Goal: Contribute content: Contribute content

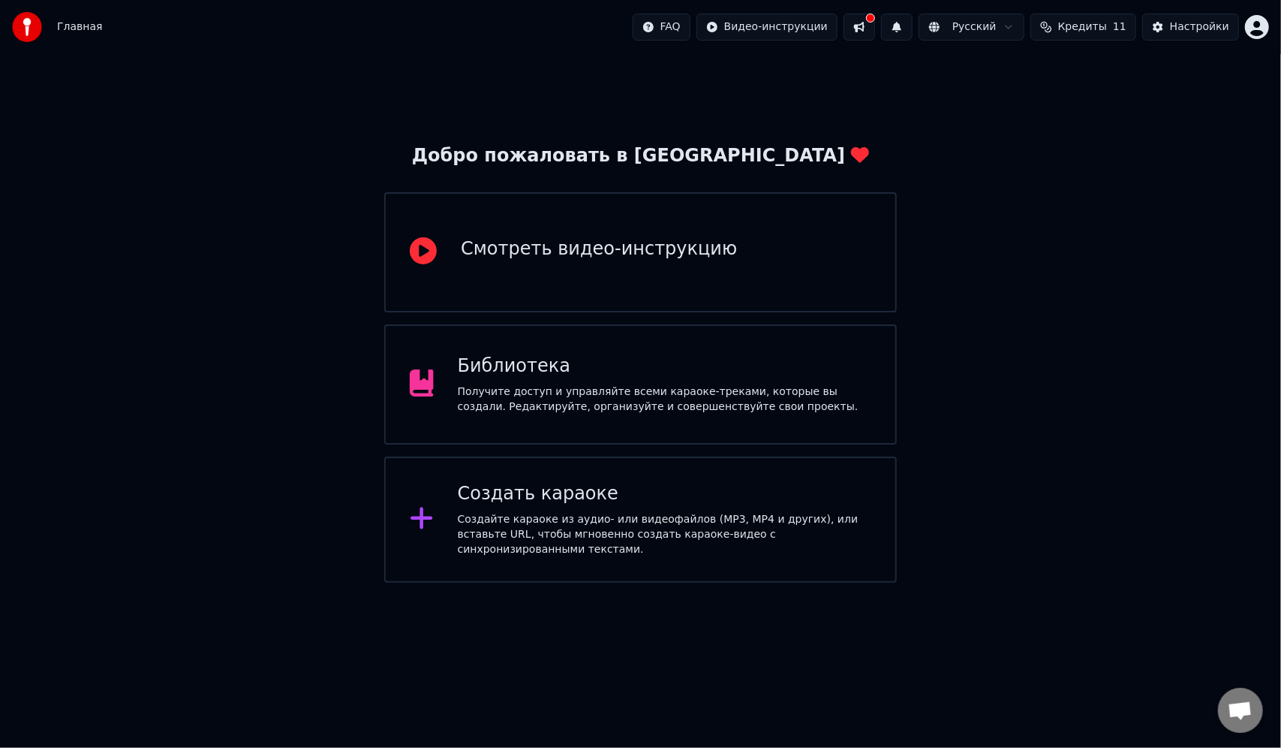
click at [591, 411] on div "Получите доступ и управляйте всеми караоке-треками, которые вы создали. Редакти…" at bounding box center [665, 399] width 414 height 30
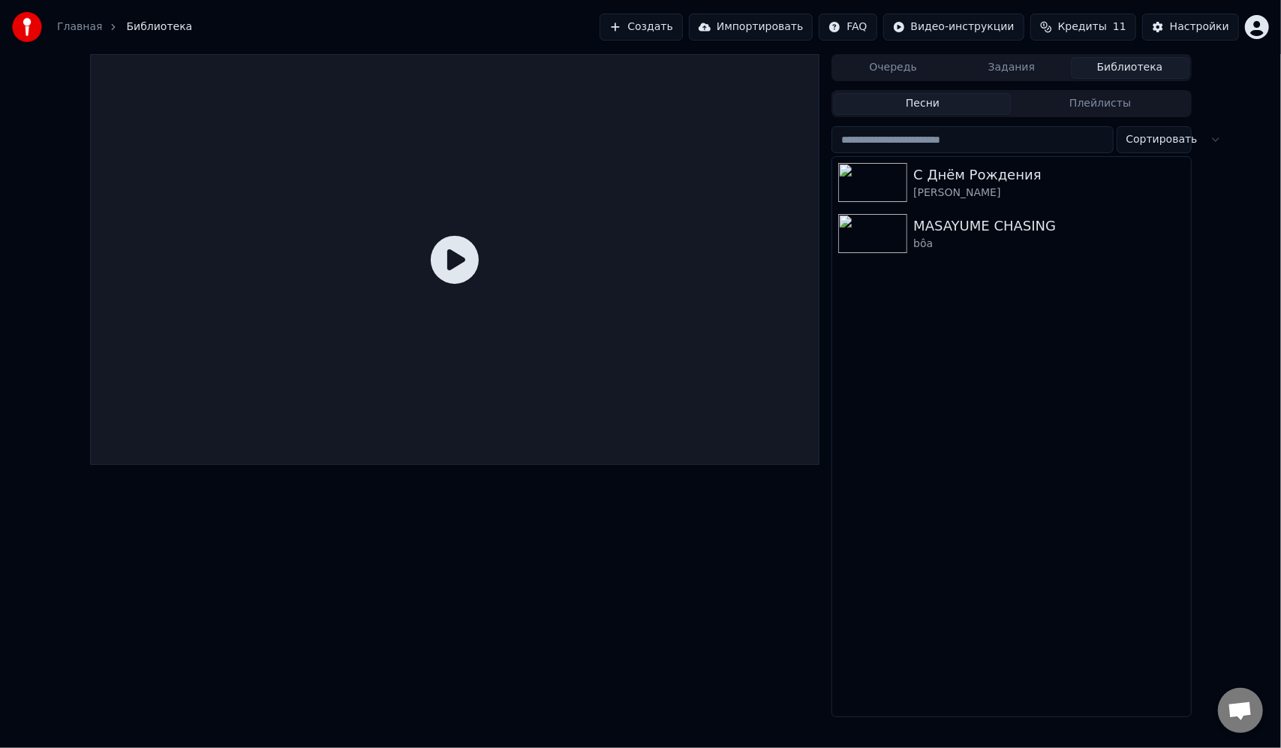
click at [992, 68] on button "Задания" at bounding box center [1011, 68] width 119 height 22
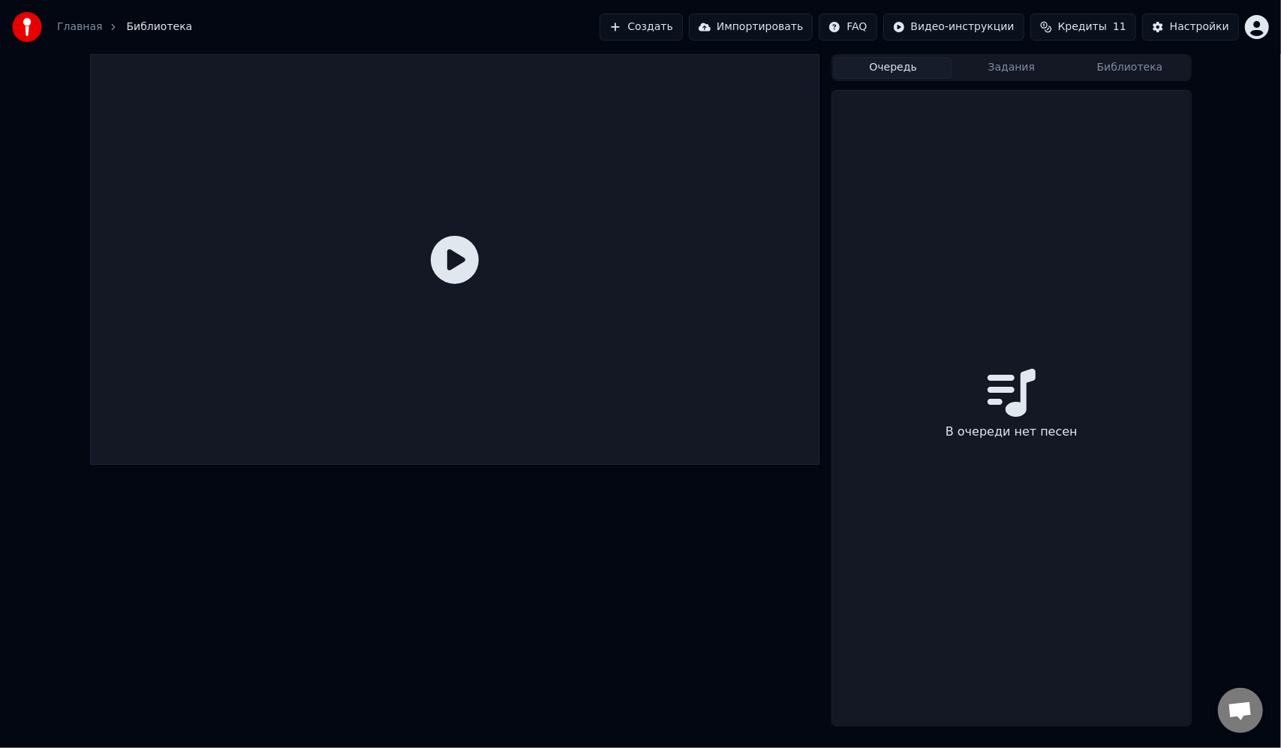
click at [887, 62] on button "Очередь" at bounding box center [893, 68] width 119 height 22
click at [1054, 66] on button "Задания" at bounding box center [1011, 68] width 119 height 22
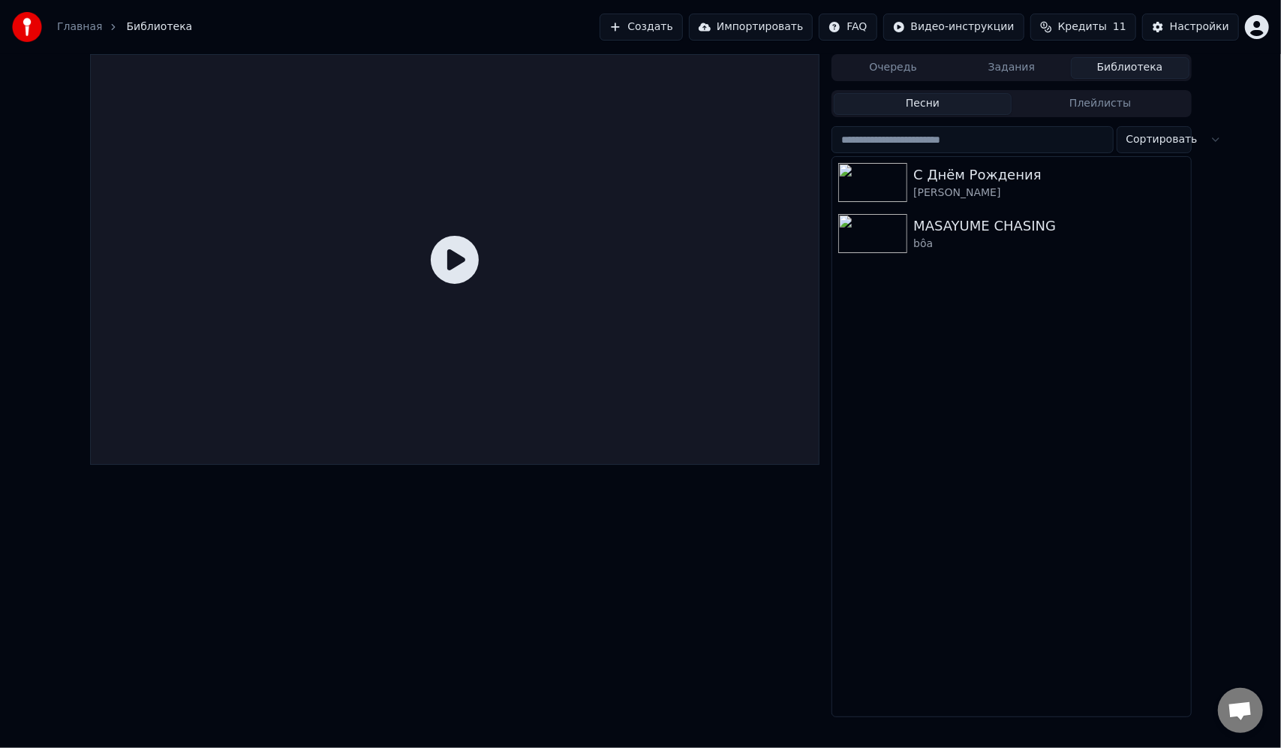
click at [1127, 67] on button "Библиотека" at bounding box center [1130, 68] width 119 height 22
click at [949, 173] on div "С Днём Рождения" at bounding box center [1041, 174] width 256 height 21
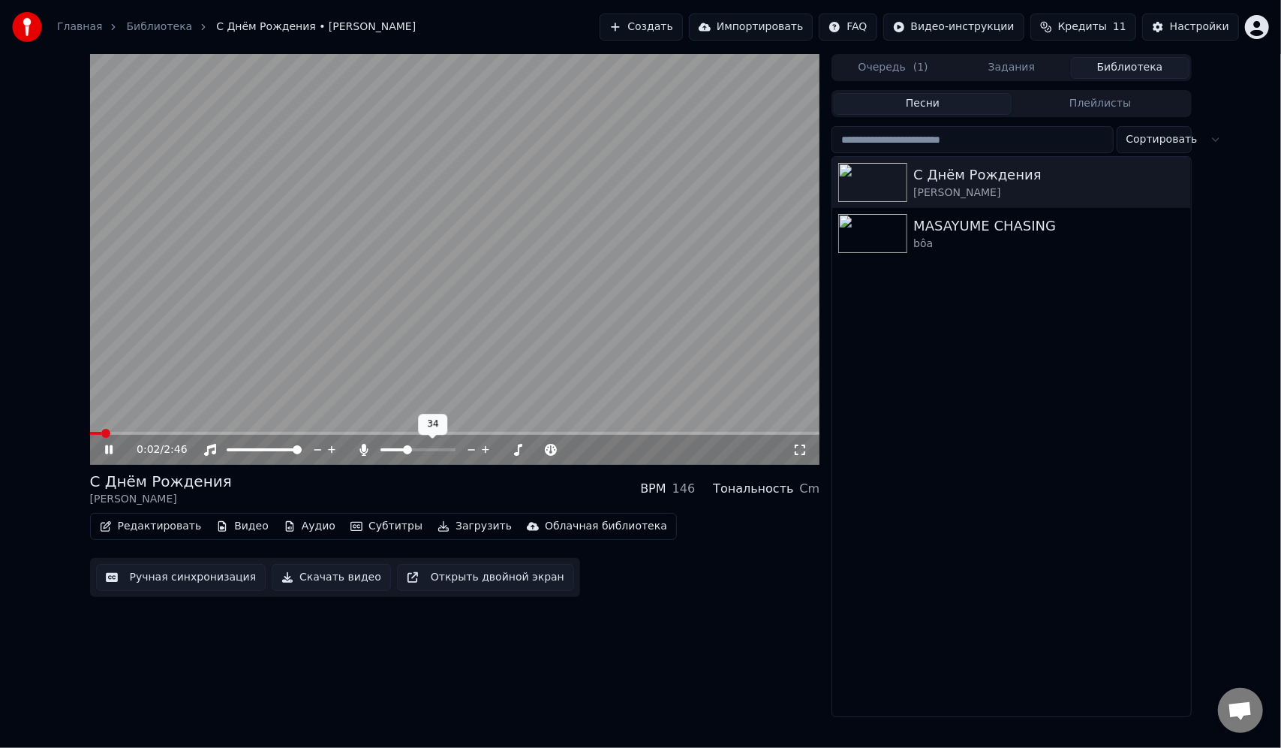
click at [406, 447] on span at bounding box center [407, 449] width 9 height 9
click at [245, 448] on span at bounding box center [236, 449] width 18 height 3
click at [242, 453] on span at bounding box center [244, 449] width 9 height 9
click at [397, 449] on span at bounding box center [399, 449] width 9 height 9
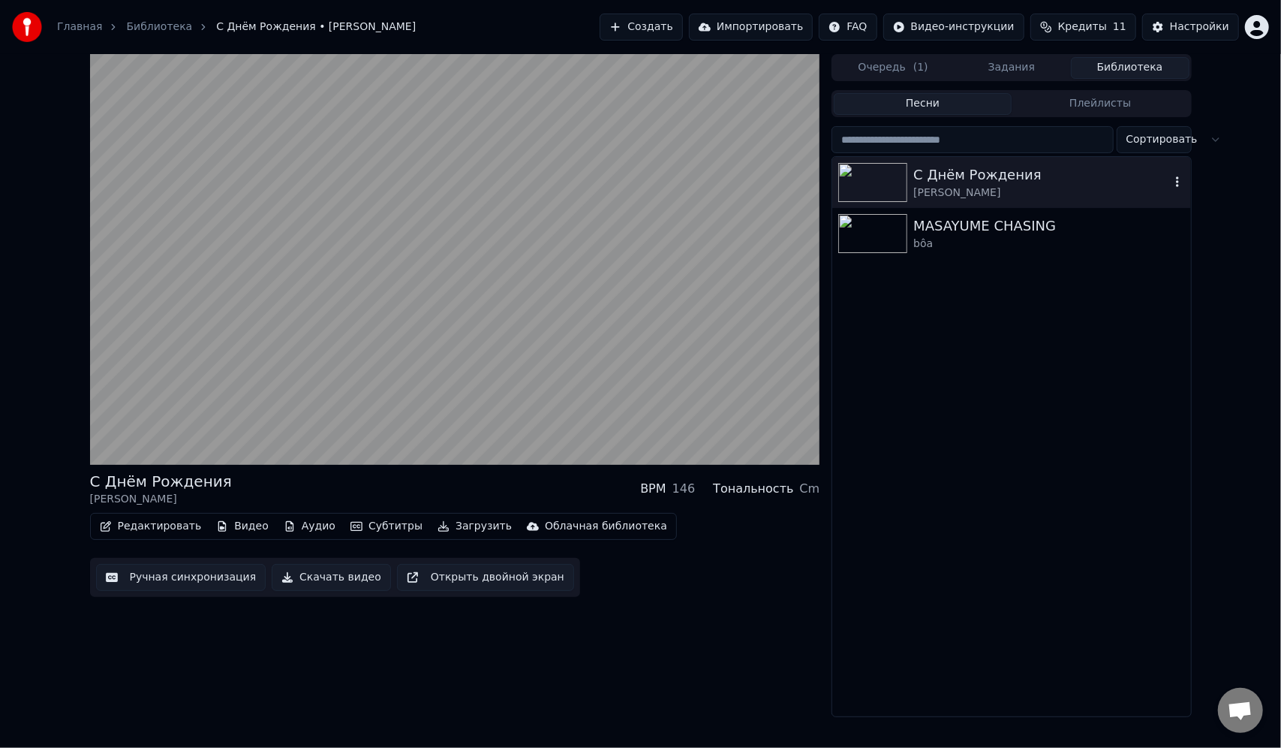
click at [997, 221] on div "MASAYUME CHASING" at bounding box center [1048, 225] width 271 height 21
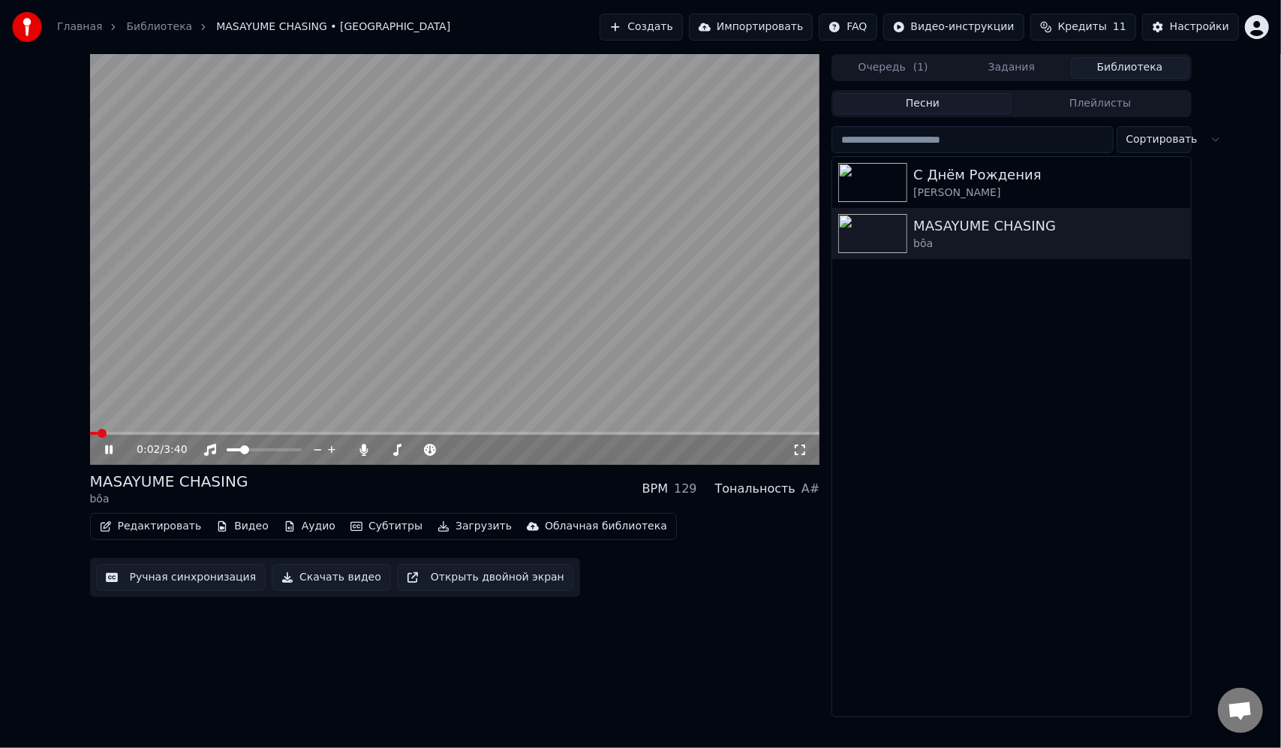
click at [143, 519] on button "Редактировать" at bounding box center [151, 526] width 114 height 21
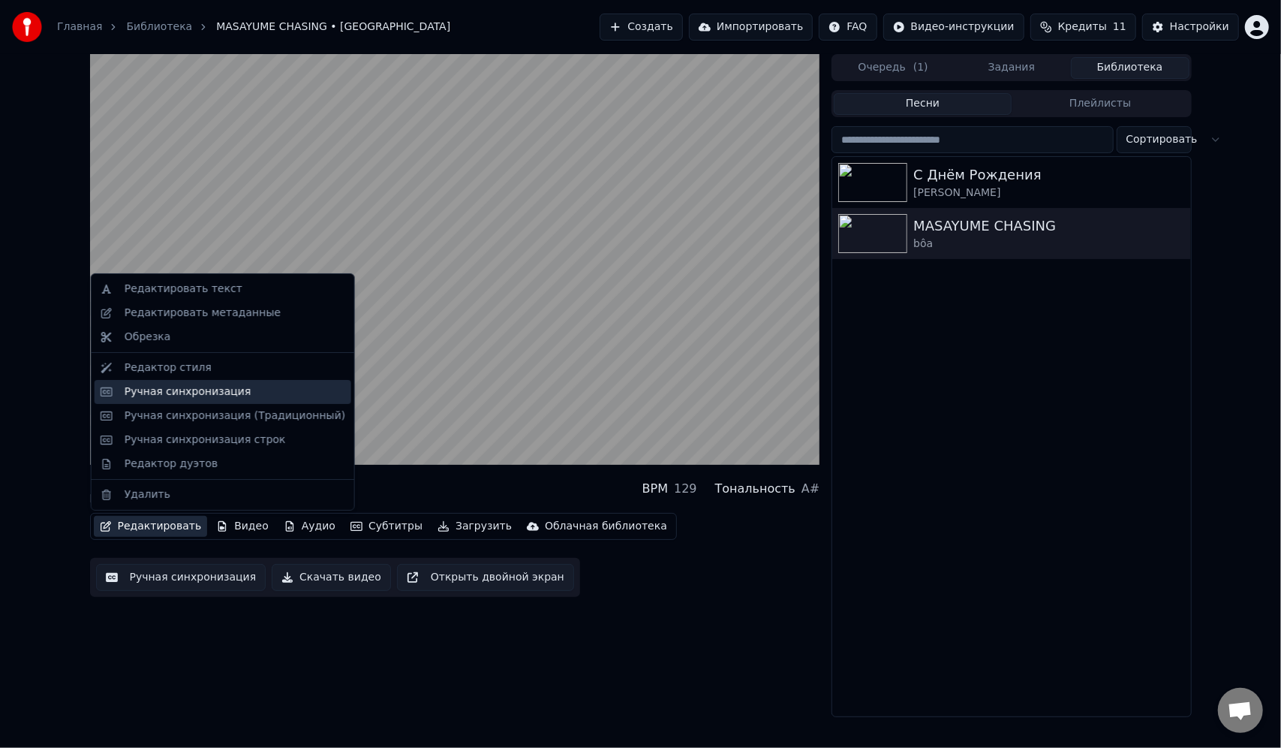
click at [216, 382] on div "Ручная синхронизация" at bounding box center [223, 392] width 257 height 24
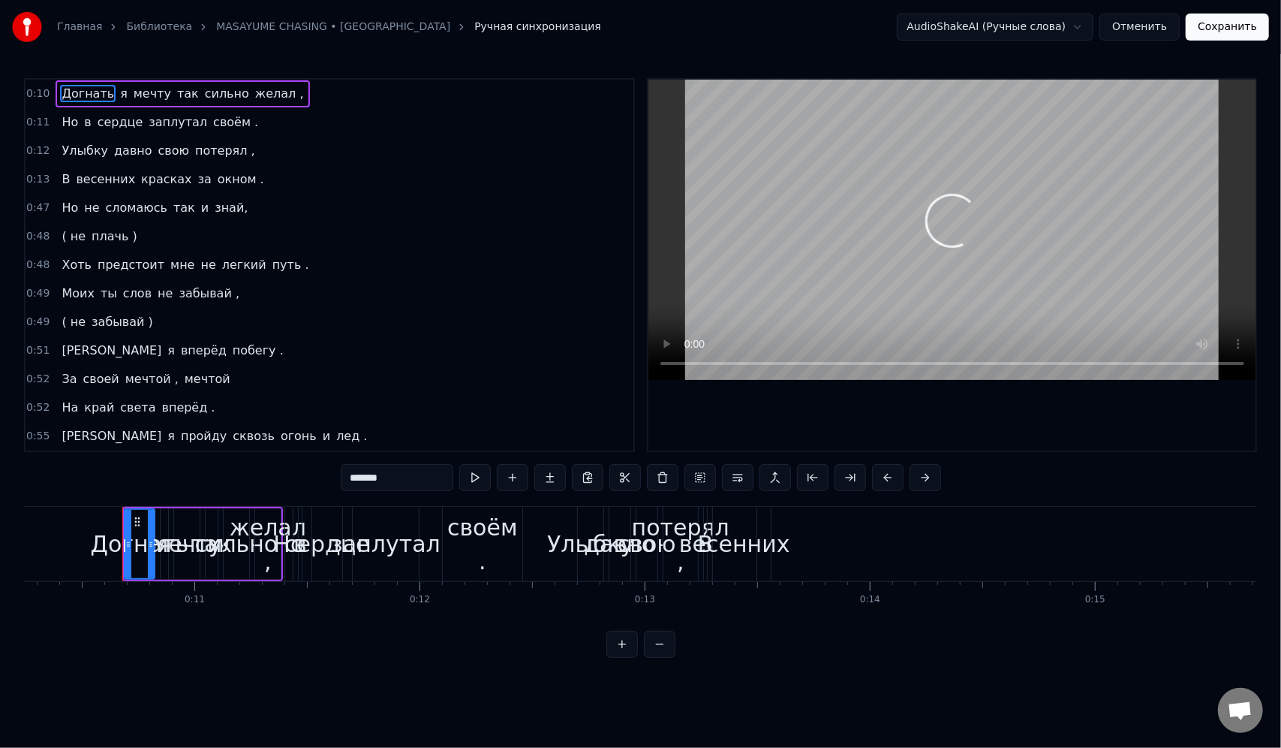
scroll to position [0, 2330]
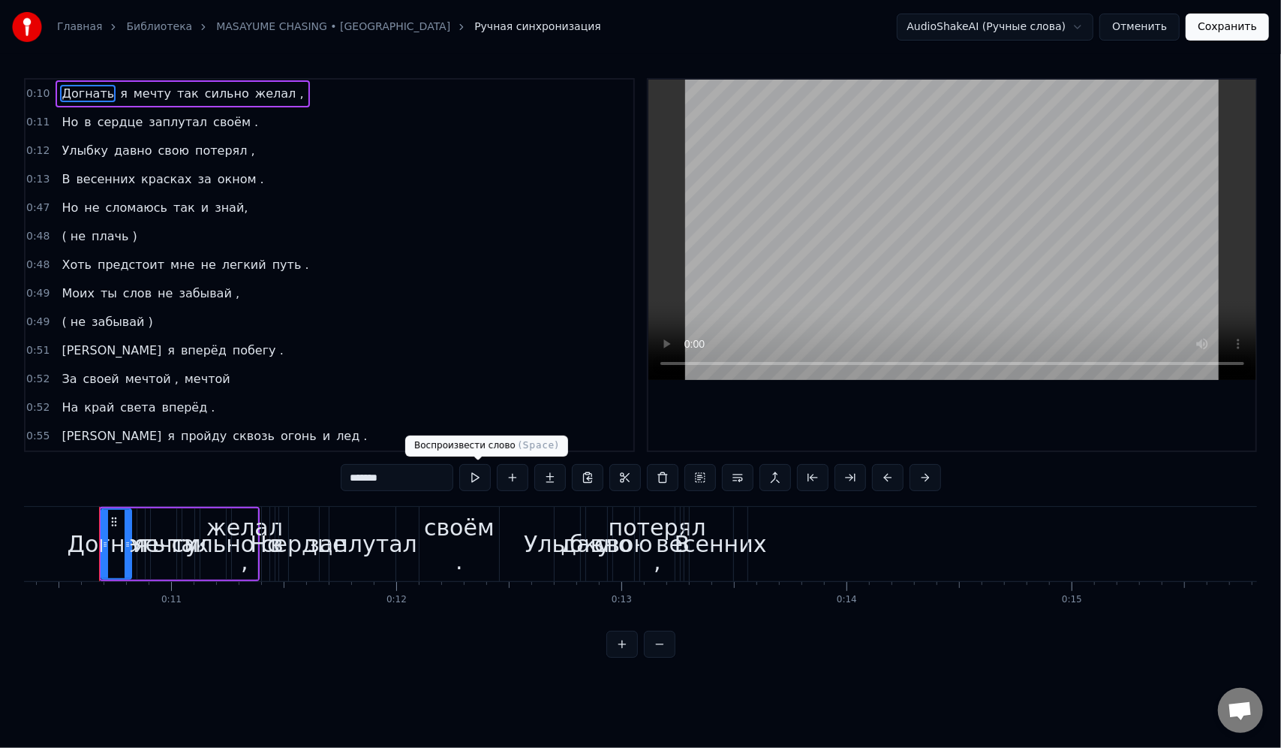
click at [477, 483] on button at bounding box center [475, 477] width 32 height 27
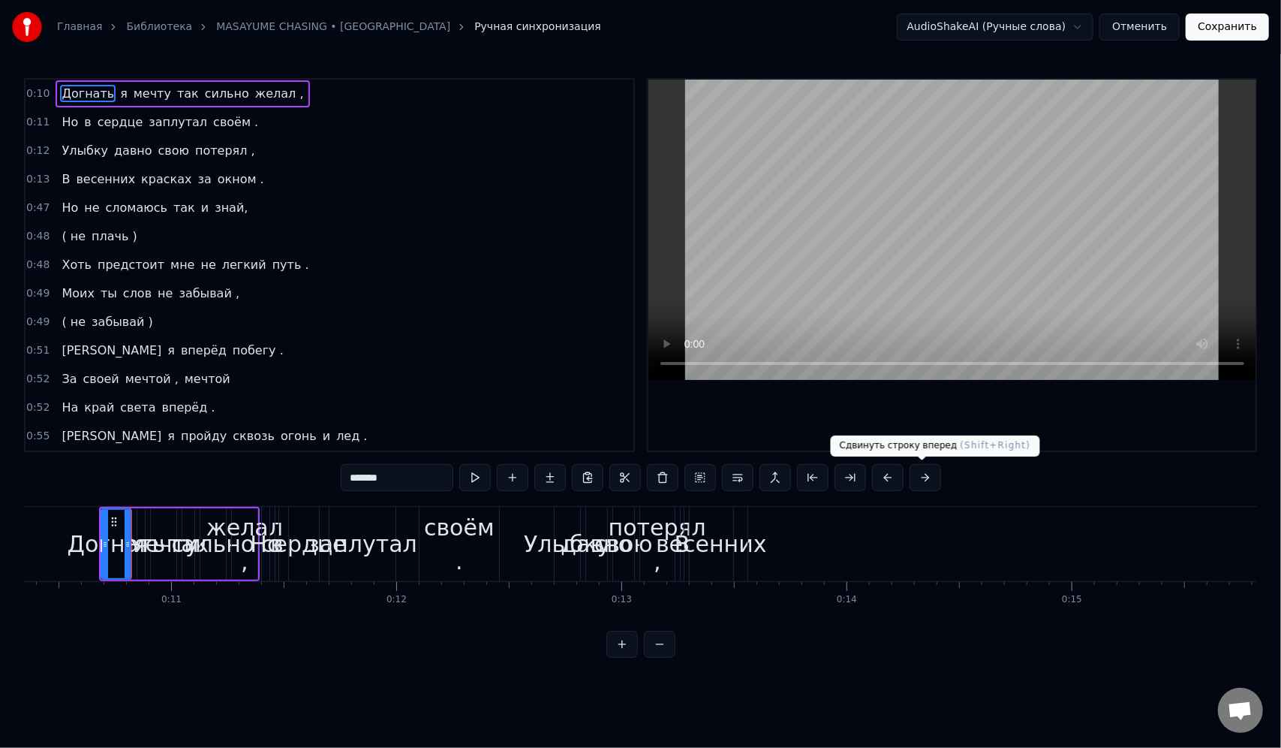
click at [910, 474] on button at bounding box center [926, 477] width 32 height 27
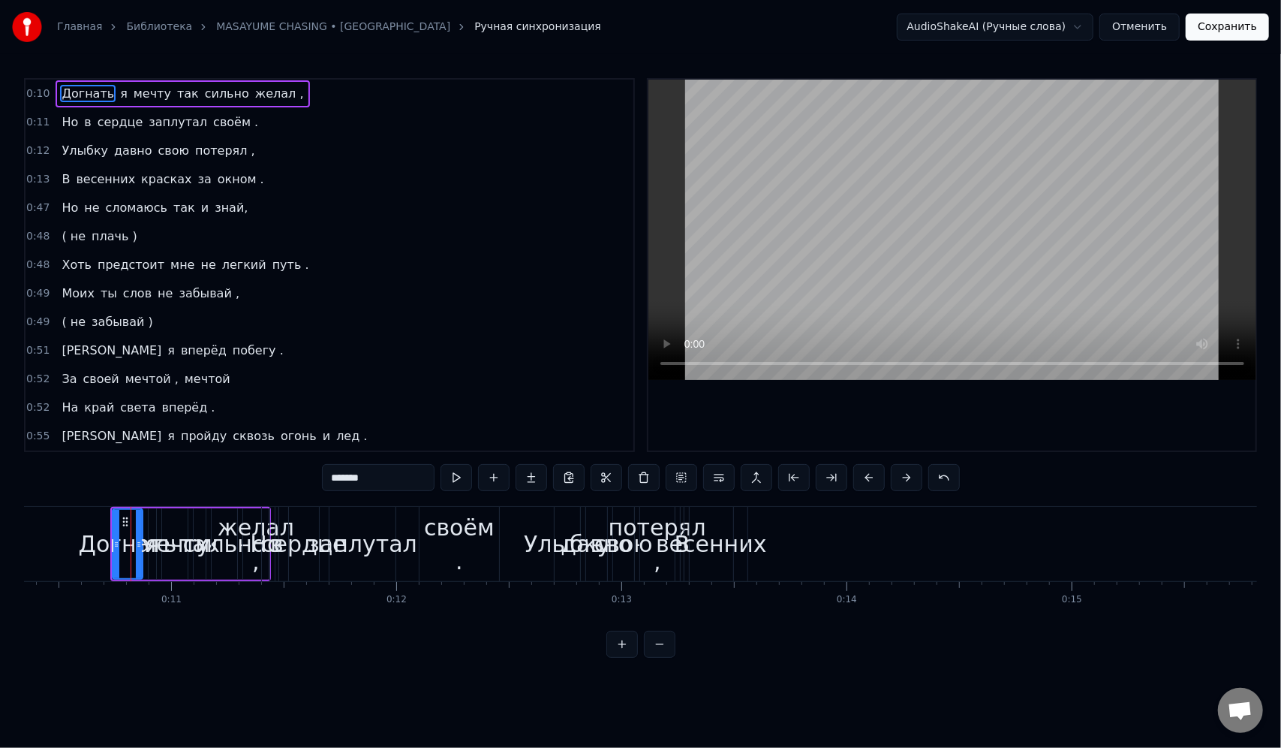
click at [907, 474] on button at bounding box center [907, 477] width 32 height 27
click at [630, 657] on button at bounding box center [622, 643] width 32 height 27
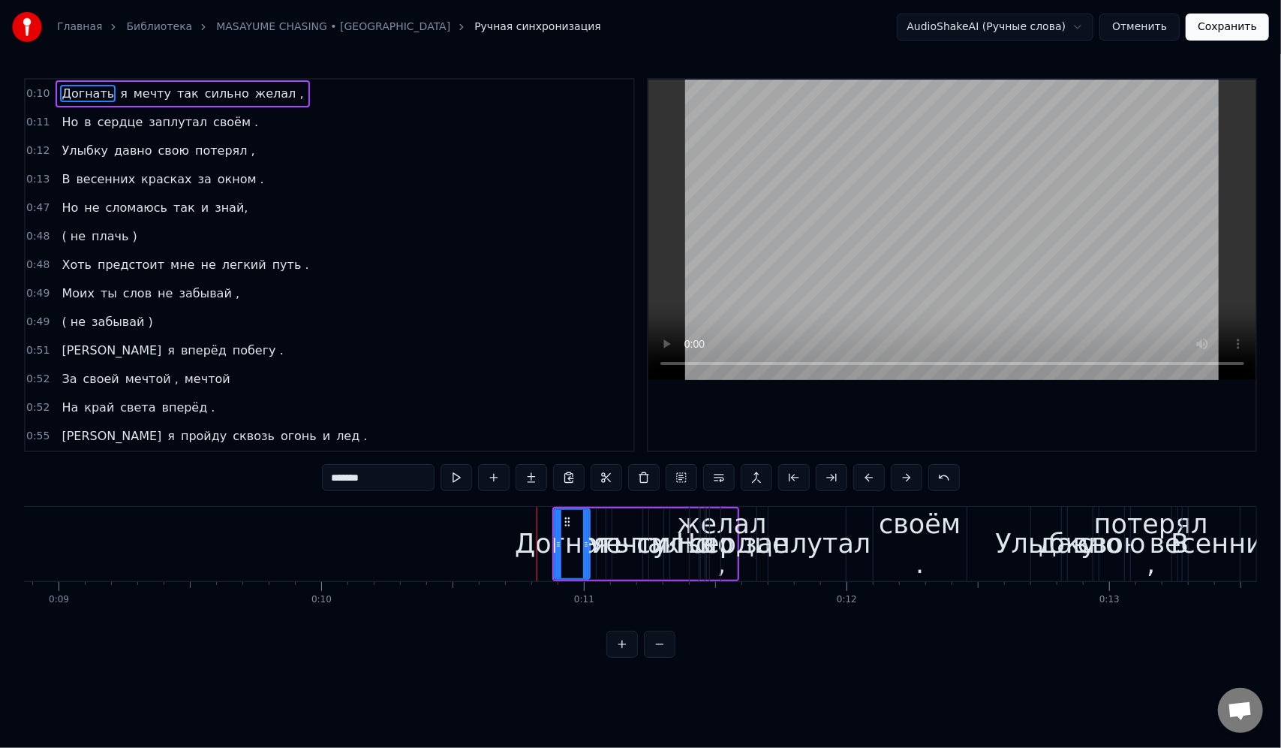
click at [675, 657] on div "0:10 Догнать я мечту так сильно желал , 0:11 Но в сердце заплутал своём . 0:12 …" at bounding box center [640, 367] width 1233 height 579
click at [661, 657] on button at bounding box center [660, 643] width 32 height 27
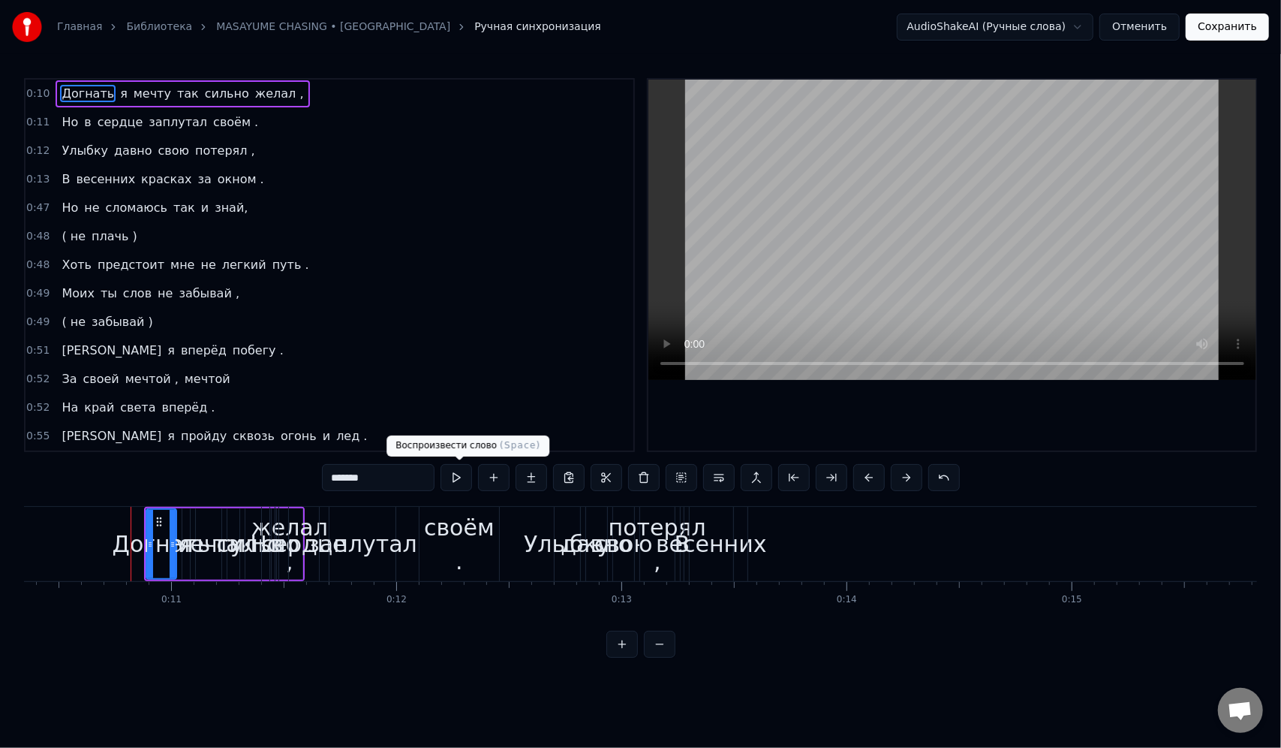
click at [462, 471] on button at bounding box center [457, 477] width 32 height 27
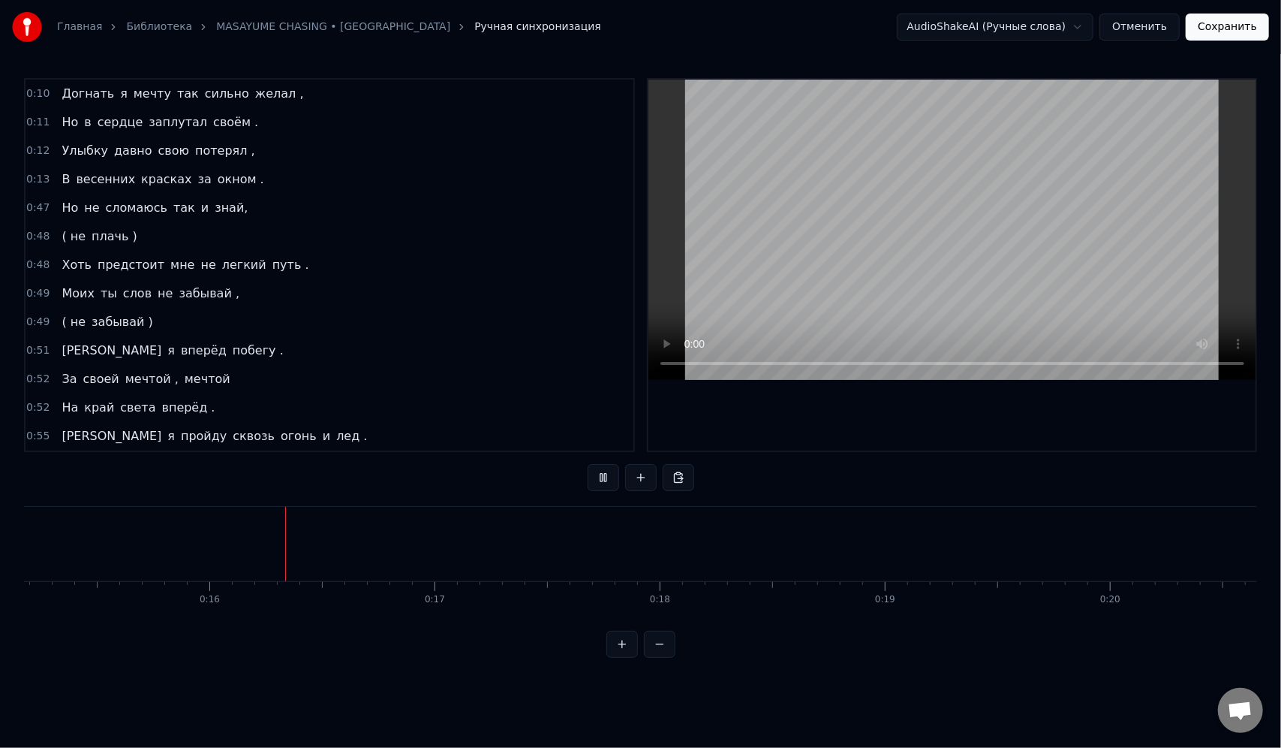
scroll to position [0, 3467]
click at [597, 485] on button at bounding box center [604, 477] width 32 height 27
click at [287, 23] on link "MASAYUME CHASING • bôa" at bounding box center [333, 27] width 234 height 15
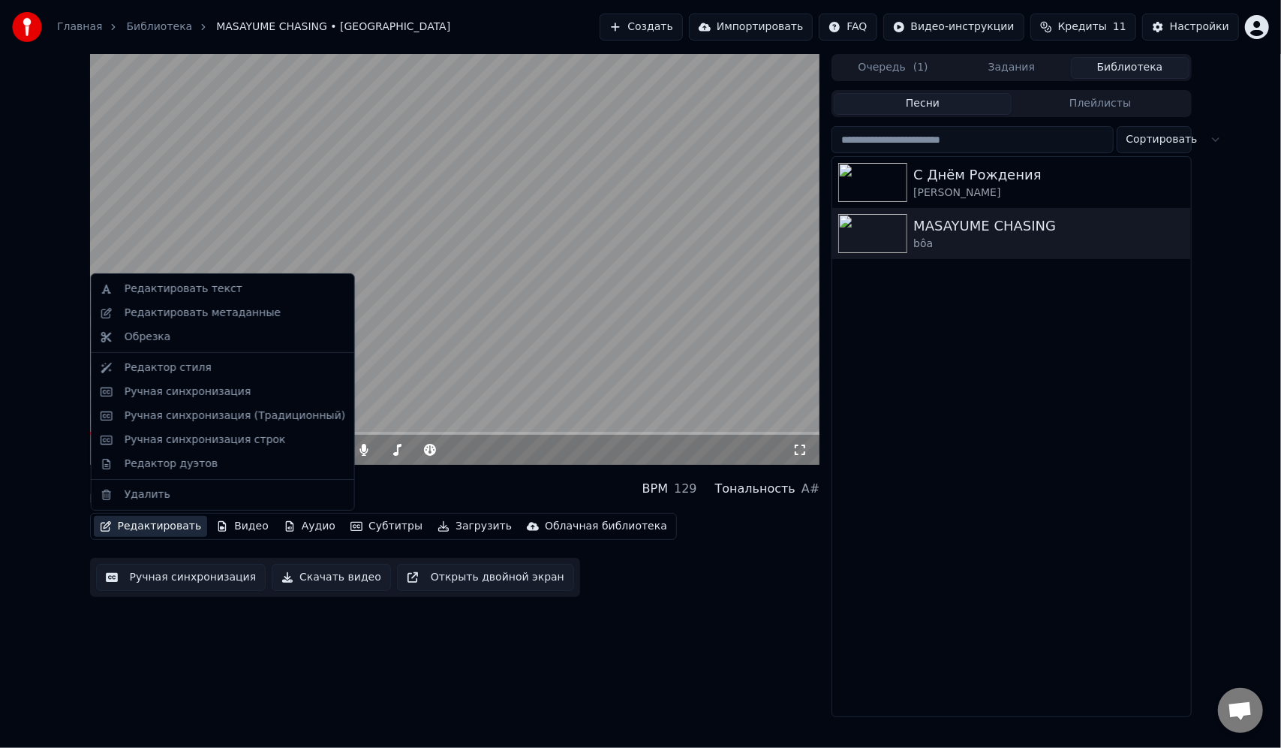
click at [153, 530] on button "Редактировать" at bounding box center [151, 526] width 114 height 21
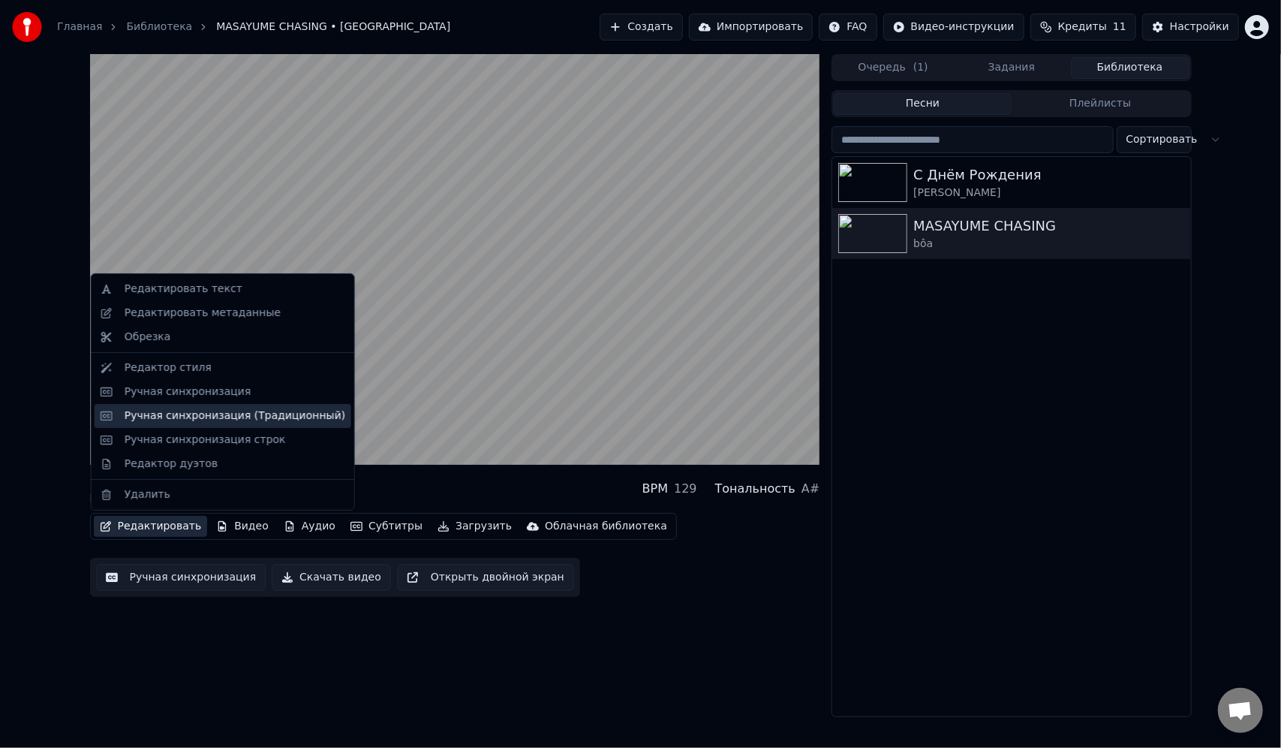
click at [232, 414] on div "Ручная синхронизация (Традиционный)" at bounding box center [235, 415] width 221 height 15
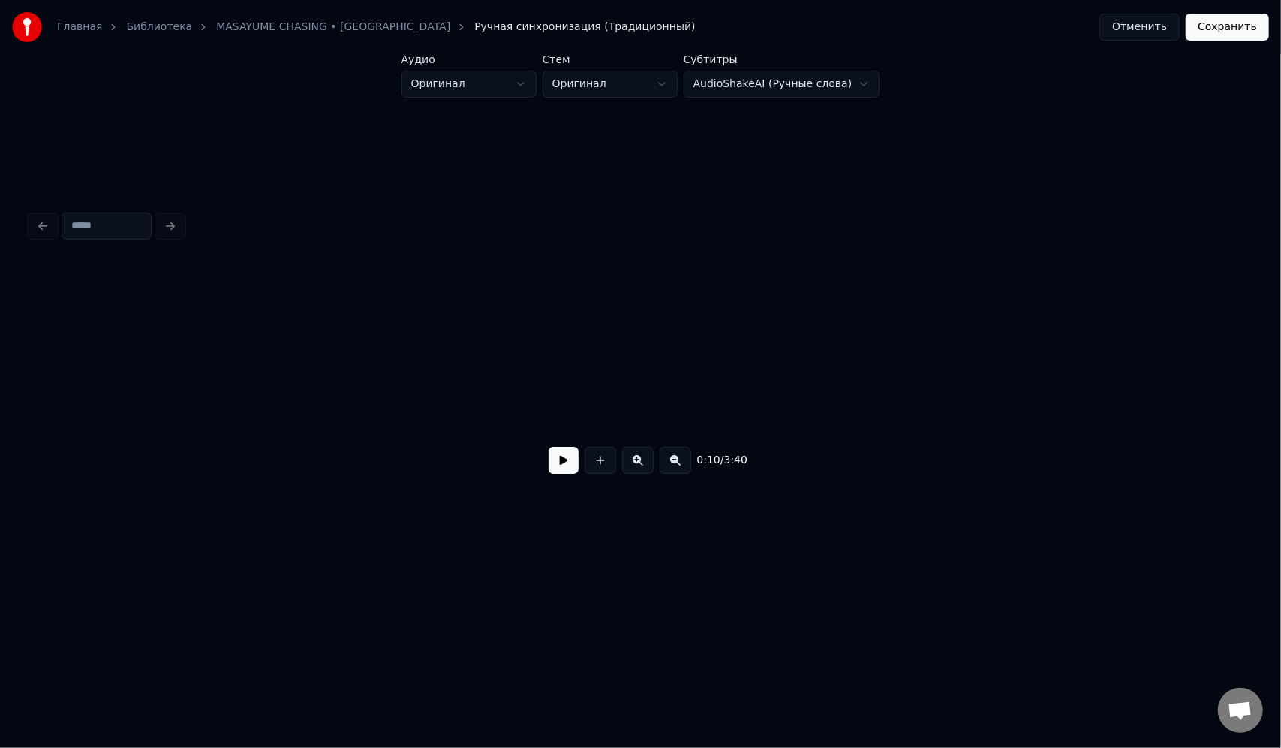
scroll to position [0, 1602]
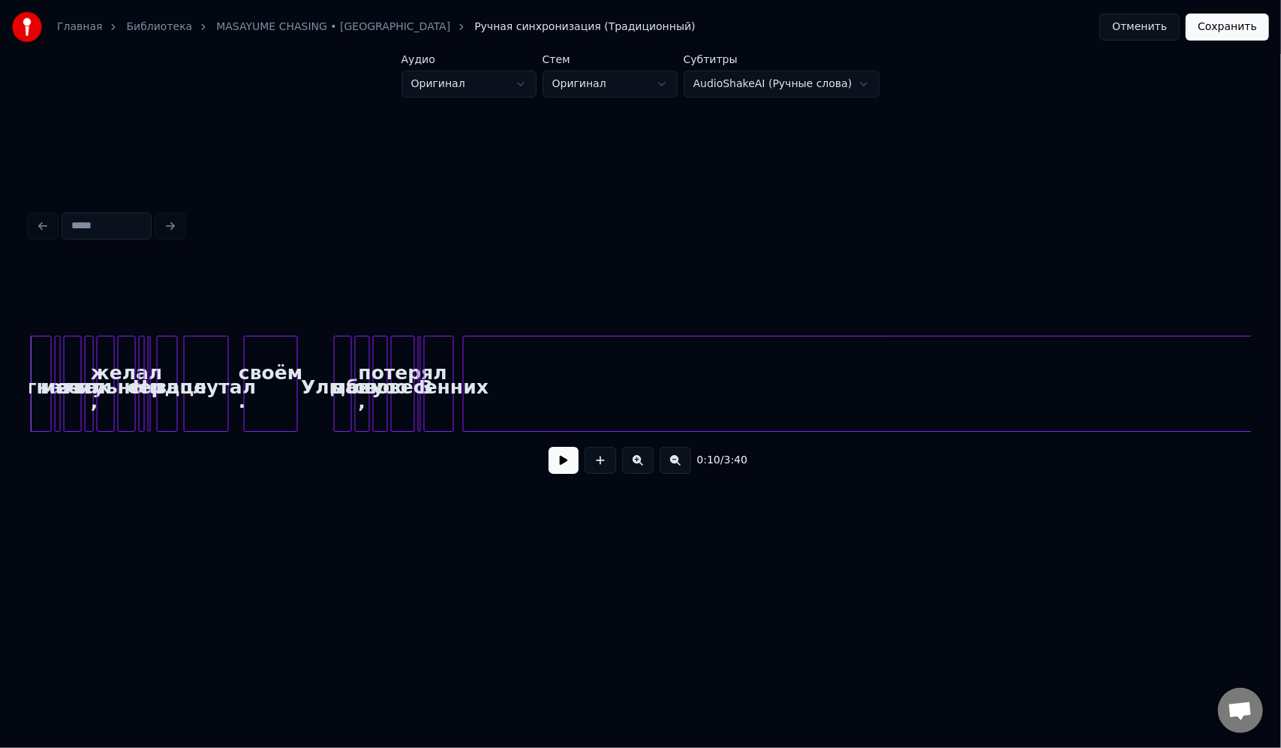
click at [564, 459] on button at bounding box center [564, 460] width 30 height 27
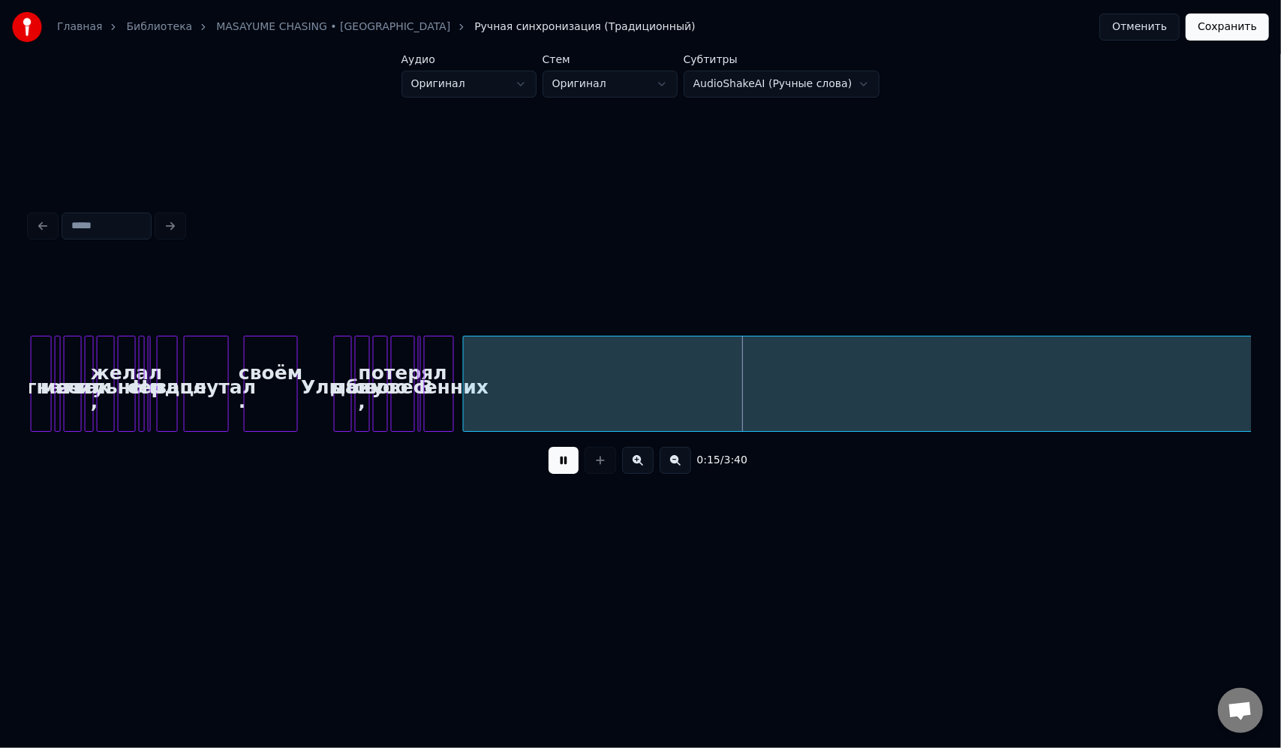
click at [564, 459] on button at bounding box center [564, 460] width 30 height 27
click at [488, 86] on html "Главная Библиотека MASAYUME CHASING • bôa Ручная синхронизация (Традиционный) О…" at bounding box center [640, 297] width 1281 height 594
click at [579, 83] on html "Главная Библиотека MASAYUME CHASING • bôa Ручная синхронизация (Традиционный) О…" at bounding box center [640, 297] width 1281 height 594
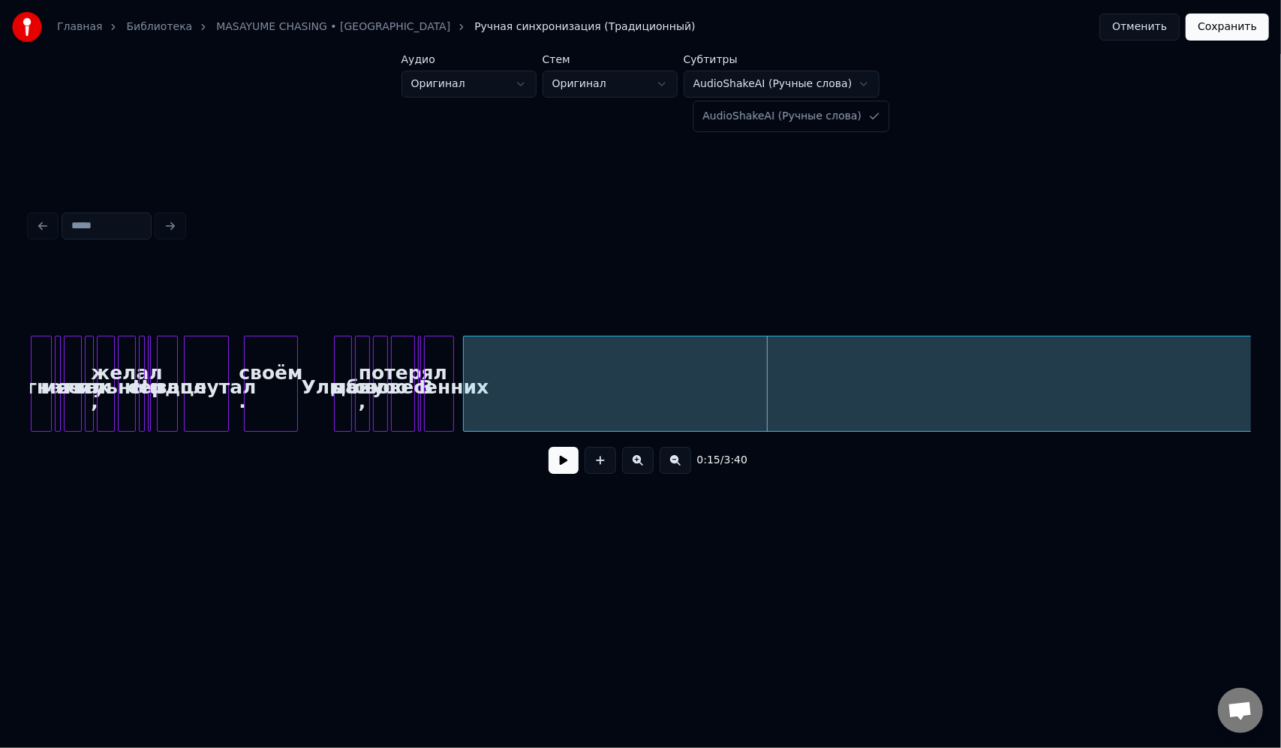
click at [699, 86] on html "Главная Библиотека MASAYUME CHASING • bôa Ручная синхронизация (Традиционный) О…" at bounding box center [640, 297] width 1281 height 594
click at [1133, 35] on button "Отменить" at bounding box center [1139, 27] width 80 height 27
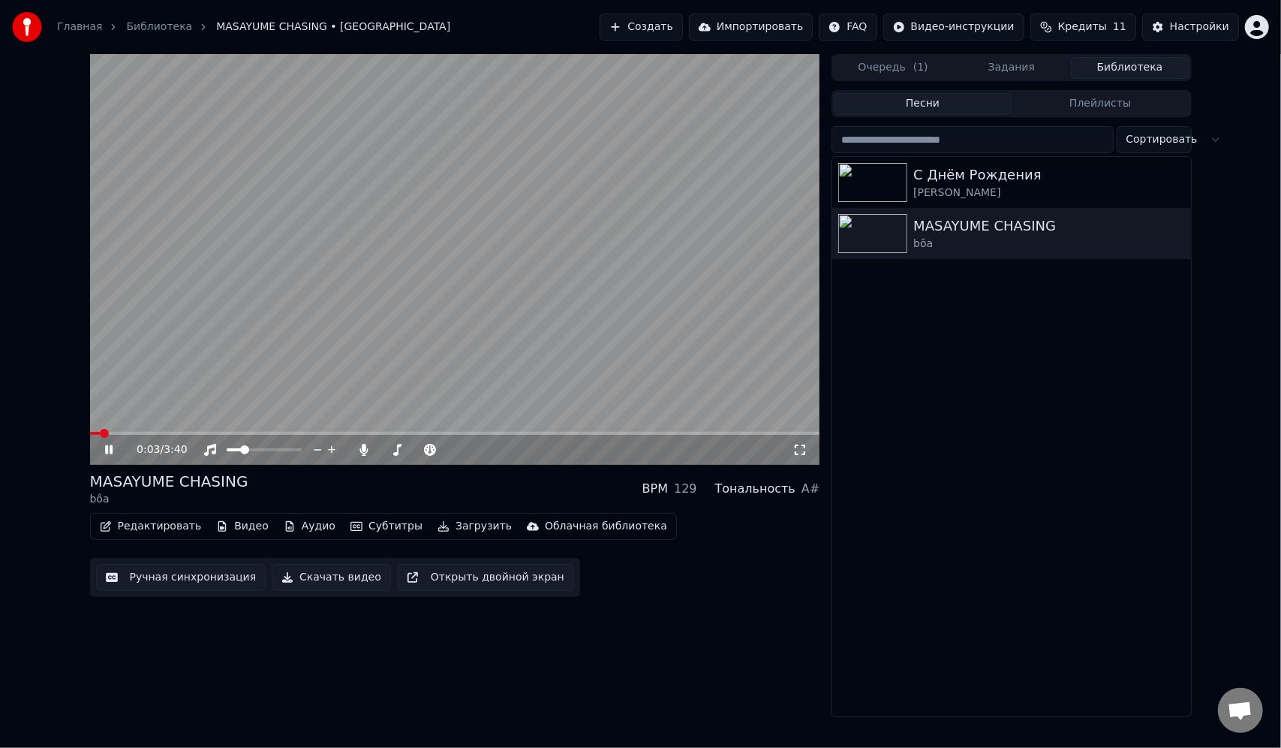
click at [185, 430] on video at bounding box center [455, 259] width 730 height 411
click at [158, 435] on div "0:03 / 3:40" at bounding box center [455, 450] width 730 height 30
click at [119, 444] on icon at bounding box center [119, 450] width 35 height 12
click at [140, 432] on span at bounding box center [455, 433] width 730 height 3
click at [173, 432] on span at bounding box center [455, 433] width 730 height 3
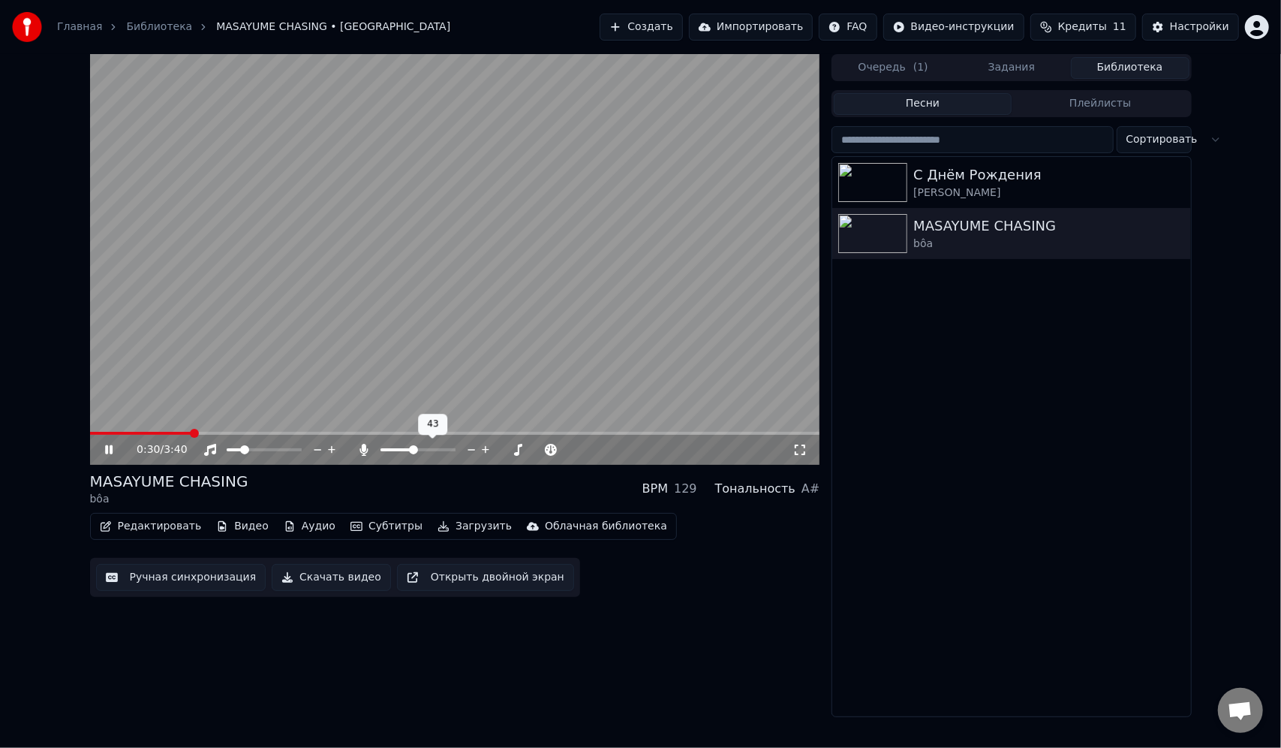
click at [413, 448] on span at bounding box center [418, 449] width 75 height 3
click at [107, 447] on icon at bounding box center [109, 449] width 8 height 9
click at [230, 582] on button "Ручная синхронизация" at bounding box center [181, 577] width 170 height 27
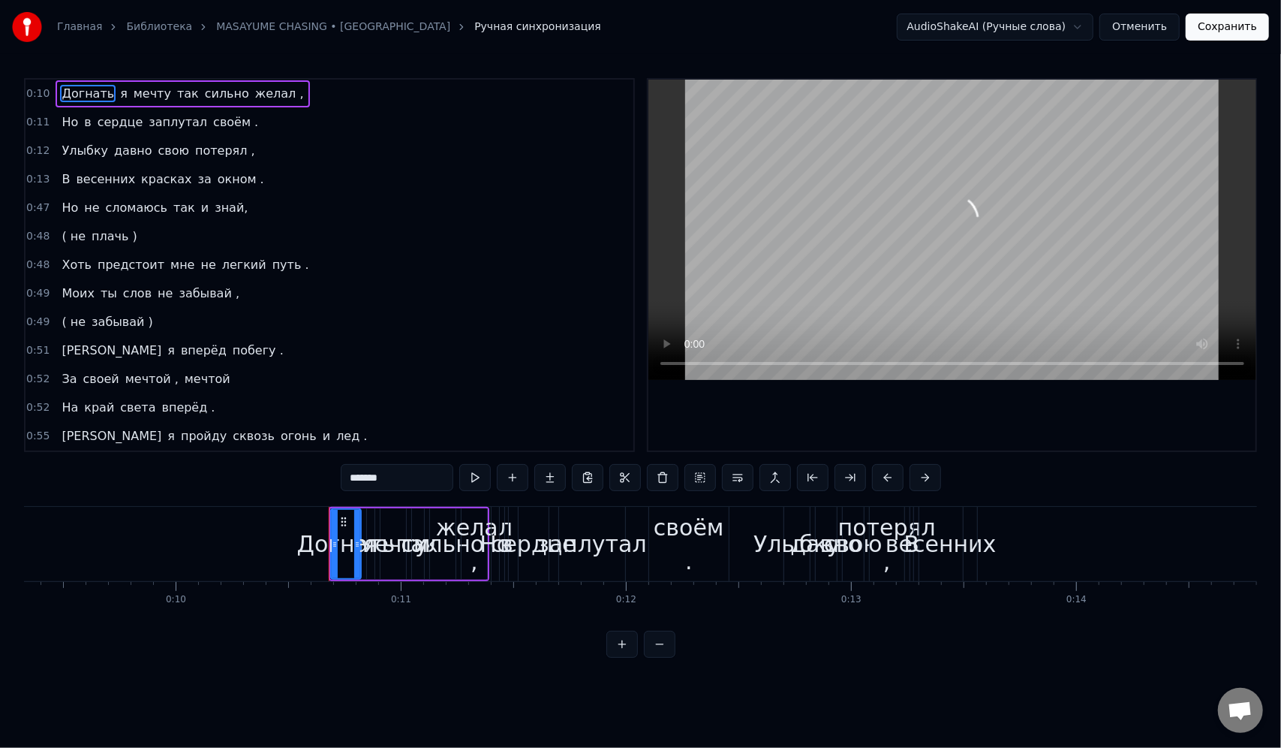
scroll to position [0, 2330]
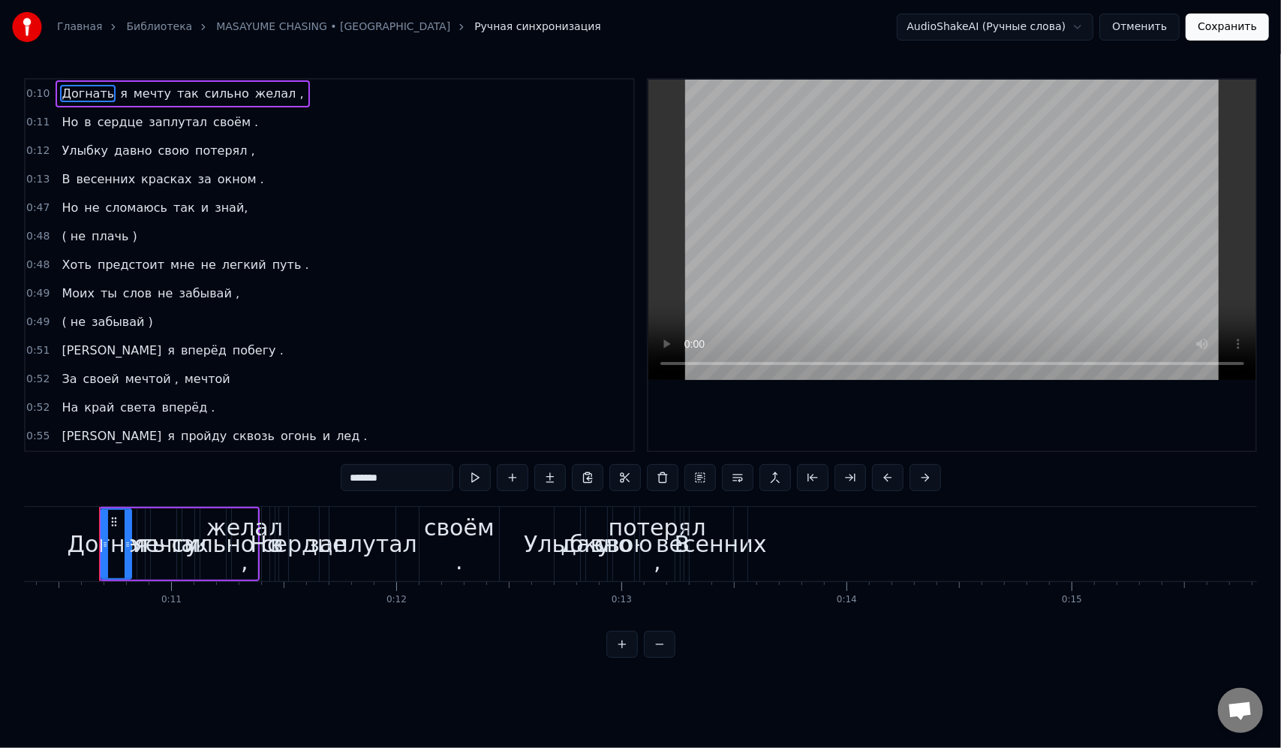
click at [1125, 26] on button "Отменить" at bounding box center [1139, 27] width 80 height 27
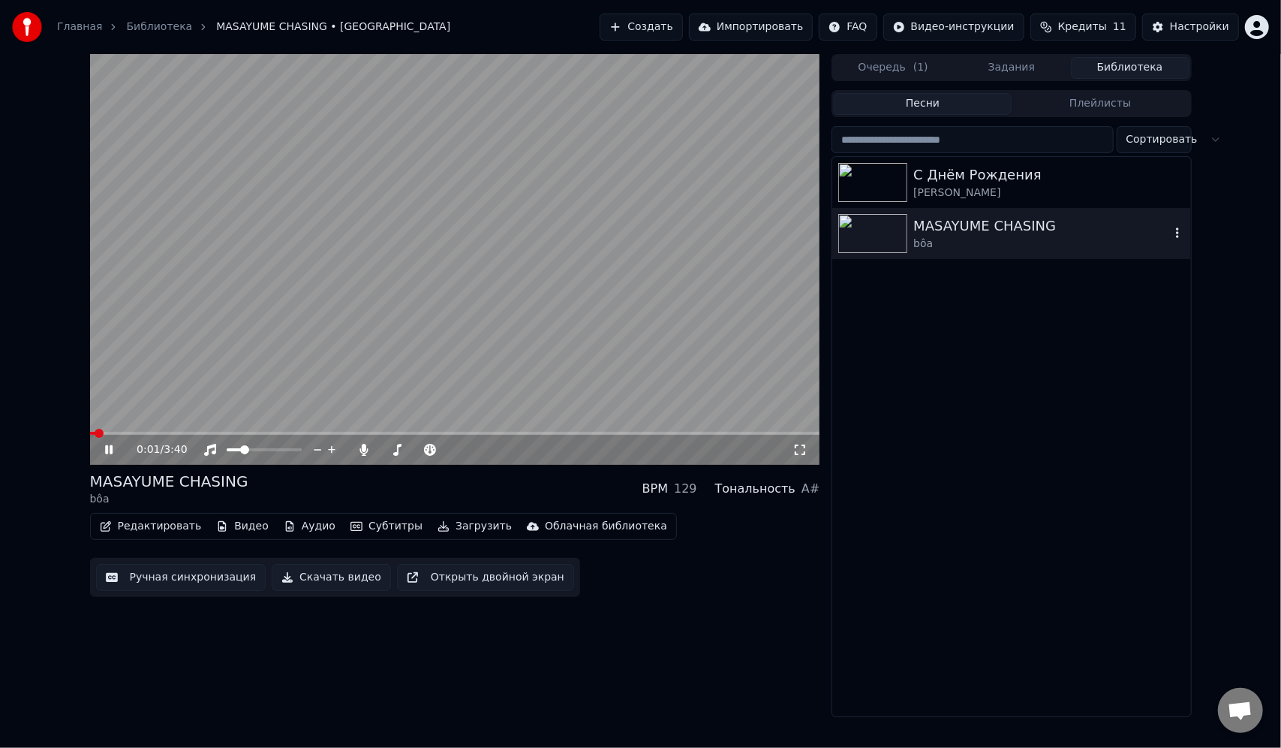
click at [1172, 227] on button "button" at bounding box center [1177, 233] width 15 height 18
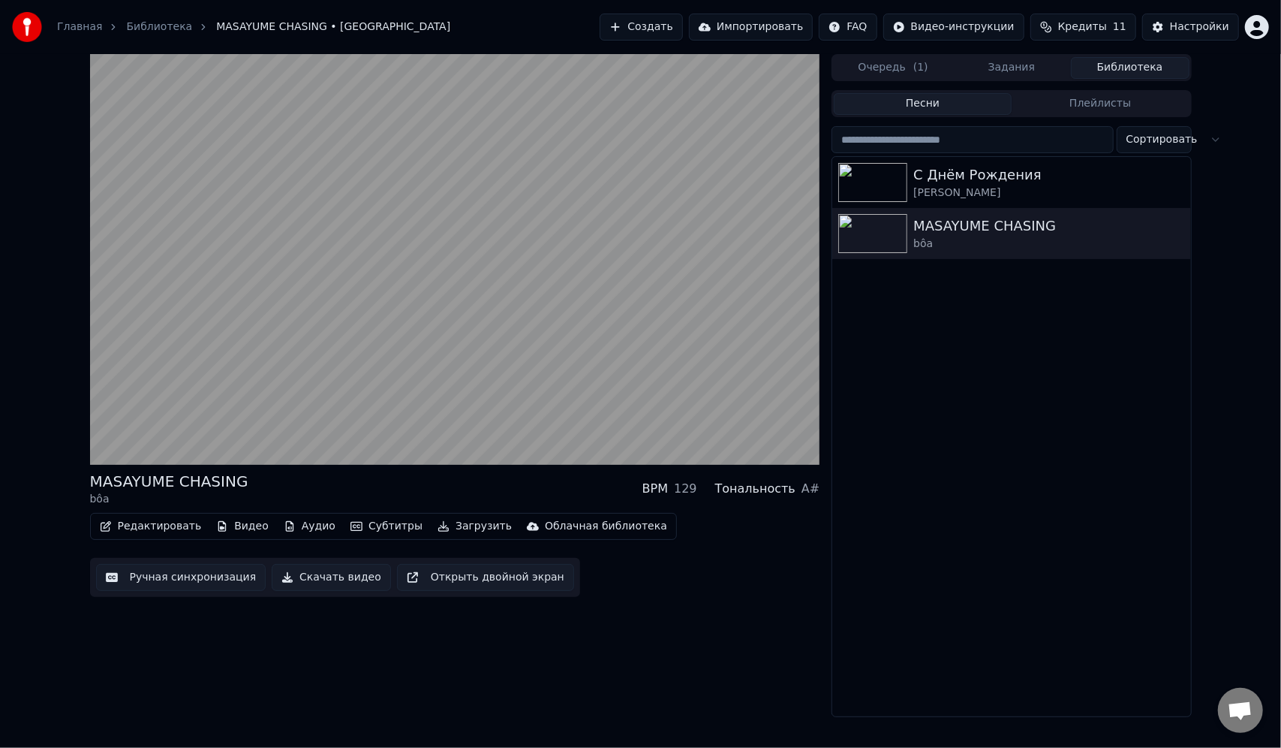
click at [874, 390] on div "С Днём Рождения Анастасия Сотникова MASAYUME CHASING bôa" at bounding box center [1011, 436] width 358 height 559
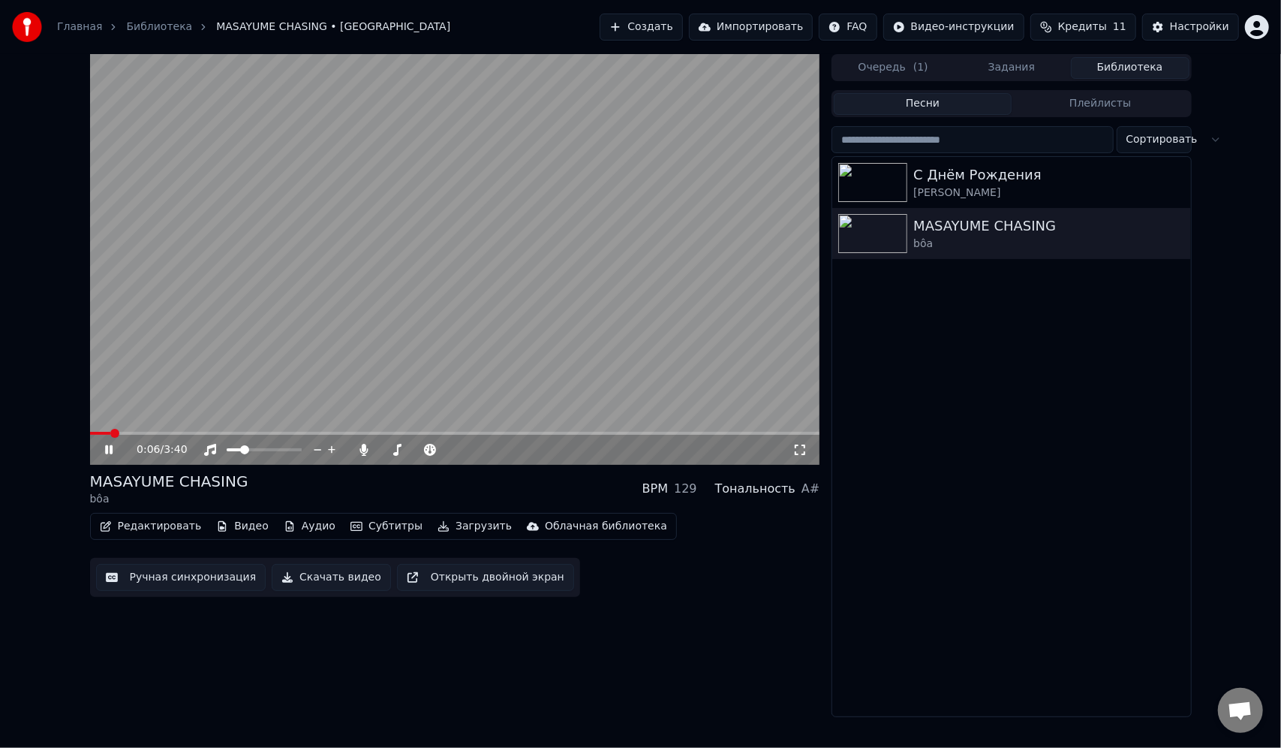
click at [221, 525] on button "Видео" at bounding box center [242, 526] width 65 height 21
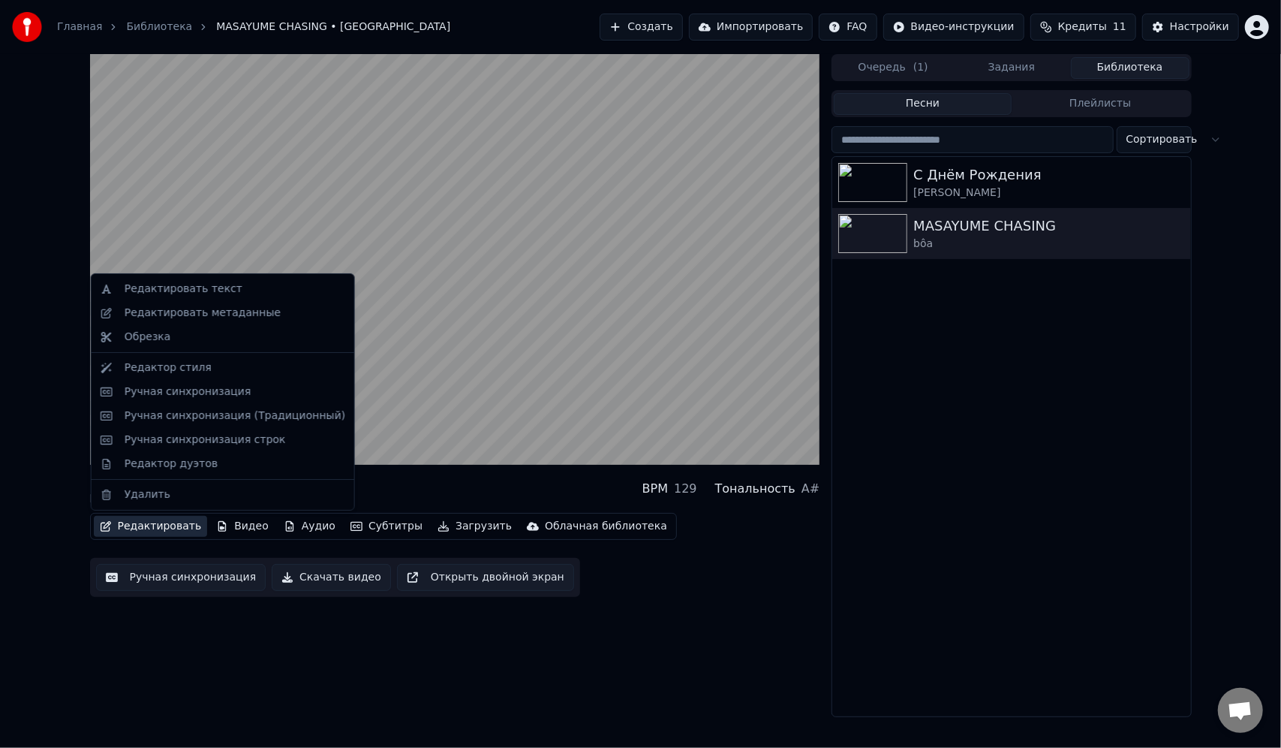
click at [155, 534] on button "Редактировать" at bounding box center [151, 526] width 114 height 21
click at [146, 529] on button "Редактировать" at bounding box center [151, 526] width 114 height 21
click at [237, 290] on div "Редактировать текст" at bounding box center [235, 288] width 221 height 15
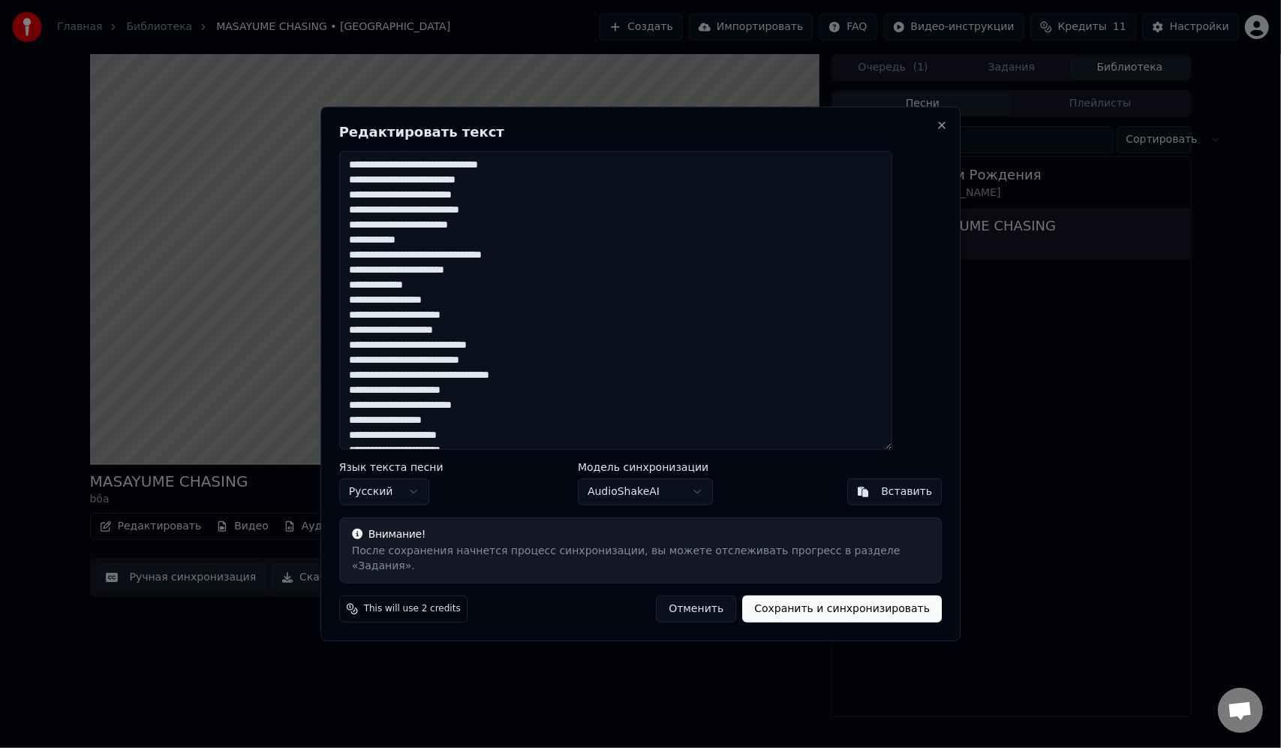
click at [690, 602] on button "Отменить" at bounding box center [696, 608] width 80 height 27
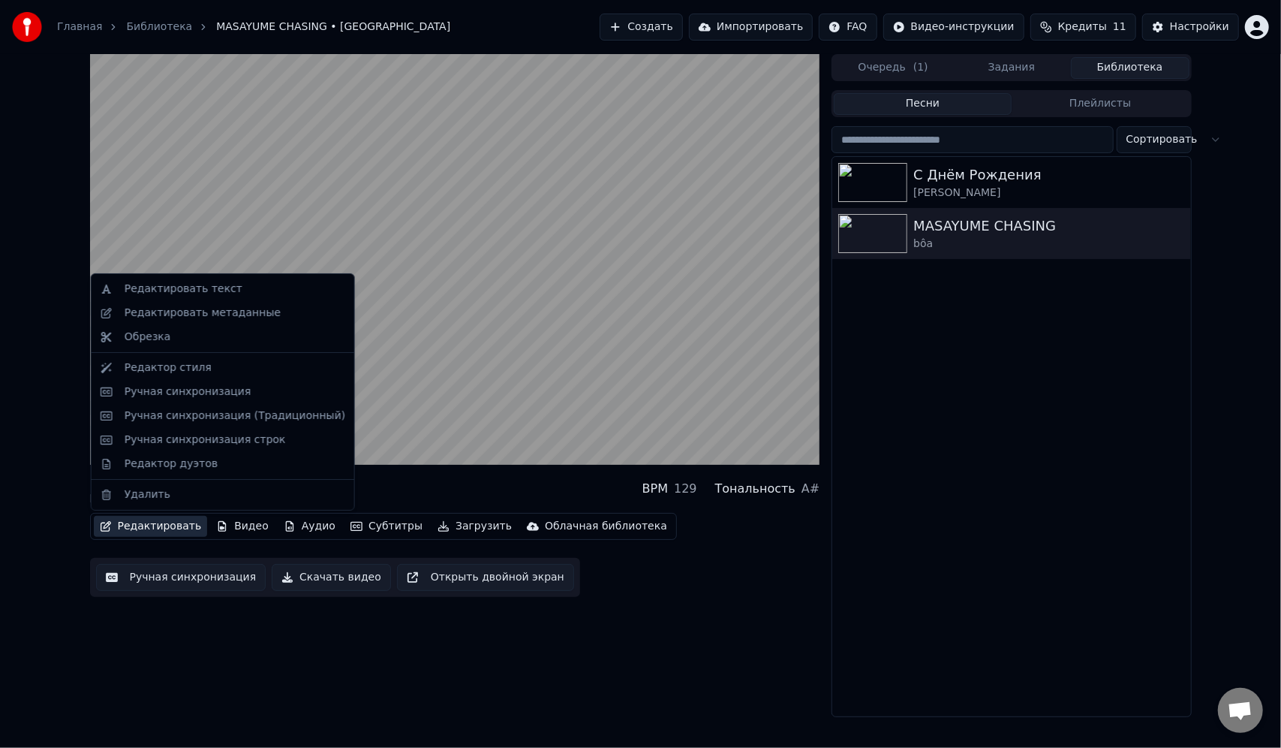
click at [126, 528] on button "Редактировать" at bounding box center [151, 526] width 114 height 21
click at [288, 311] on div "Редактировать метаданные" at bounding box center [235, 312] width 221 height 15
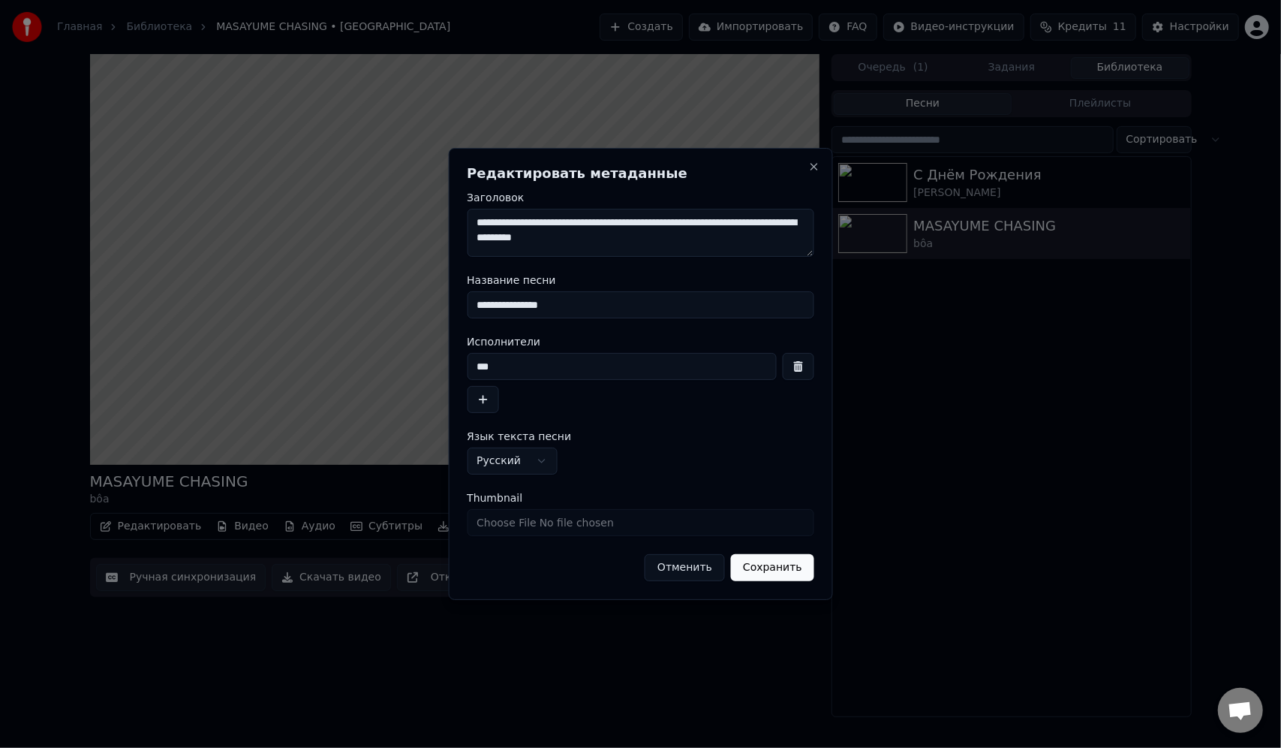
click at [684, 569] on button "Отменить" at bounding box center [685, 567] width 80 height 27
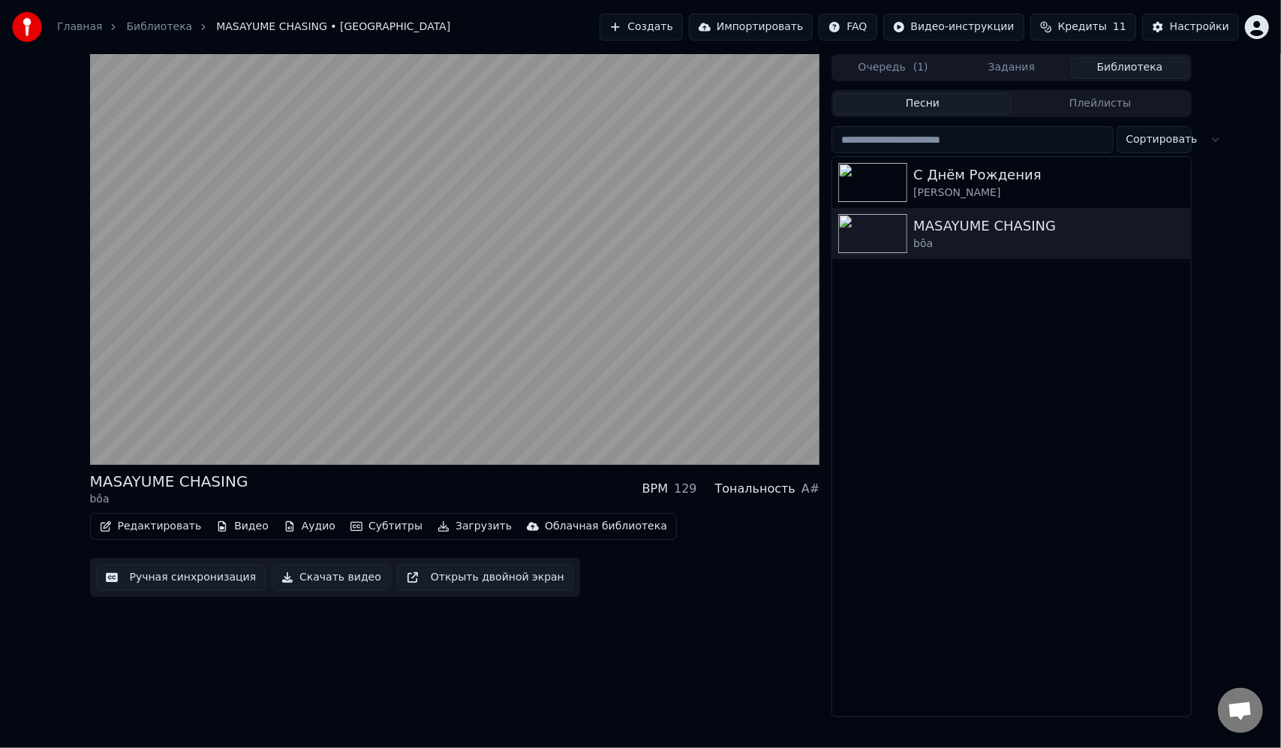
click at [158, 515] on div "Редактировать Видео Аудио Субтитры Загрузить Облачная библиотека" at bounding box center [383, 526] width 587 height 27
click at [164, 523] on button "Редактировать" at bounding box center [151, 526] width 114 height 21
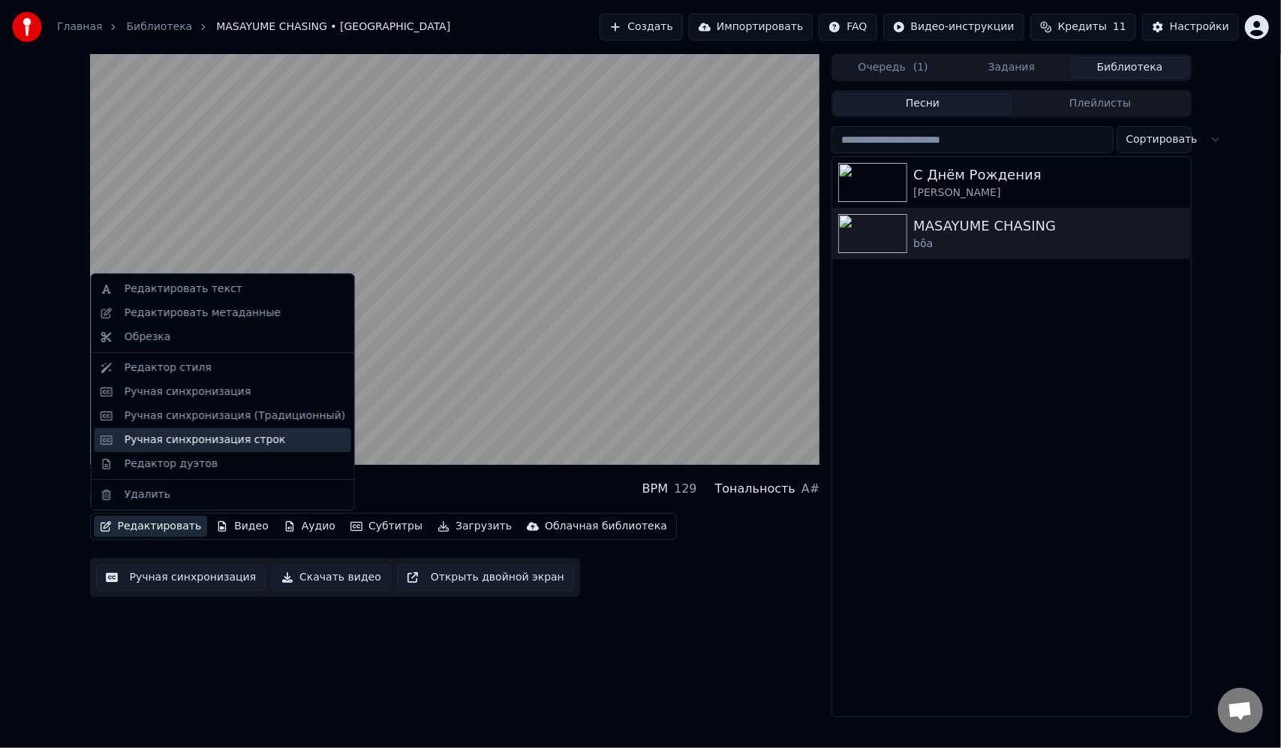
click at [257, 438] on div "Ручная синхронизация строк" at bounding box center [205, 439] width 161 height 15
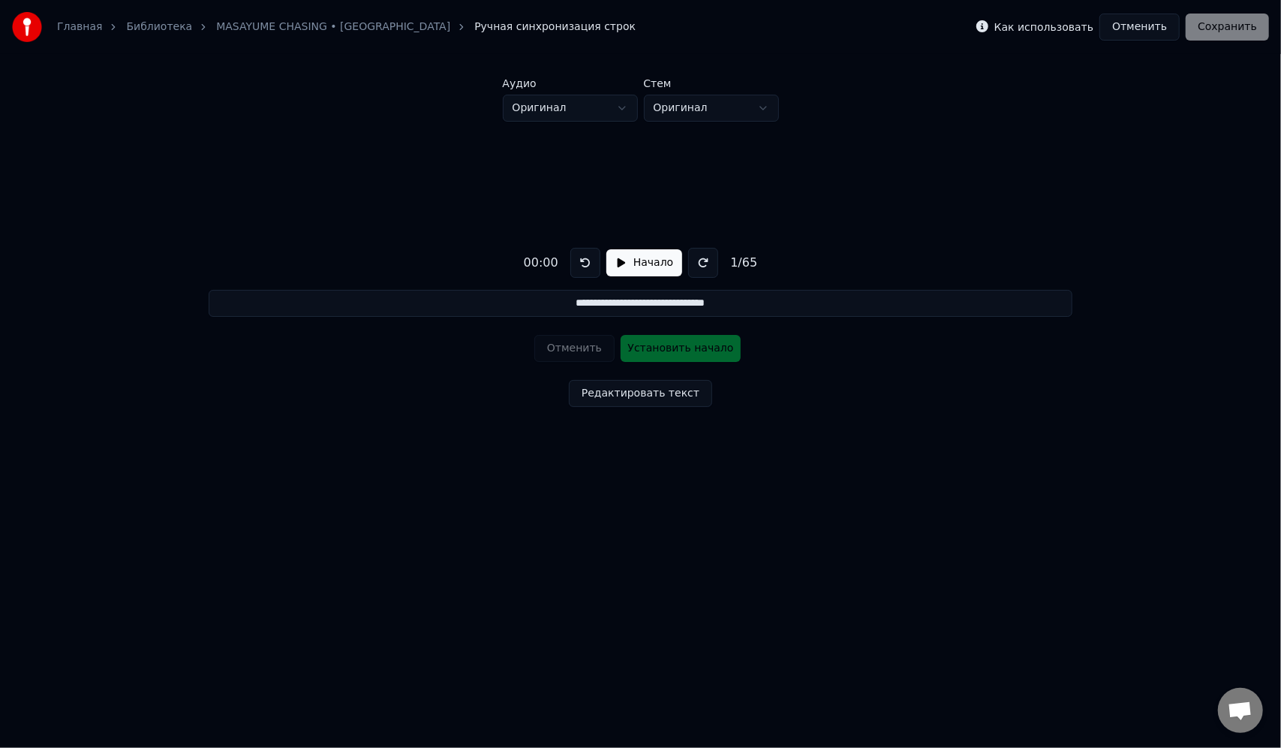
click at [626, 257] on button "Начало" at bounding box center [644, 262] width 76 height 27
click at [657, 402] on button "Редактировать текст" at bounding box center [640, 393] width 143 height 27
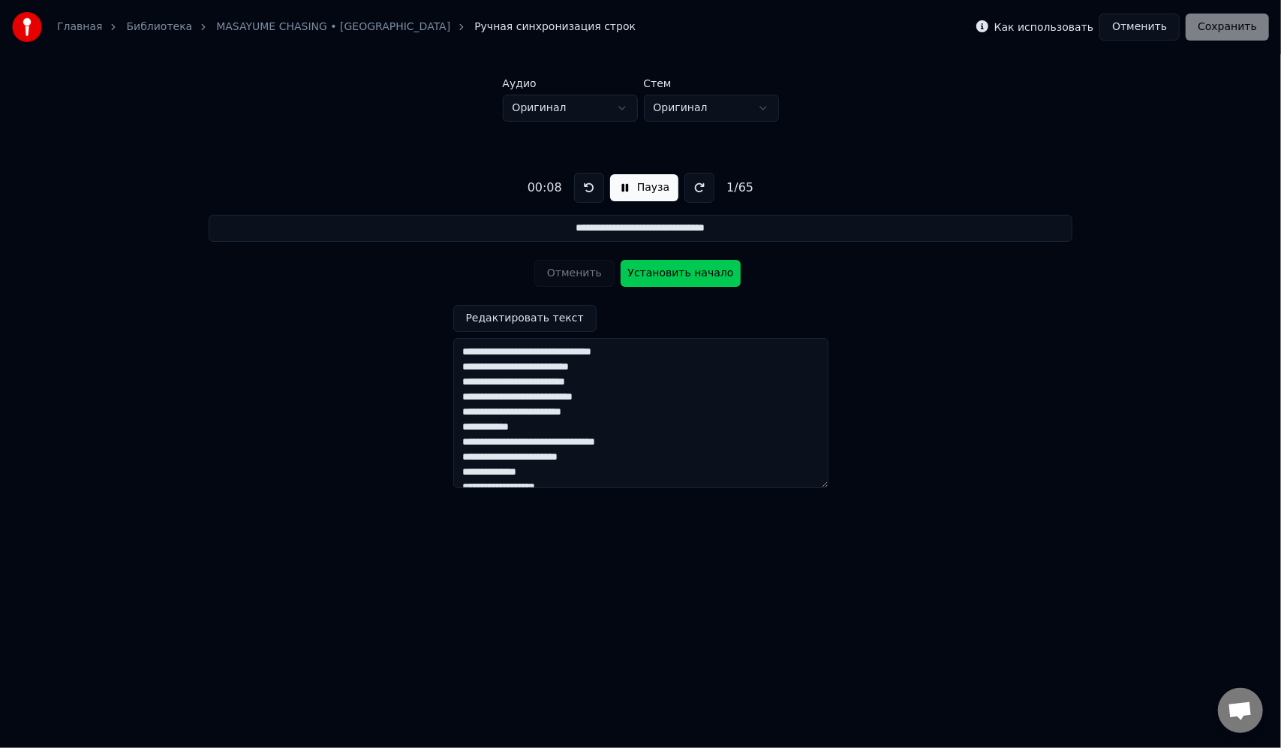
click at [552, 320] on button "Редактировать текст" at bounding box center [524, 318] width 143 height 27
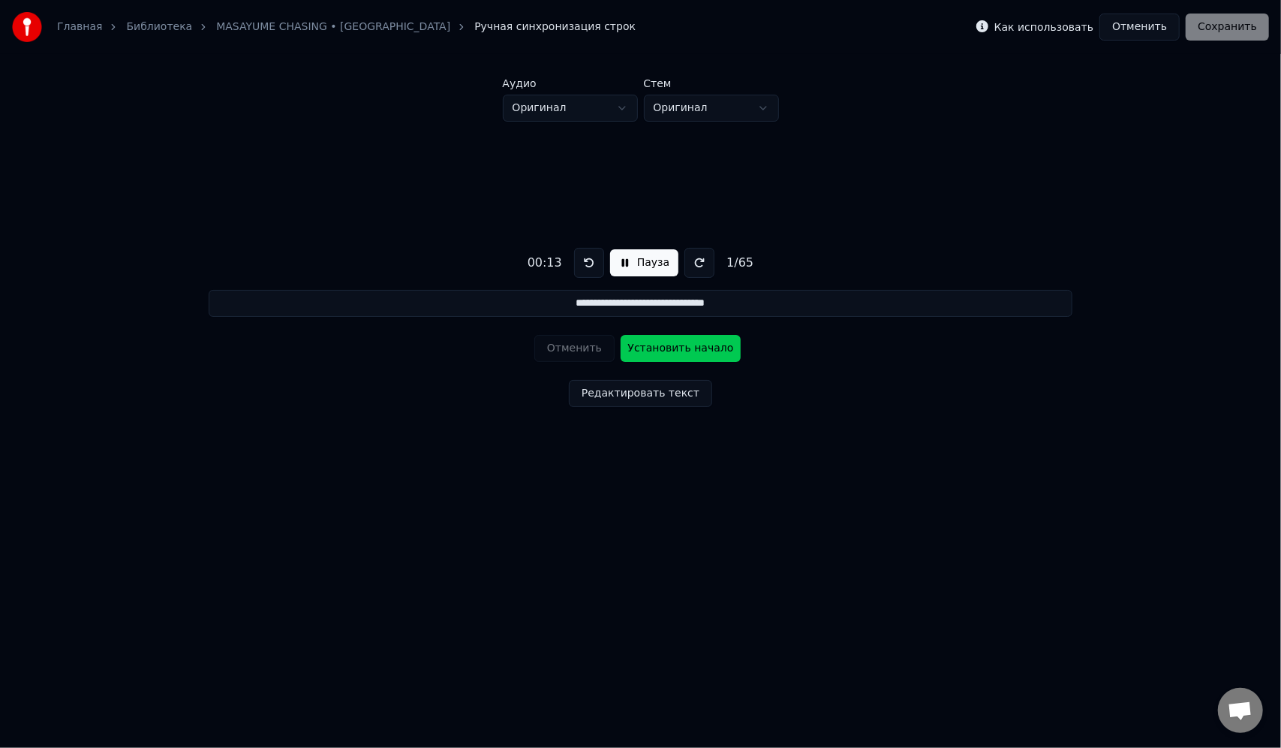
click at [624, 267] on button "Пауза" at bounding box center [644, 262] width 68 height 27
click at [666, 341] on div "Отменить Установить начало" at bounding box center [640, 348] width 212 height 39
click at [591, 261] on button at bounding box center [585, 263] width 30 height 30
click at [705, 263] on button at bounding box center [703, 263] width 30 height 30
click at [620, 264] on button "Начало" at bounding box center [644, 262] width 76 height 27
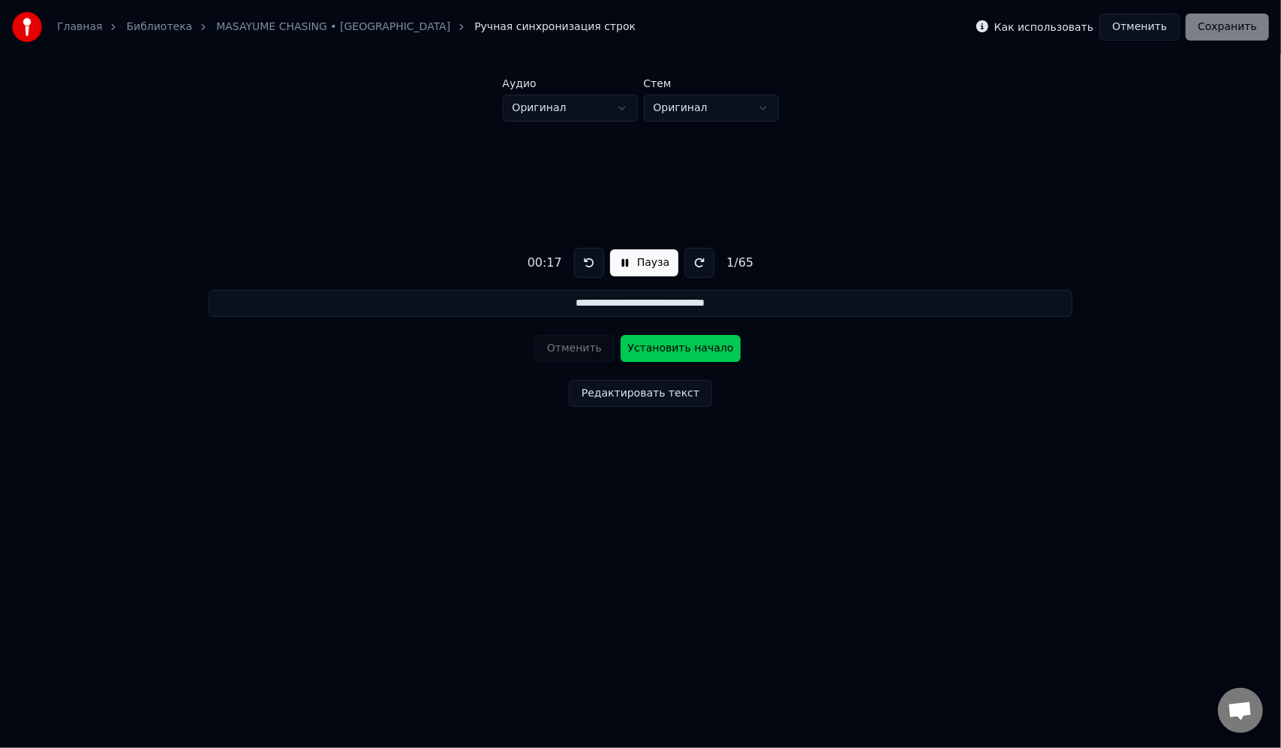
click at [574, 260] on button at bounding box center [589, 263] width 30 height 30
click at [618, 263] on button "Пауза" at bounding box center [644, 262] width 68 height 27
click at [1131, 32] on button "Отменить" at bounding box center [1139, 27] width 80 height 27
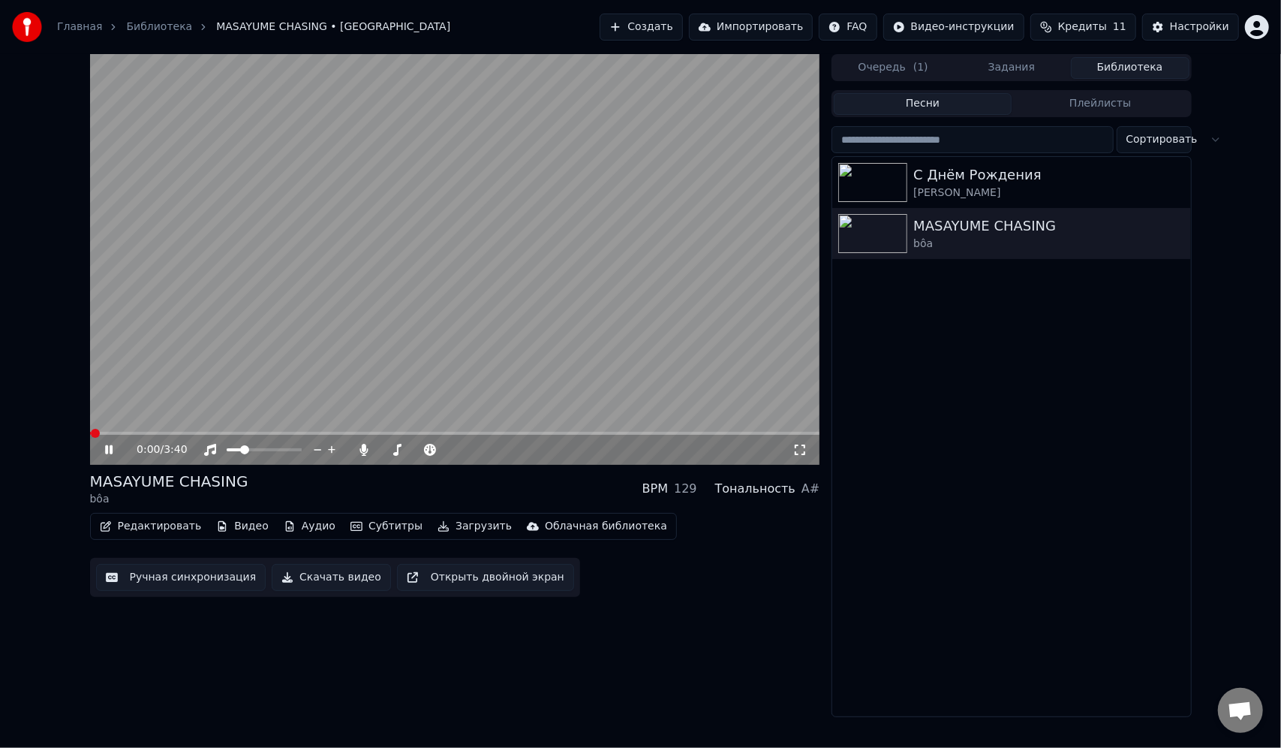
click at [165, 528] on button "Редактировать" at bounding box center [151, 526] width 114 height 21
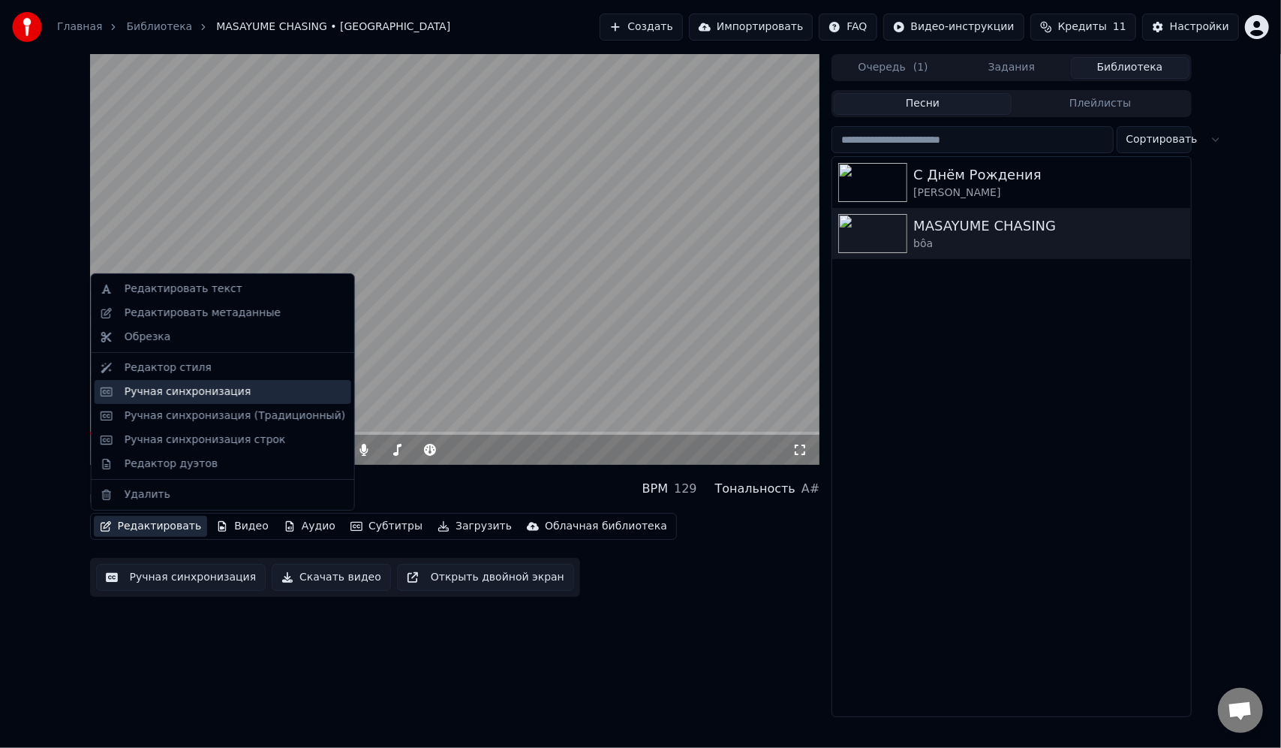
click at [252, 390] on div "Ручная синхронизация" at bounding box center [235, 391] width 221 height 15
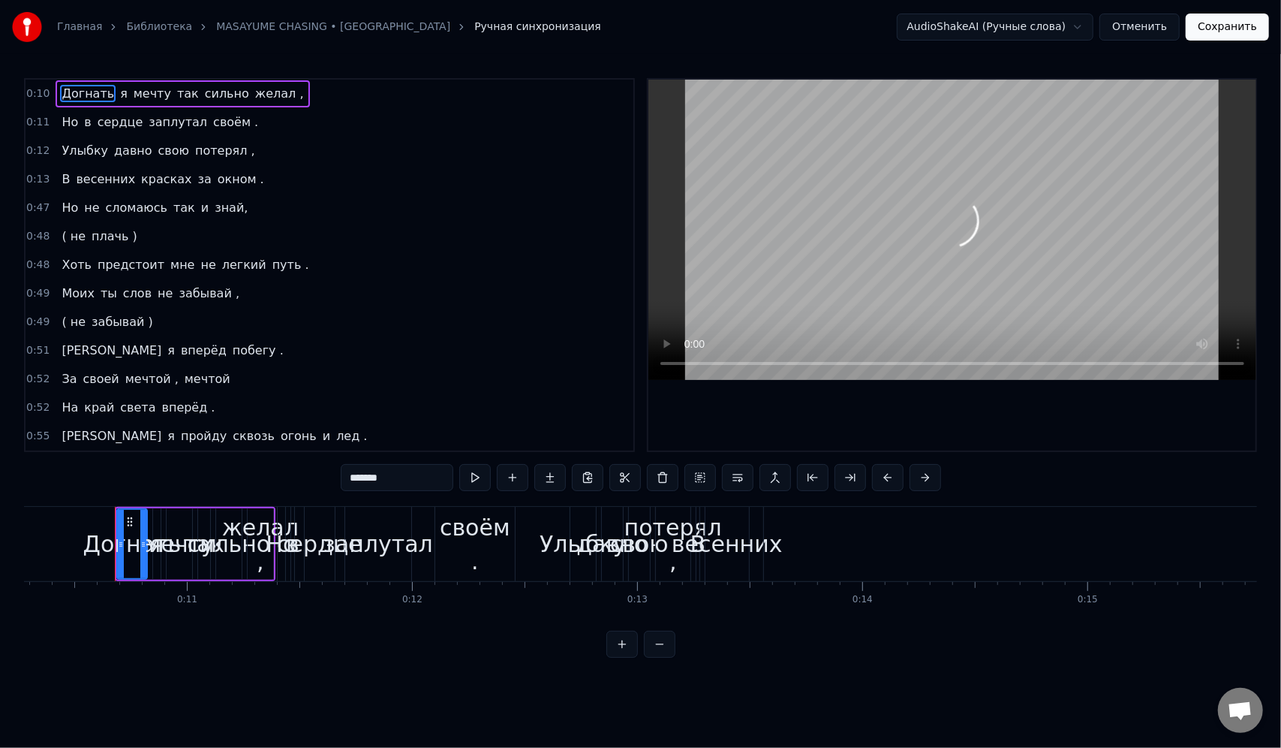
scroll to position [0, 2330]
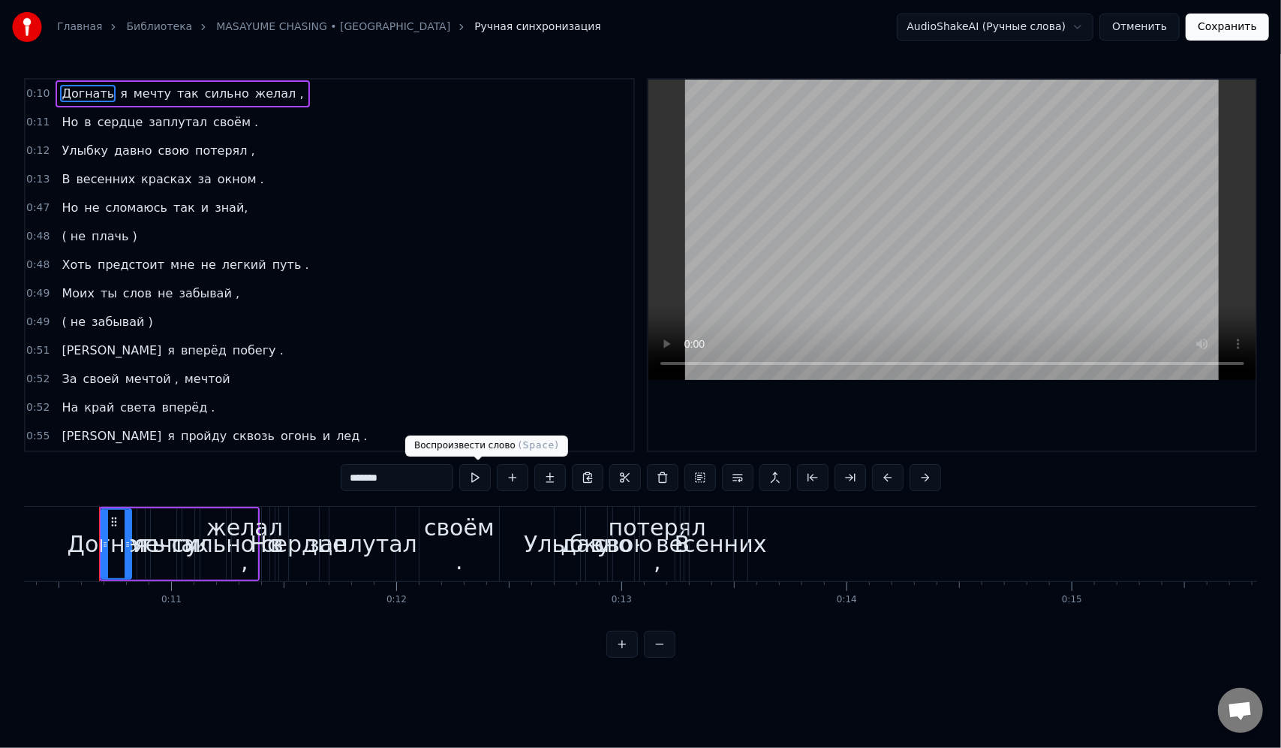
click at [471, 484] on button at bounding box center [475, 477] width 32 height 27
click at [137, 94] on span "мечту" at bounding box center [152, 93] width 41 height 17
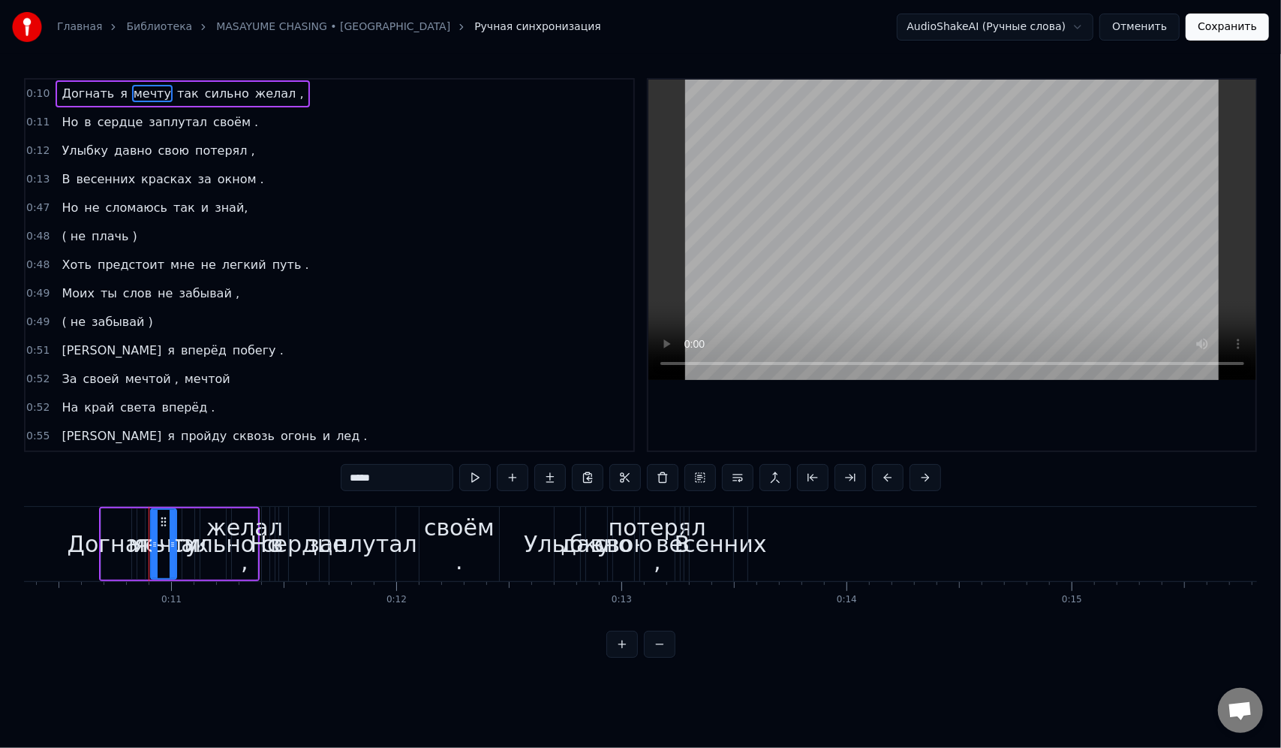
click at [81, 93] on span "Догнать" at bounding box center [88, 93] width 56 height 17
type input "*******"
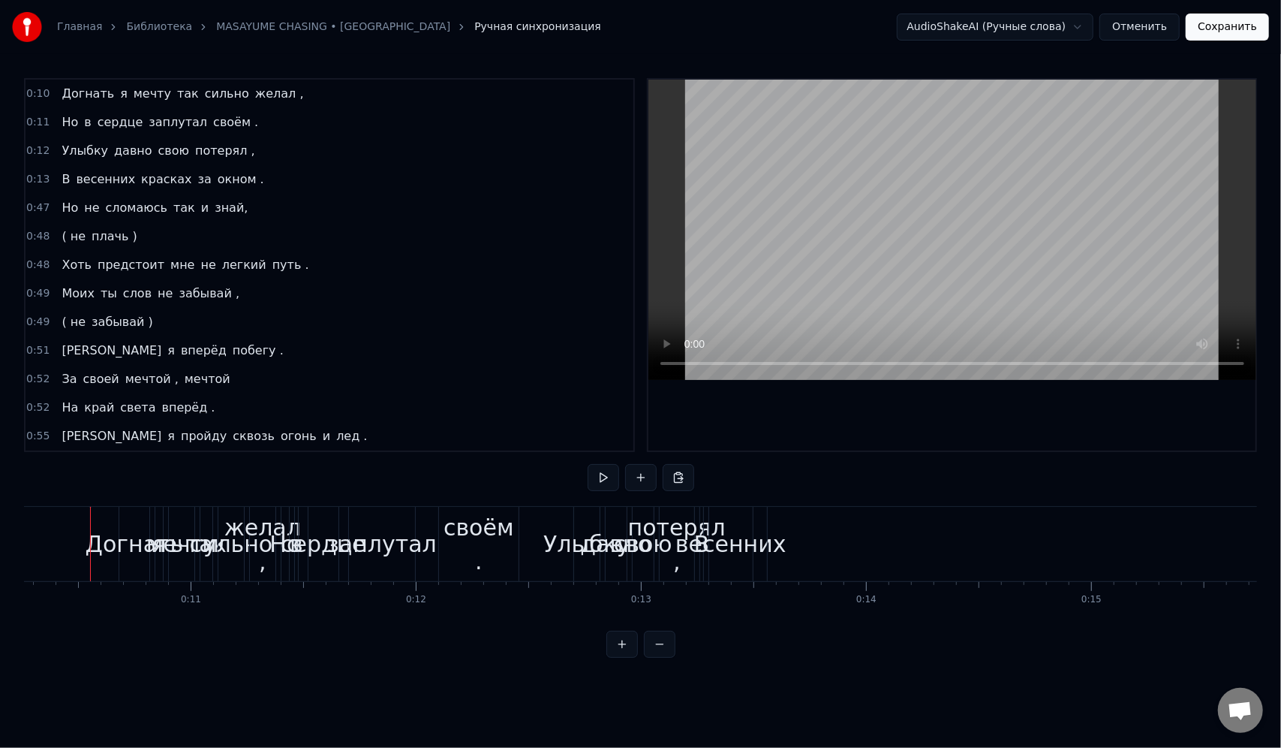
scroll to position [0, 2301]
click at [39, 99] on span "0:10" at bounding box center [37, 93] width 23 height 15
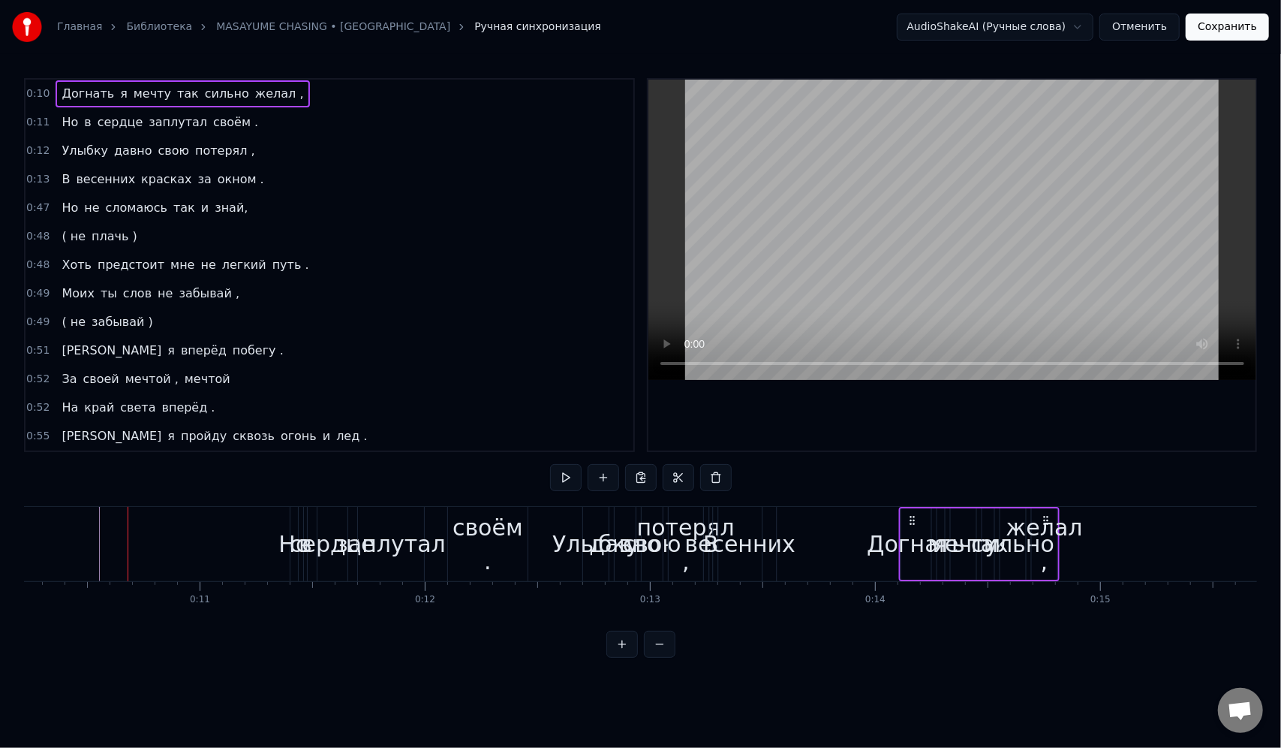
drag, startPoint x: 143, startPoint y: 522, endPoint x: 914, endPoint y: 519, distance: 770.8
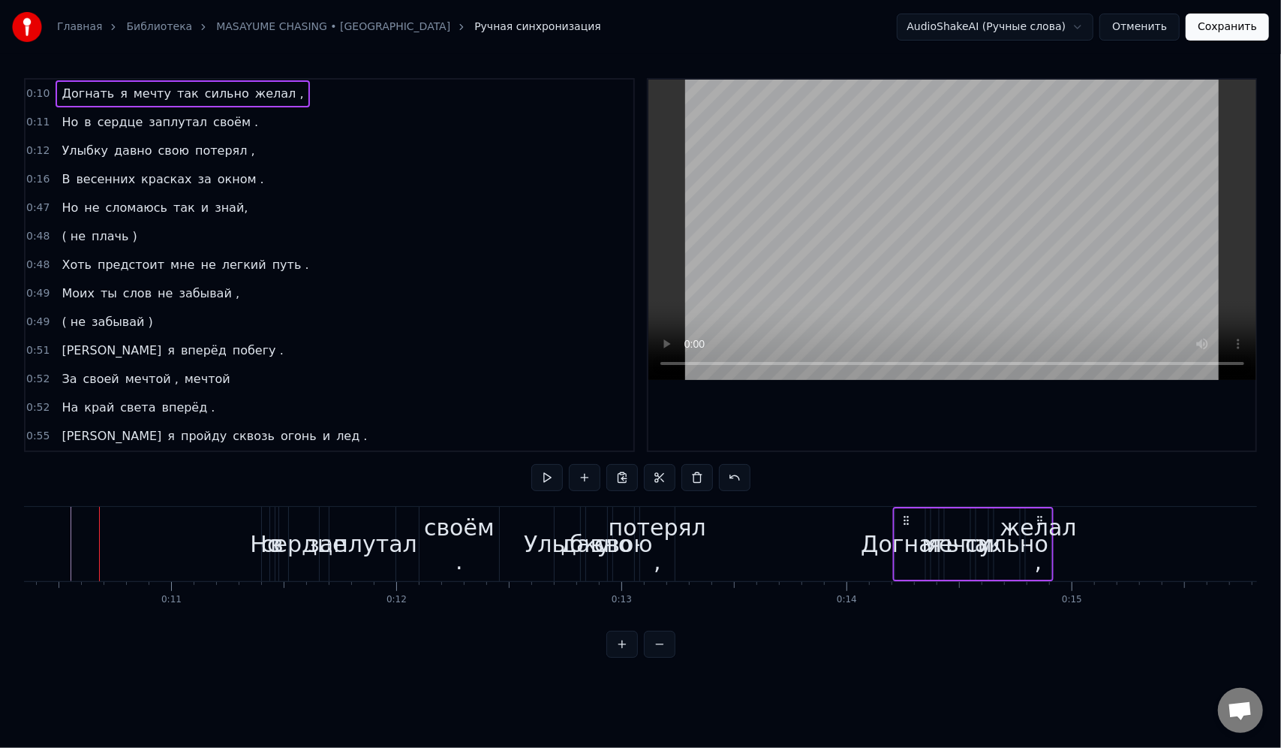
scroll to position [0, 2333]
drag, startPoint x: 273, startPoint y: 521, endPoint x: 1011, endPoint y: 504, distance: 737.9
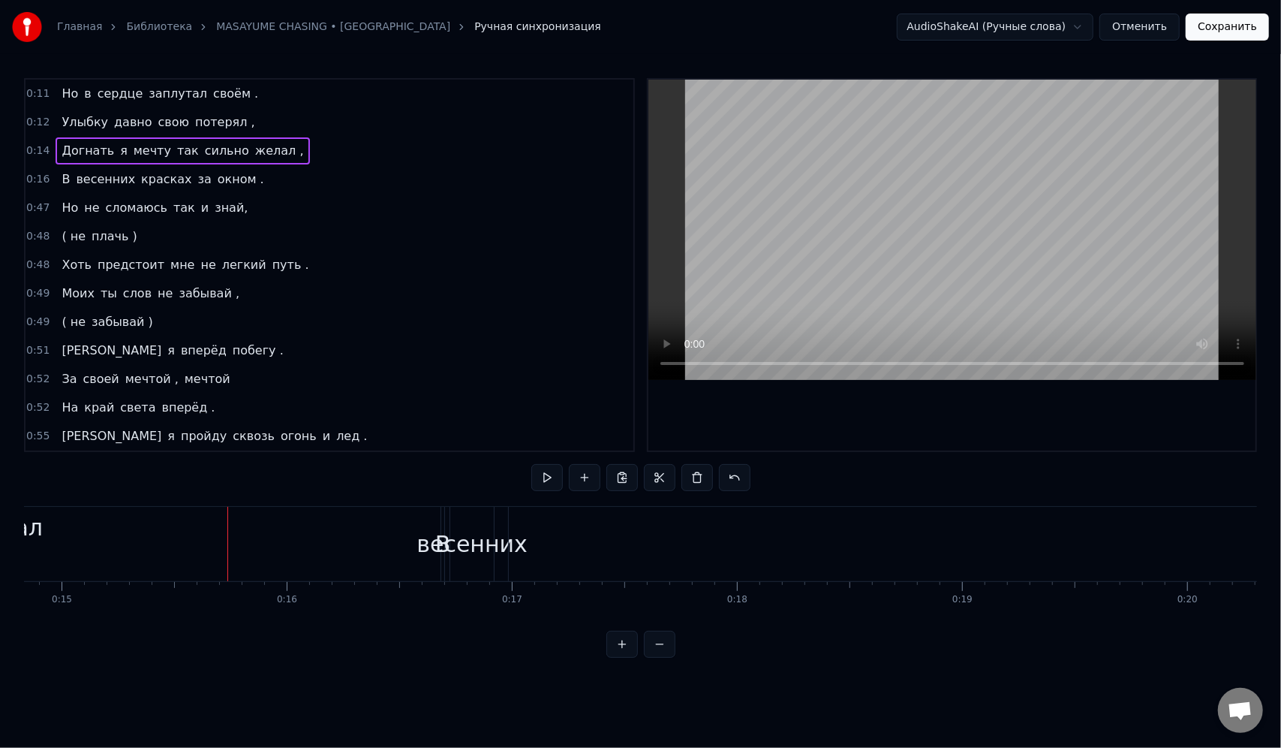
scroll to position [0, 3431]
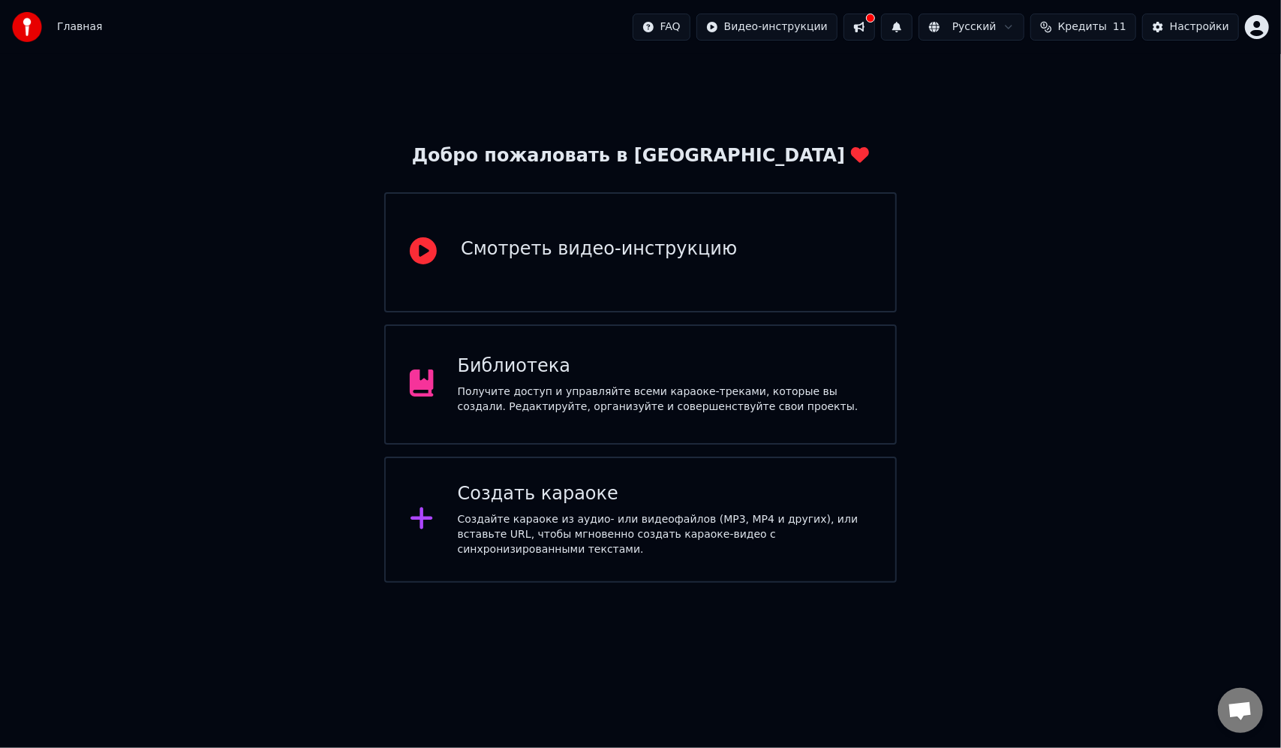
click at [686, 506] on div "Создать караоке" at bounding box center [665, 494] width 414 height 24
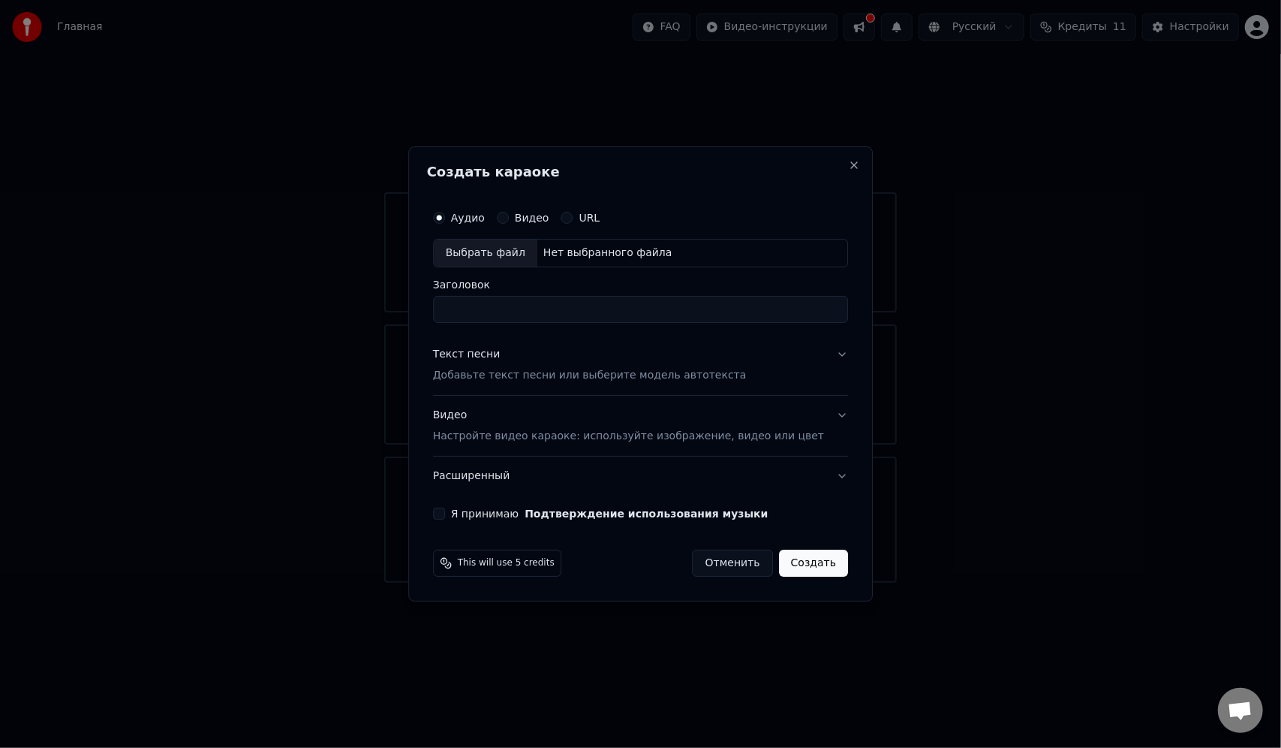
click at [600, 221] on label "URL" at bounding box center [589, 217] width 21 height 11
click at [573, 221] on button "URL" at bounding box center [567, 218] width 12 height 12
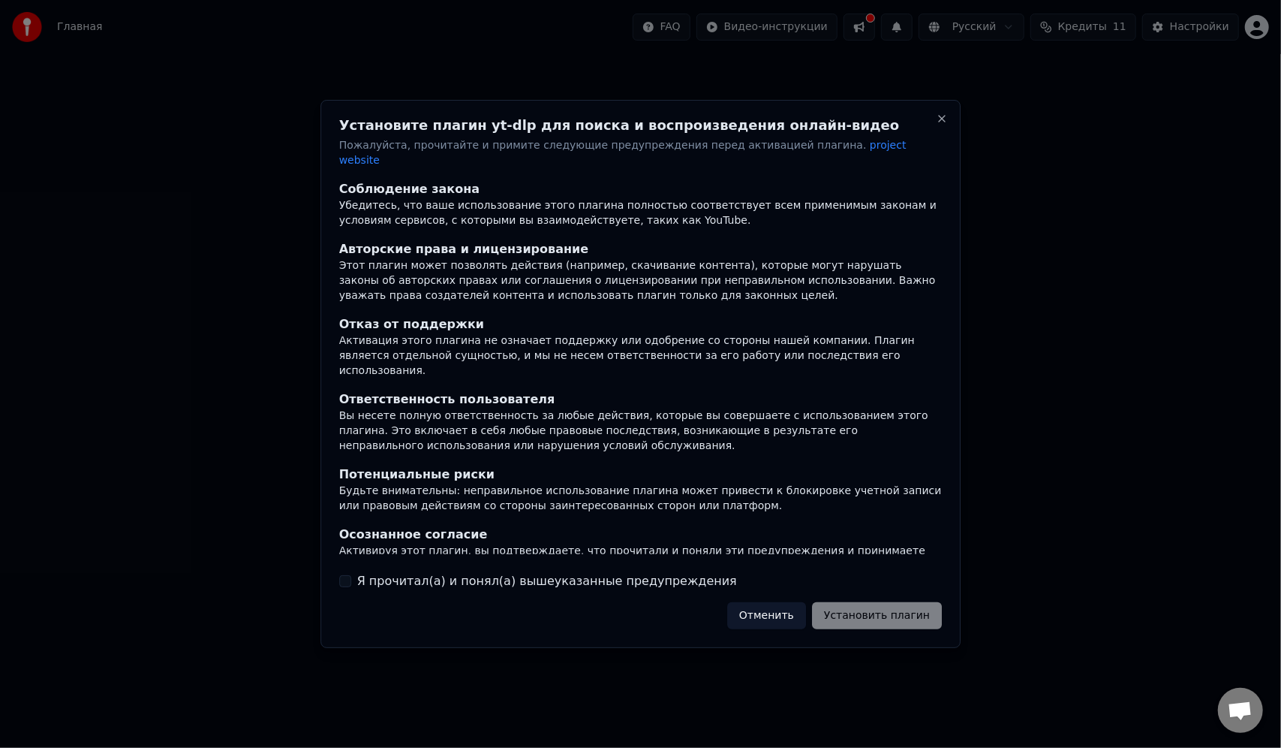
click at [600, 578] on label "Я прочитал(а) и понял(а) вышеуказанные предупреждения" at bounding box center [547, 581] width 380 height 18
click at [351, 578] on button "Я прочитал(а) и понял(а) вышеуказанные предупреждения" at bounding box center [345, 581] width 12 height 12
click at [893, 612] on button "Установить плагин" at bounding box center [877, 615] width 130 height 27
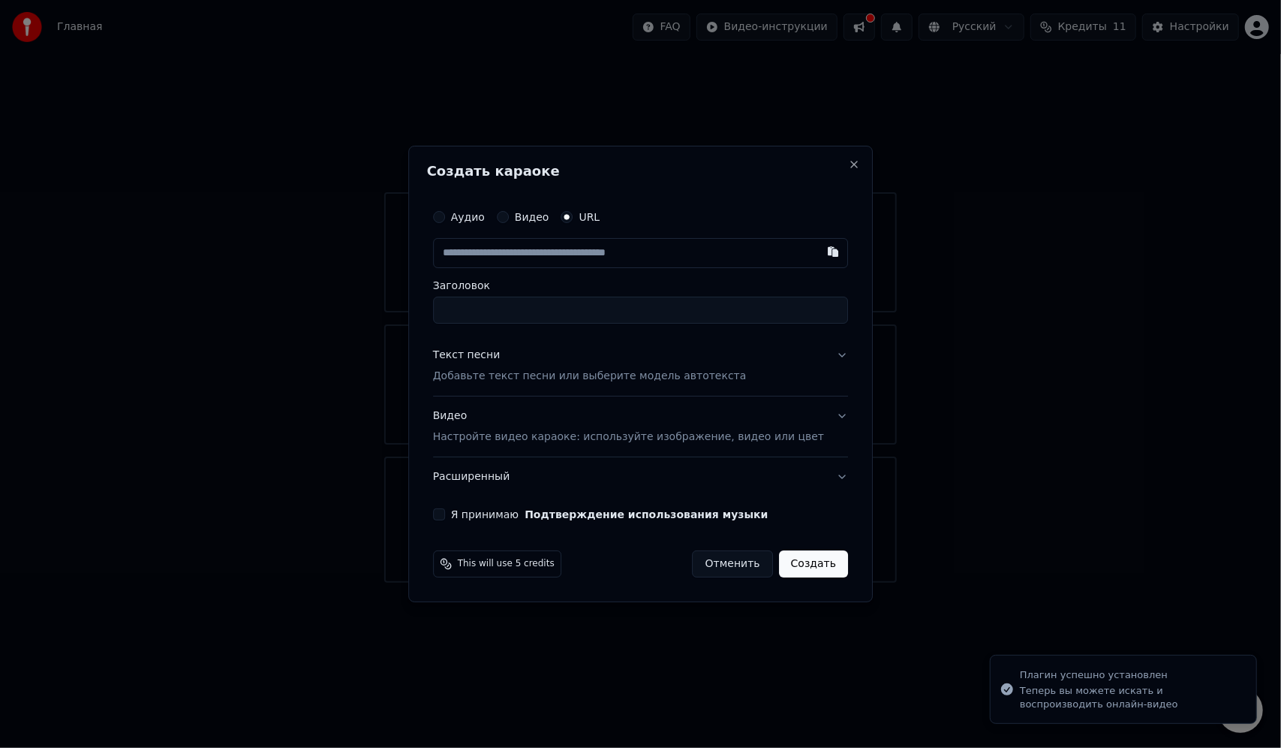
click at [604, 209] on div "Аудио Видео URL" at bounding box center [640, 217] width 415 height 30
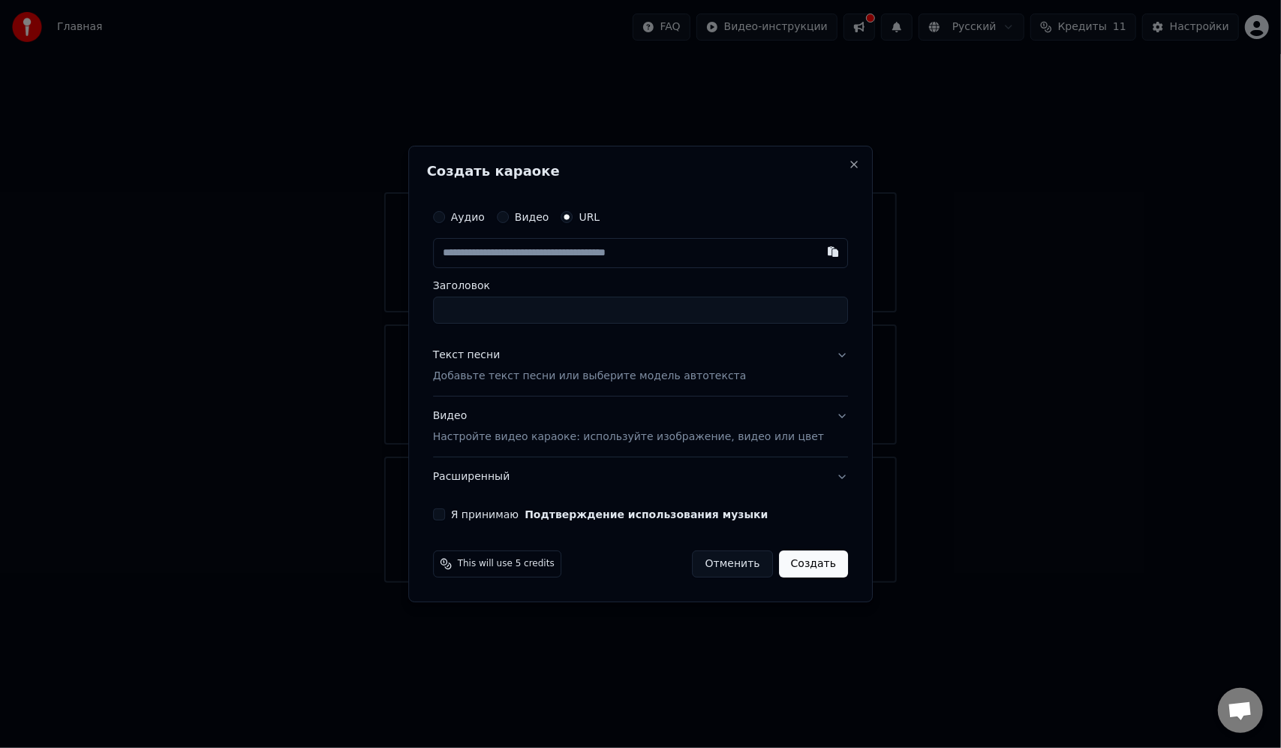
click at [600, 251] on input "text" at bounding box center [640, 253] width 415 height 30
click at [611, 260] on input "text" at bounding box center [640, 253] width 415 height 30
click at [818, 251] on button "button" at bounding box center [833, 251] width 30 height 27
type input "**********"
click at [704, 315] on input "Заголовок" at bounding box center [640, 309] width 415 height 27
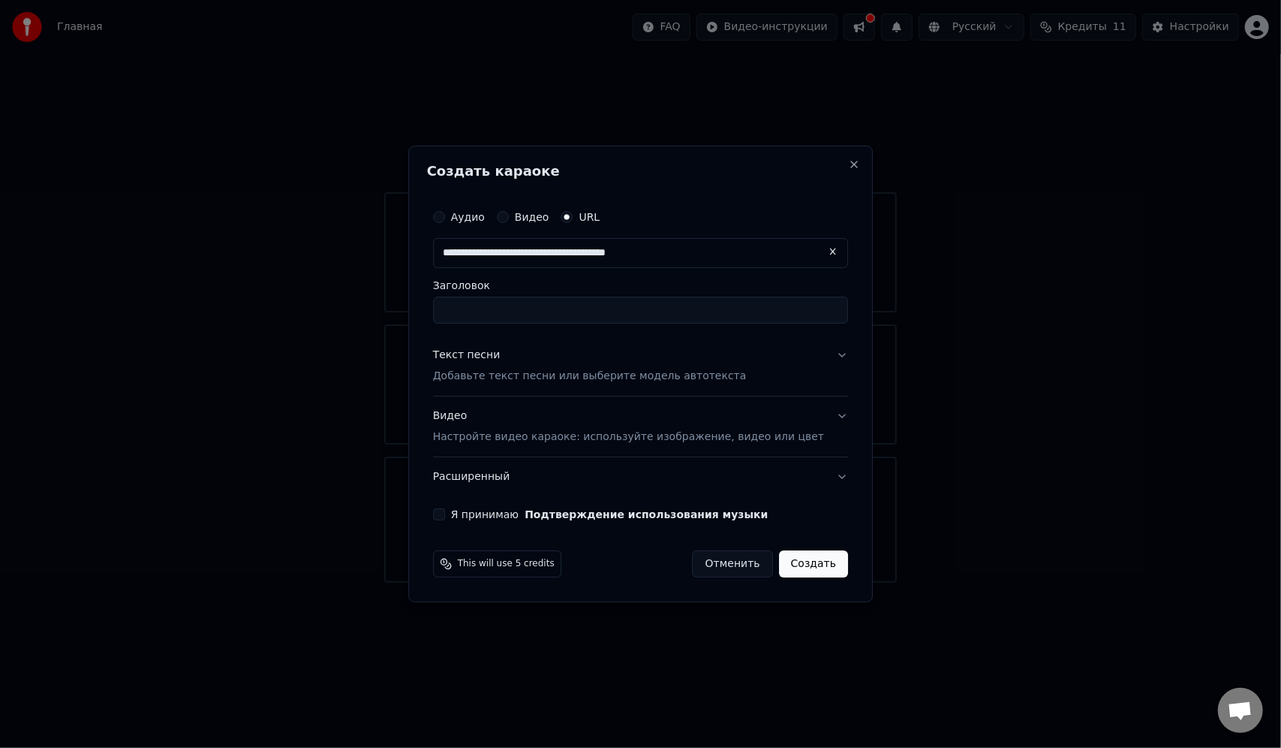
type input "**********"
click at [501, 351] on div "Текст песни" at bounding box center [467, 354] width 68 height 15
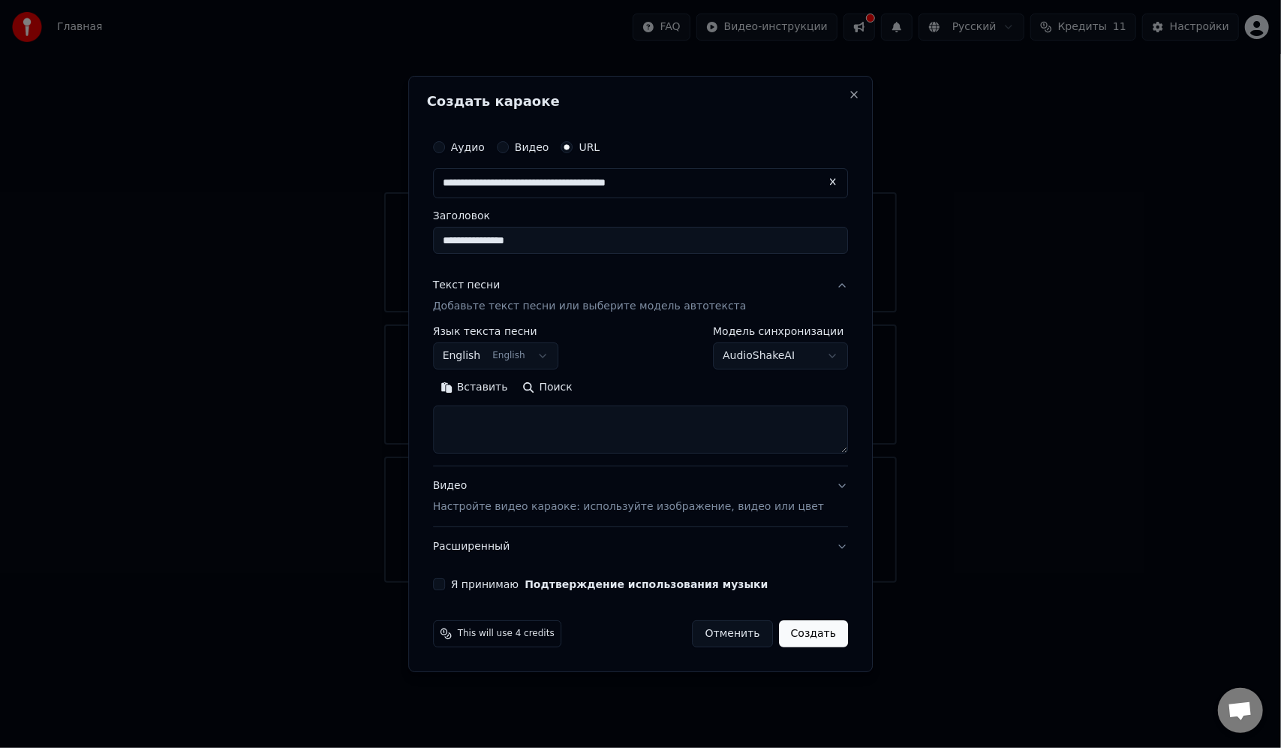
click at [546, 359] on body "**********" at bounding box center [640, 291] width 1281 height 582
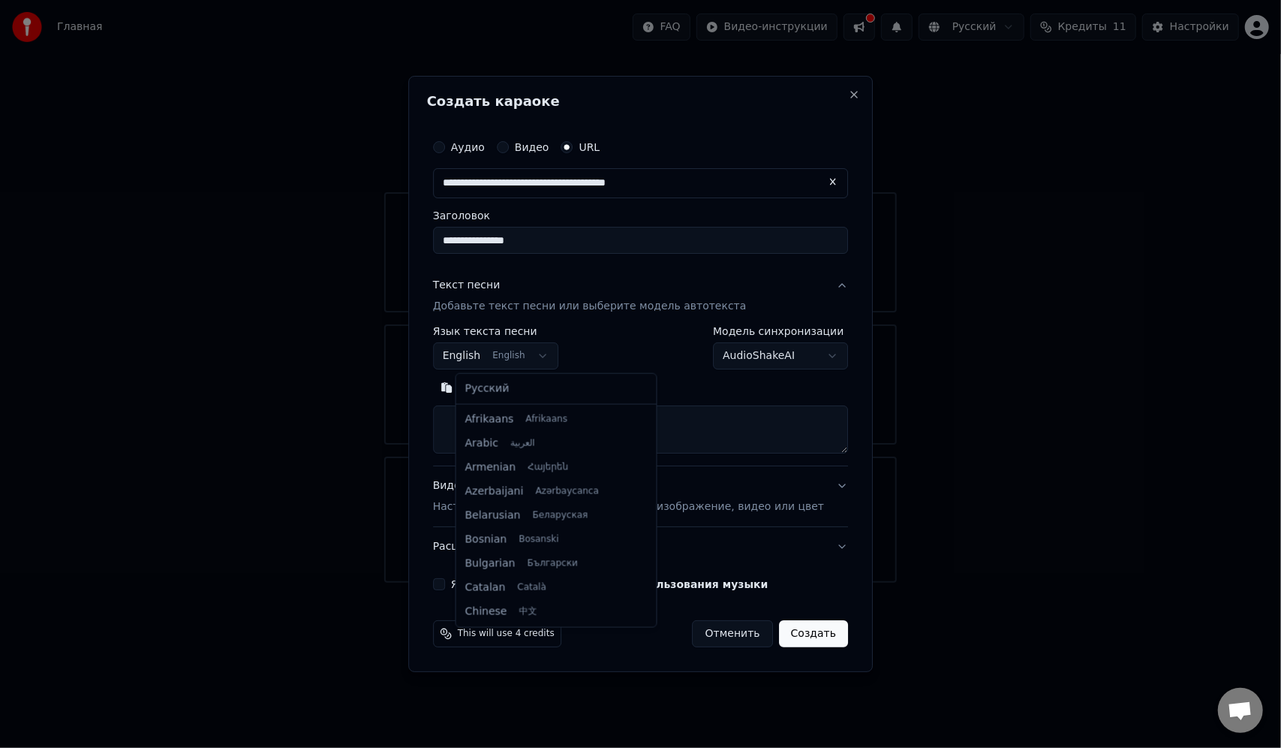
scroll to position [120, 0]
select select "**"
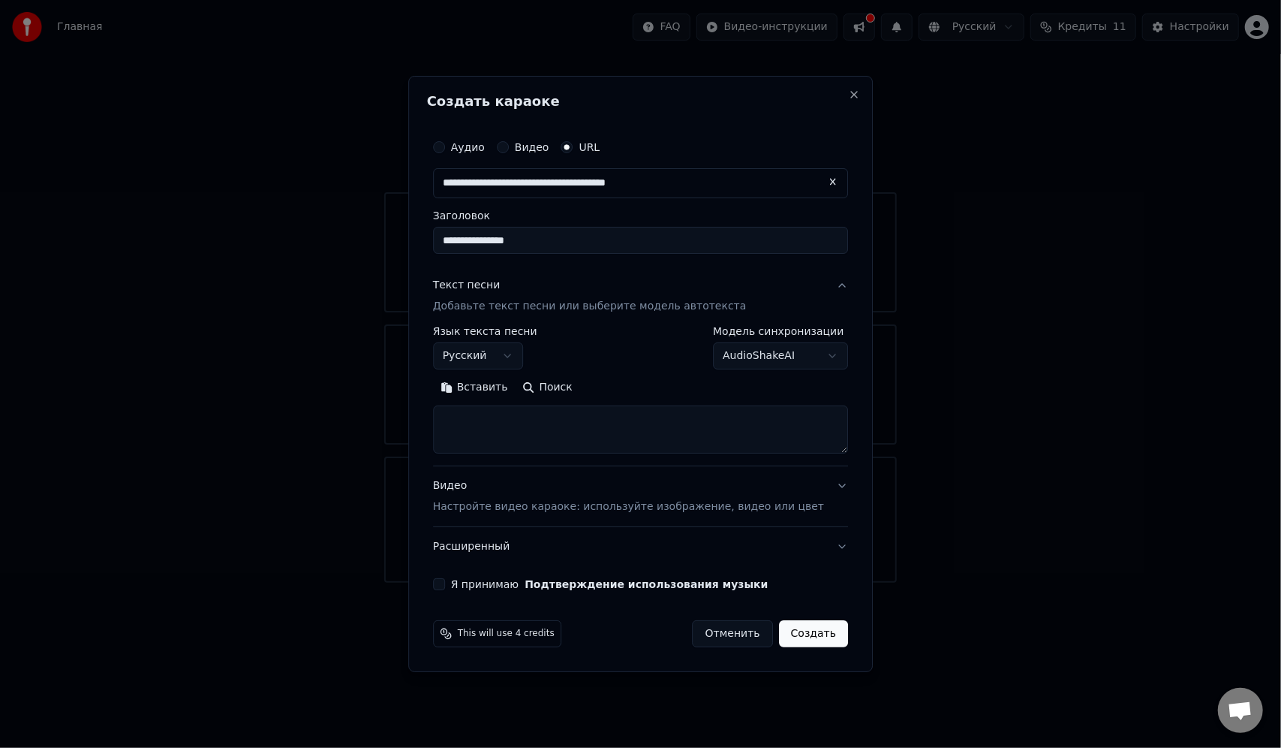
click at [445, 585] on button "Я принимаю Подтверждение использования музыки" at bounding box center [439, 584] width 12 height 12
click at [553, 544] on button "Расширенный" at bounding box center [640, 546] width 415 height 39
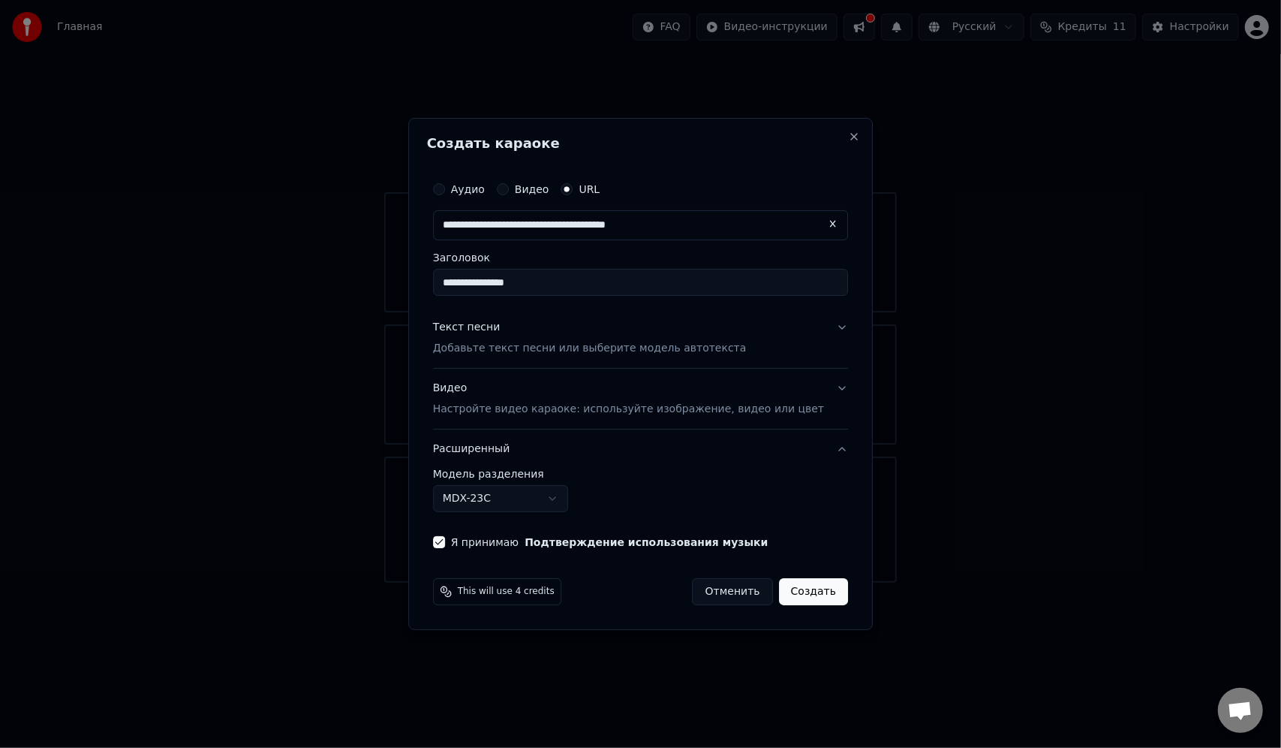
click at [530, 332] on div "Текст песни Добавьте текст песни или выберите модель автотекста" at bounding box center [590, 338] width 314 height 36
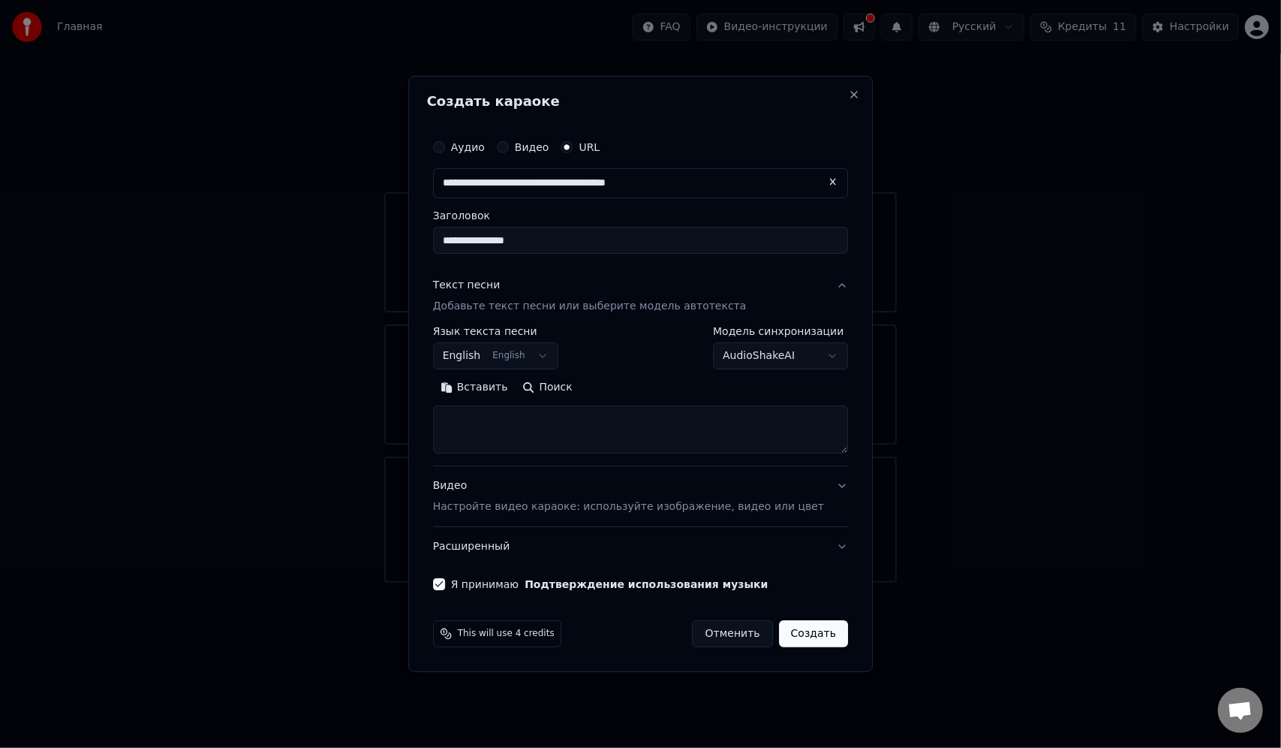
click at [524, 430] on textarea at bounding box center [640, 429] width 415 height 48
click at [504, 385] on button "Вставить" at bounding box center [474, 387] width 83 height 24
type textarea "**********"
click at [558, 391] on button "Очистить" at bounding box center [540, 387] width 84 height 24
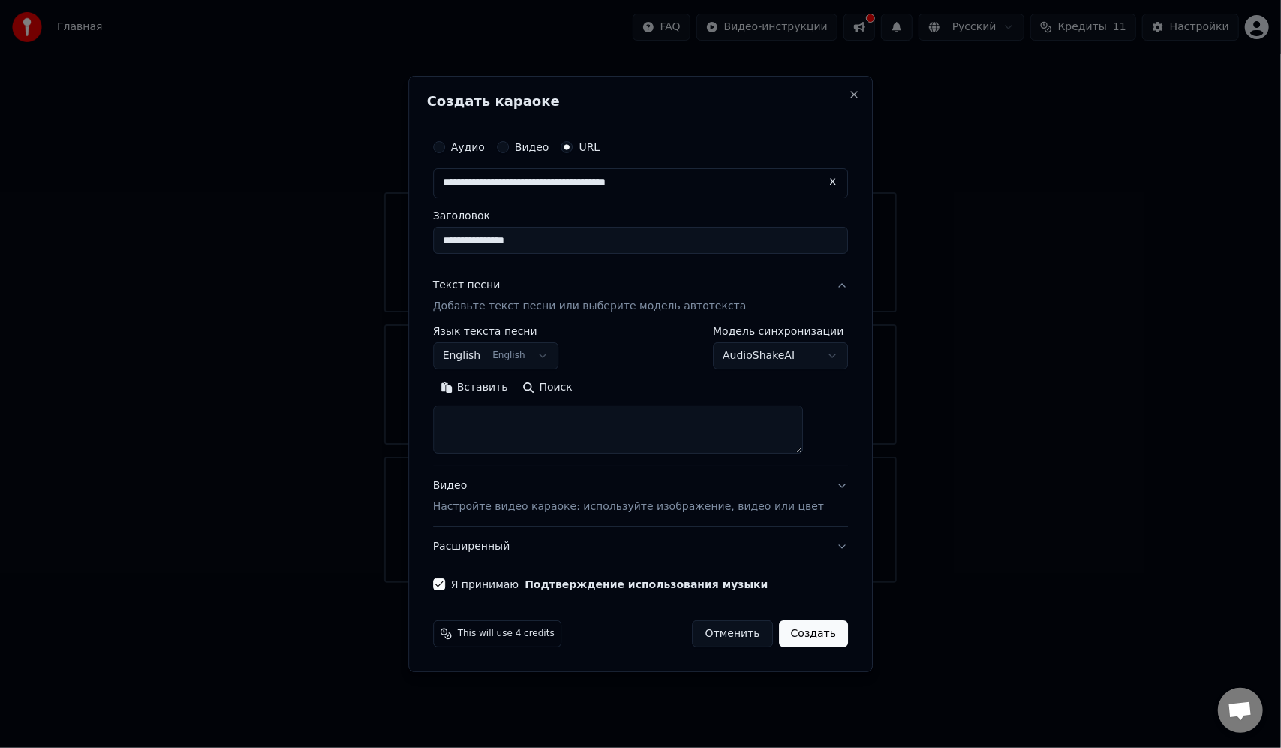
scroll to position [0, 0]
click at [546, 426] on textarea at bounding box center [618, 429] width 371 height 48
click at [519, 348] on body "**********" at bounding box center [640, 291] width 1281 height 582
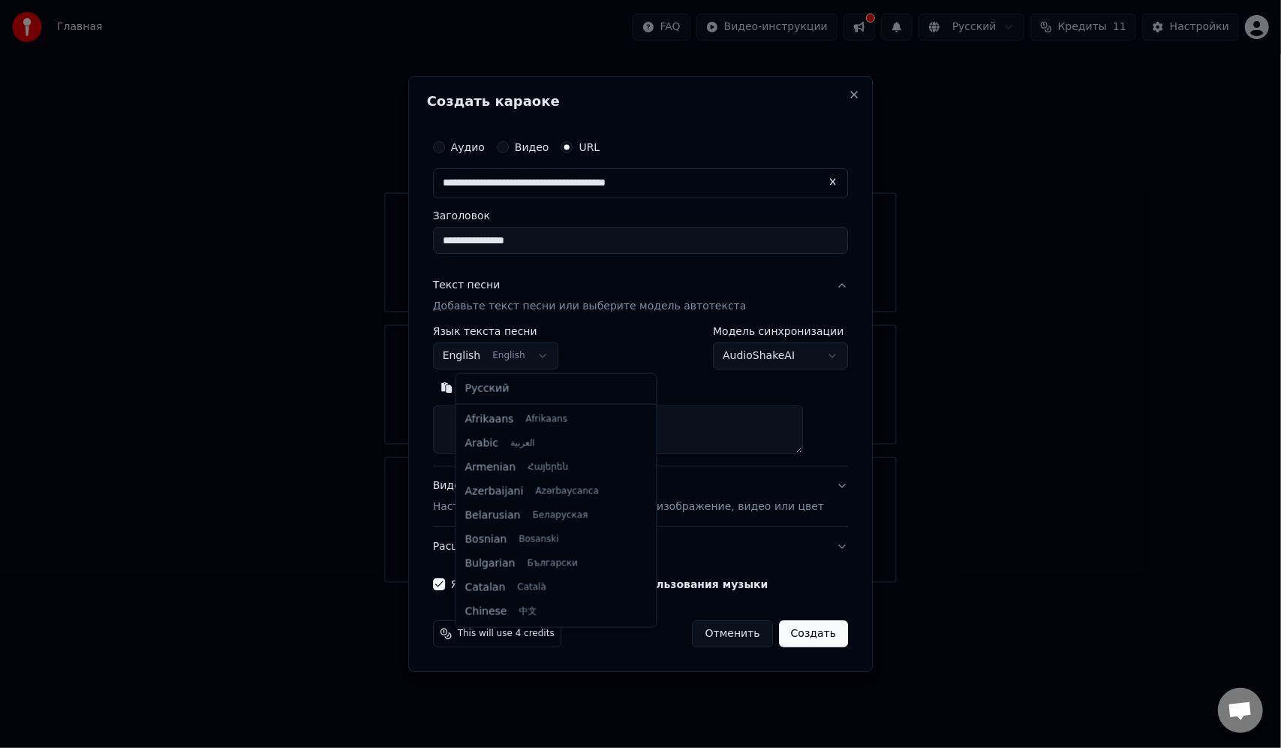
scroll to position [120, 0]
select select "**"
drag, startPoint x: 514, startPoint y: 398, endPoint x: 516, endPoint y: 411, distance: 13.0
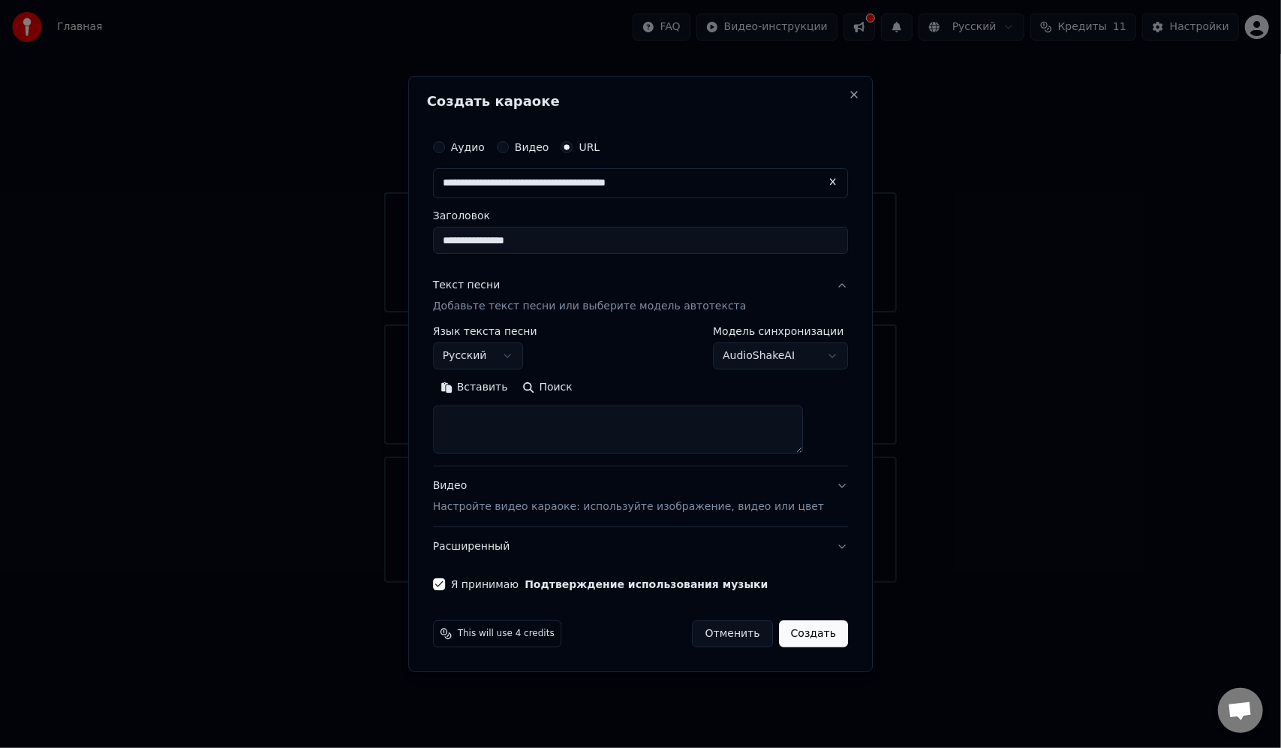
click at [513, 393] on button "Вставить" at bounding box center [474, 387] width 83 height 24
click at [793, 631] on button "Создать" at bounding box center [813, 633] width 69 height 27
type textarea "**********"
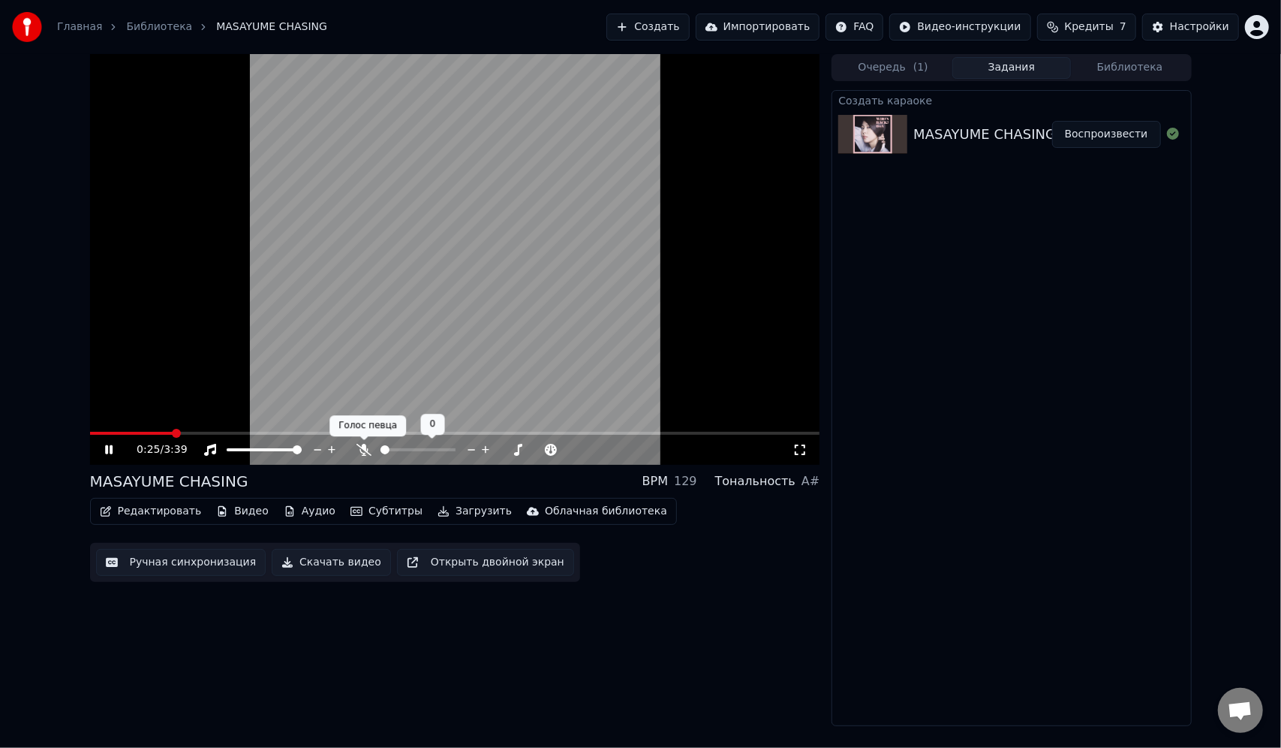
click at [362, 453] on icon at bounding box center [363, 450] width 15 height 12
click at [112, 450] on icon at bounding box center [109, 449] width 8 height 9
click at [879, 59] on button "Очередь ( 1 )" at bounding box center [893, 68] width 119 height 22
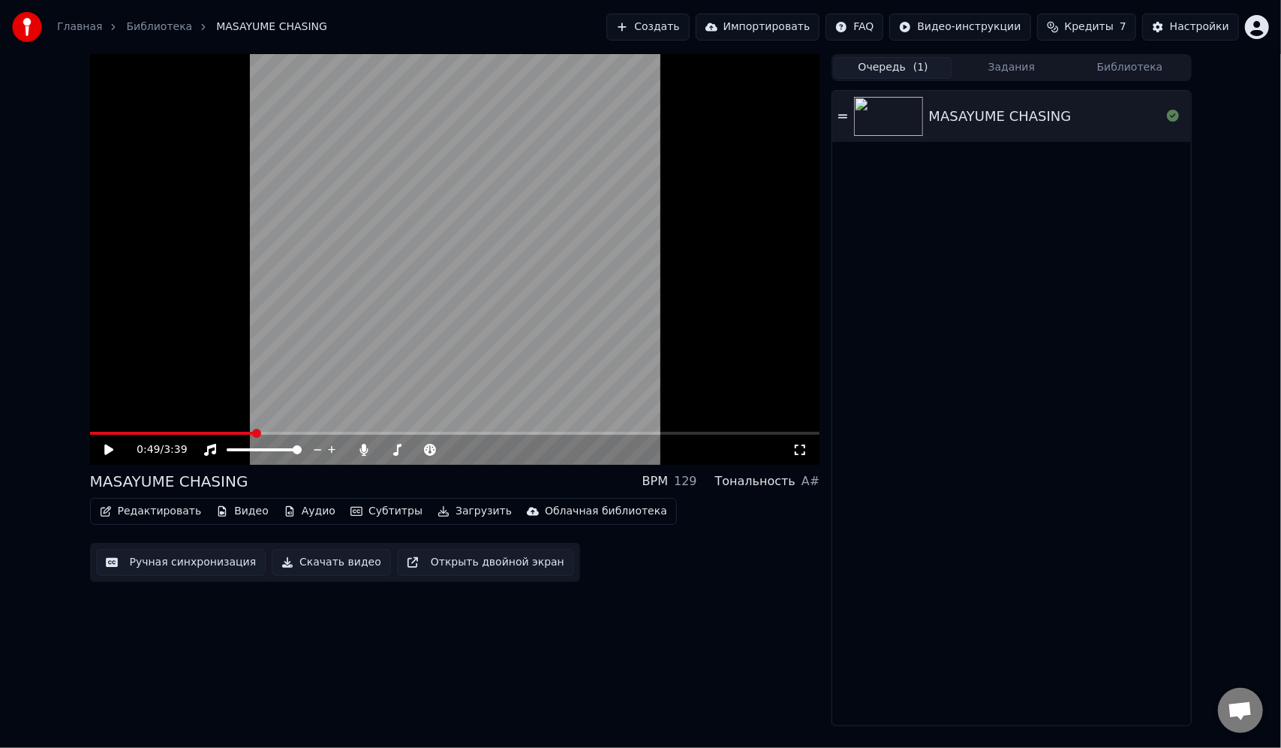
click at [985, 70] on button "Задания" at bounding box center [1011, 68] width 119 height 22
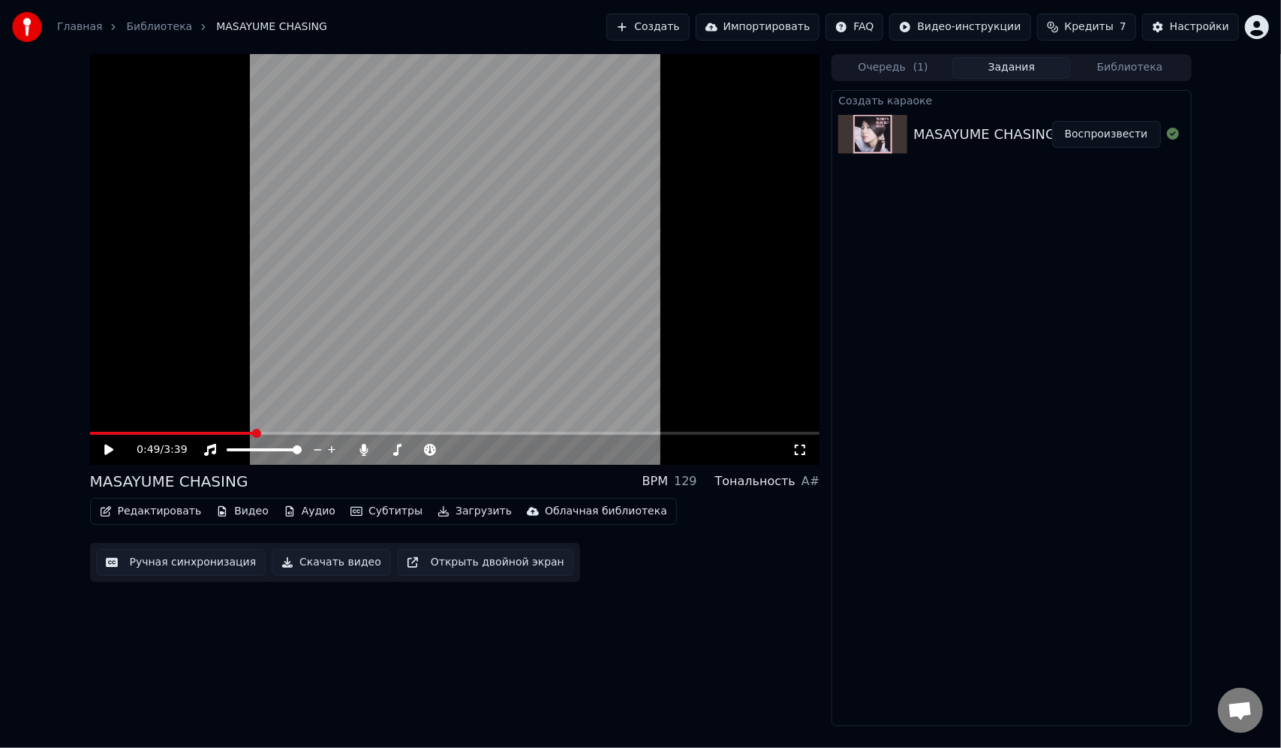
click at [893, 63] on button "Очередь ( 1 )" at bounding box center [893, 68] width 119 height 22
click at [1001, 68] on button "Задания" at bounding box center [1011, 68] width 119 height 22
click at [687, 21] on button "Создать" at bounding box center [647, 27] width 83 height 27
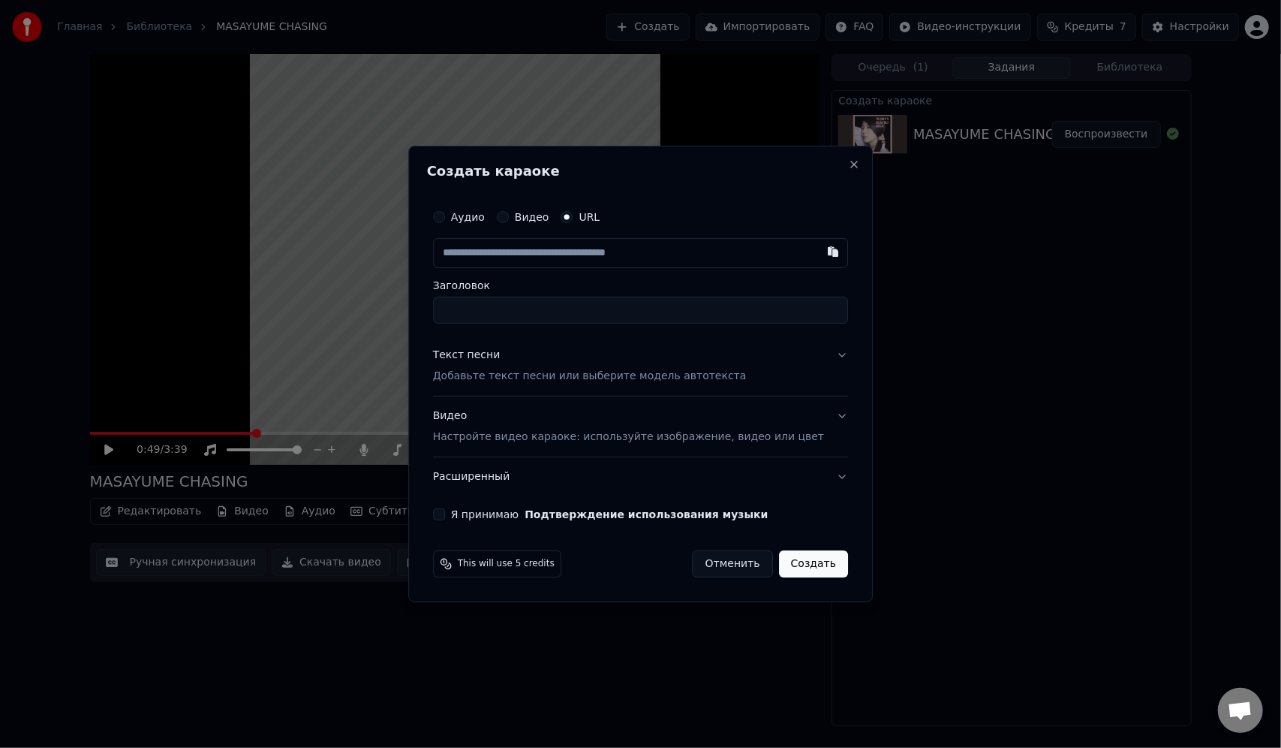
click at [551, 224] on div "Аудио Видео URL" at bounding box center [640, 217] width 415 height 30
click at [544, 308] on input "Заголовок" at bounding box center [640, 309] width 415 height 27
click at [551, 252] on input "text" at bounding box center [640, 253] width 415 height 30
paste input "**********"
type input "**********"
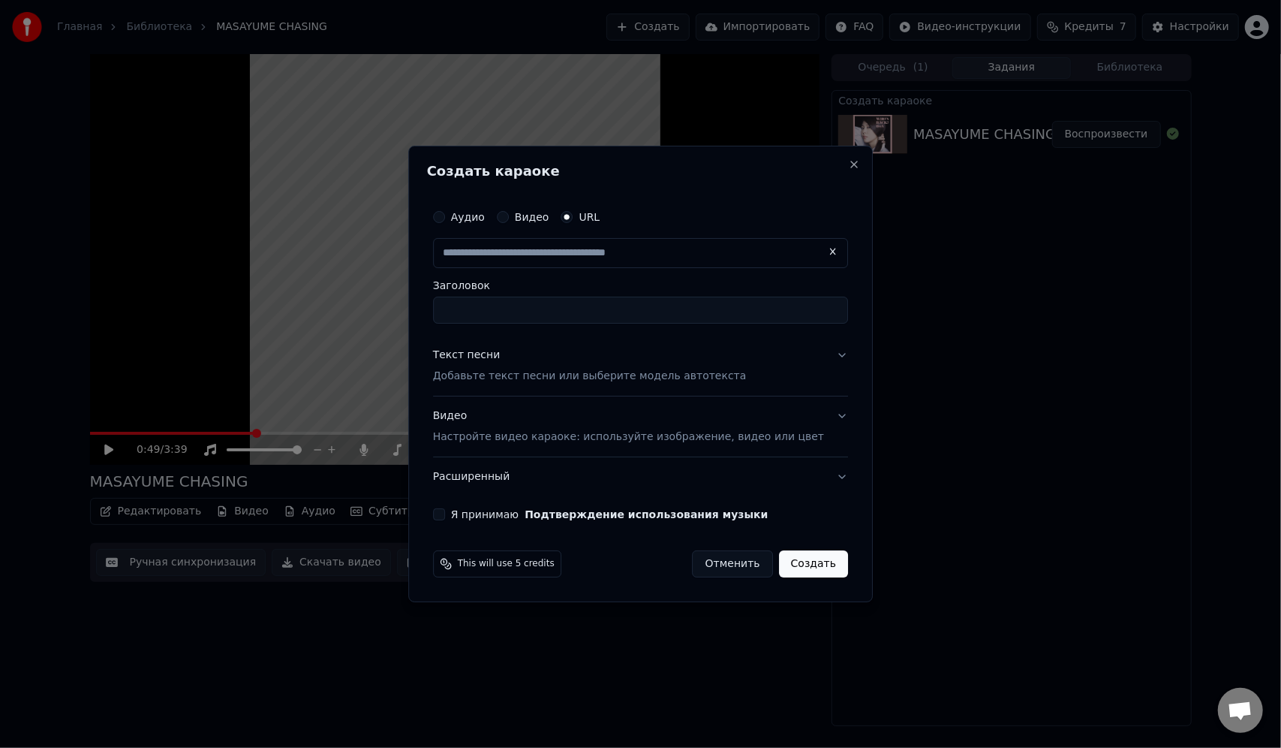
click at [598, 318] on input "Заголовок" at bounding box center [640, 309] width 415 height 27
type input "**********"
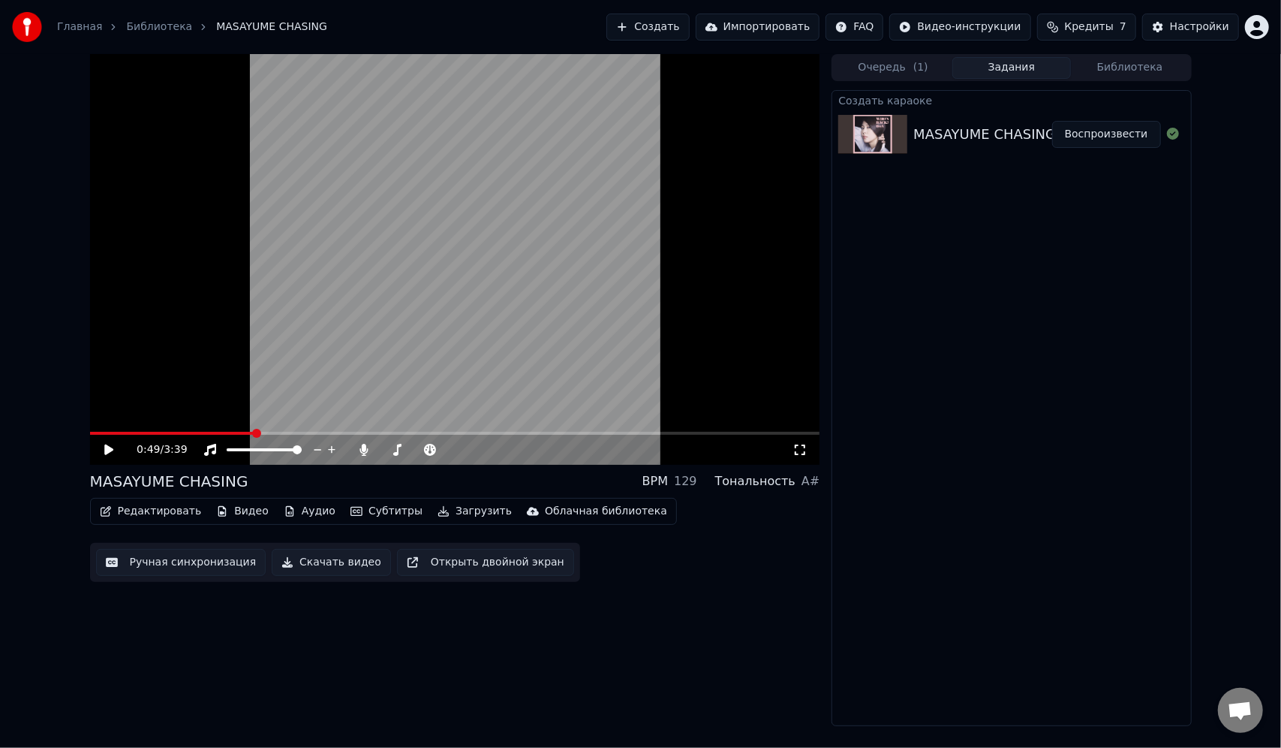
click at [683, 23] on button "Создать" at bounding box center [647, 27] width 83 height 27
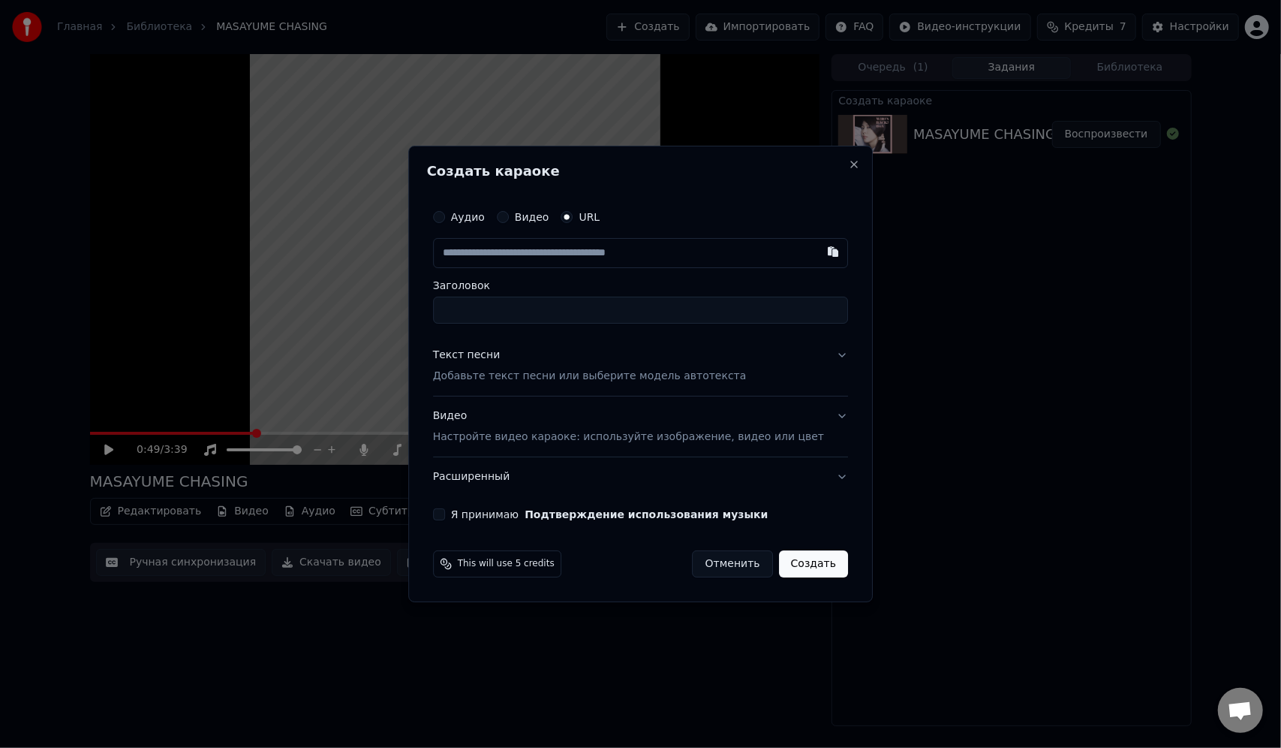
click at [537, 309] on input "Заголовок" at bounding box center [640, 309] width 415 height 27
click at [524, 377] on p "Добавьте текст песни или выберите модель автотекста" at bounding box center [590, 375] width 314 height 15
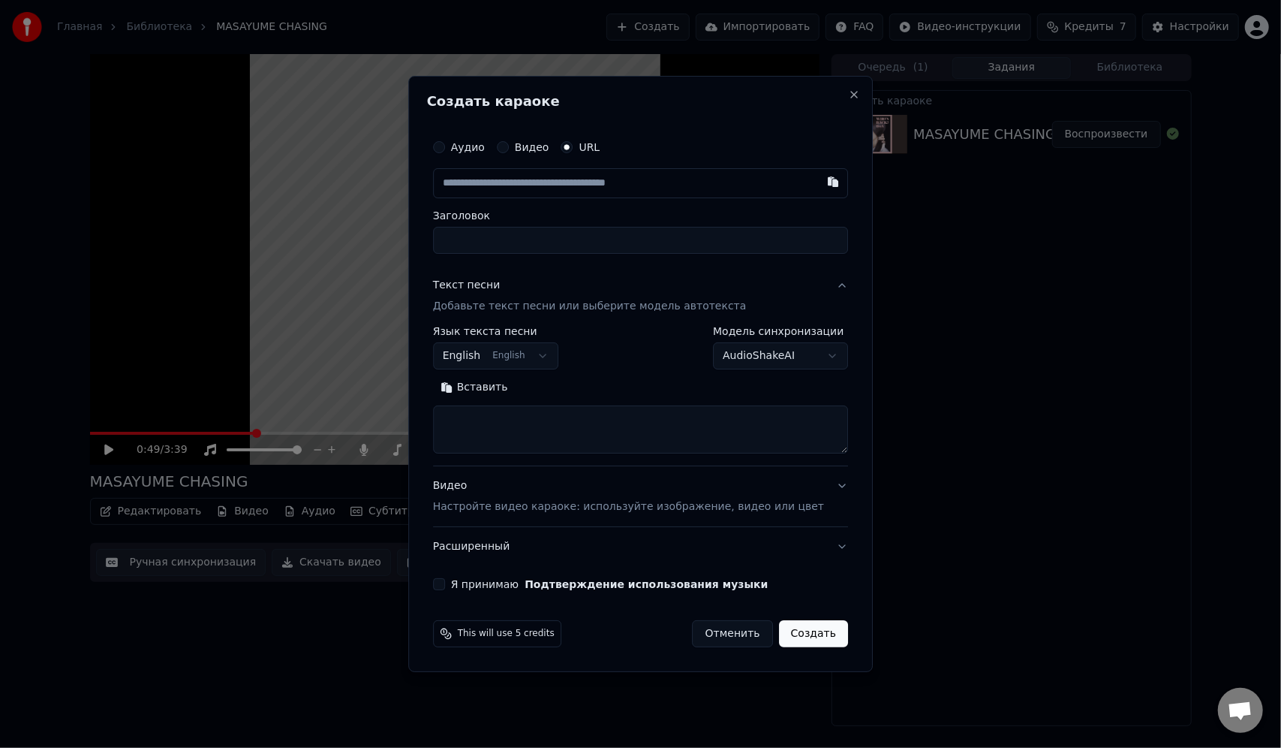
click at [540, 359] on body "**********" at bounding box center [640, 374] width 1281 height 748
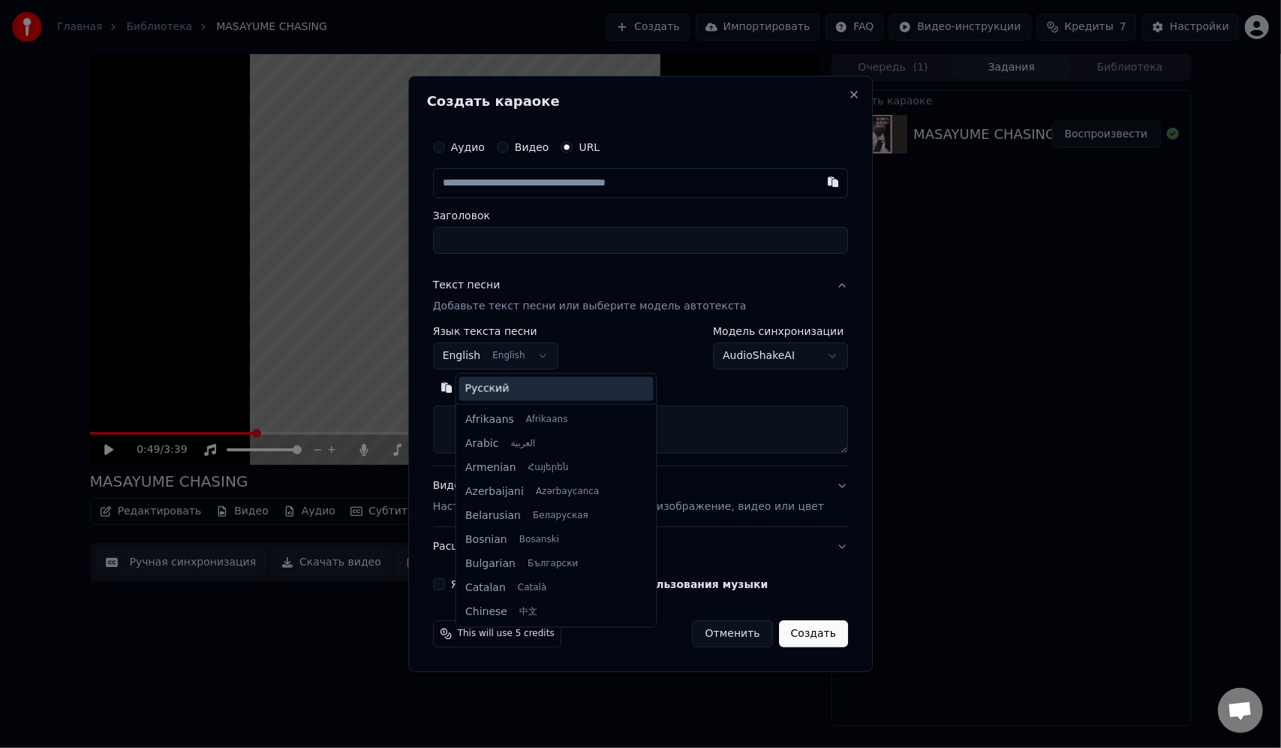
scroll to position [120, 0]
select select "**"
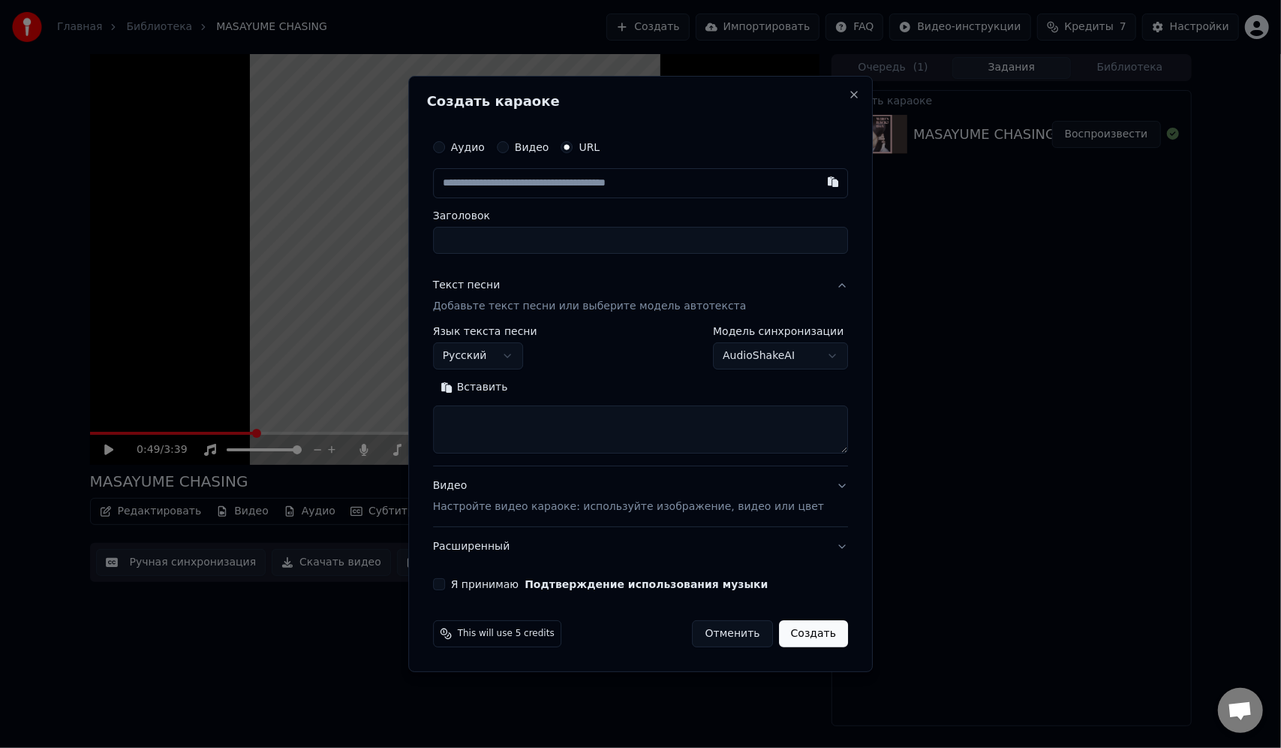
click at [516, 396] on button "Вставить" at bounding box center [474, 387] width 83 height 24
type textarea "**********"
click at [555, 222] on div "Заголовок" at bounding box center [640, 232] width 415 height 44
click at [563, 191] on input "text" at bounding box center [640, 183] width 415 height 30
paste input "**********"
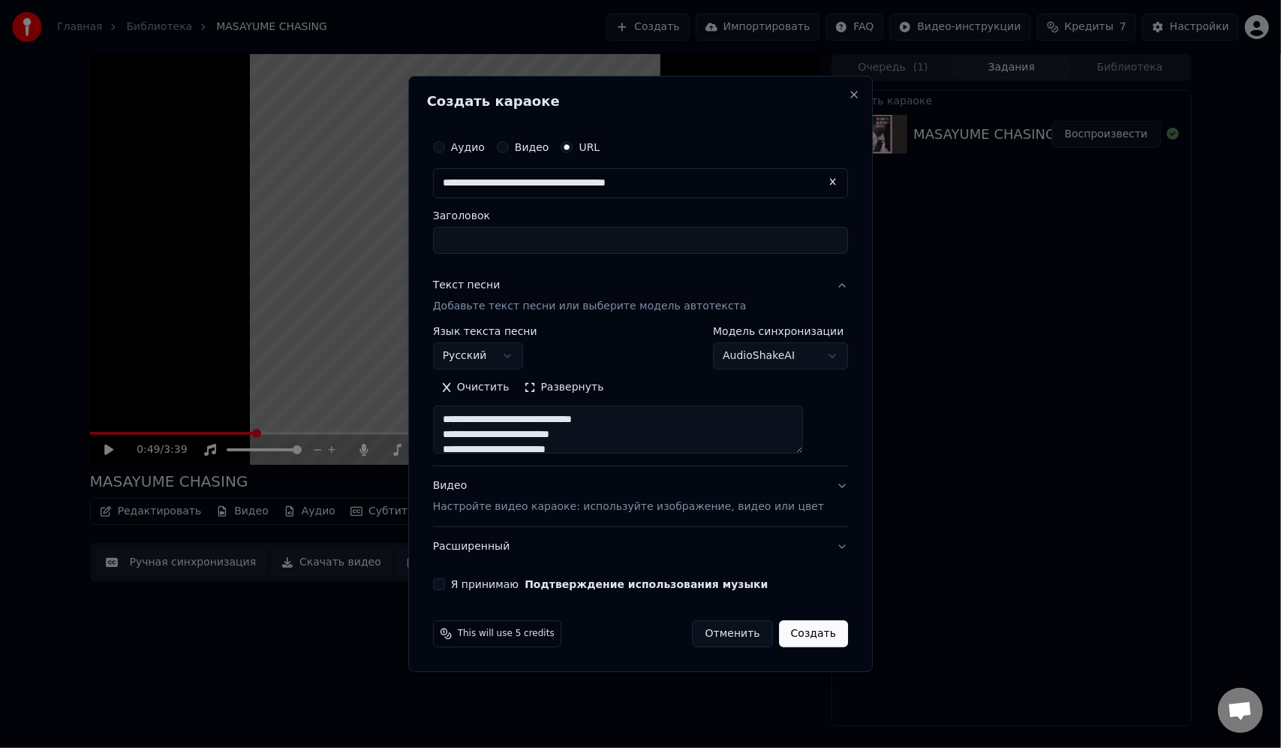
type input "**********"
click at [808, 639] on button "Создать" at bounding box center [813, 633] width 69 height 27
type input "**********"
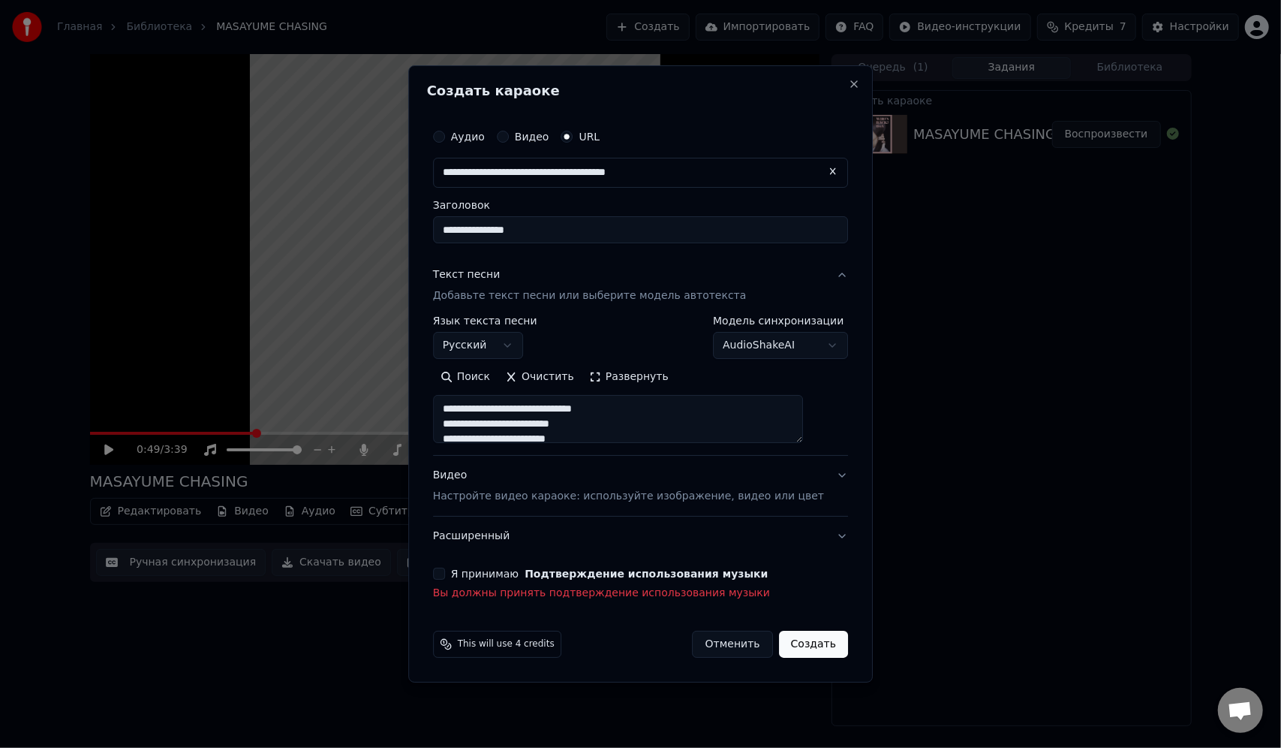
click at [474, 573] on label "Я принимаю Подтверждение использования музыки" at bounding box center [609, 573] width 317 height 11
click at [445, 573] on button "Я принимаю Подтверждение использования музыки" at bounding box center [439, 573] width 12 height 12
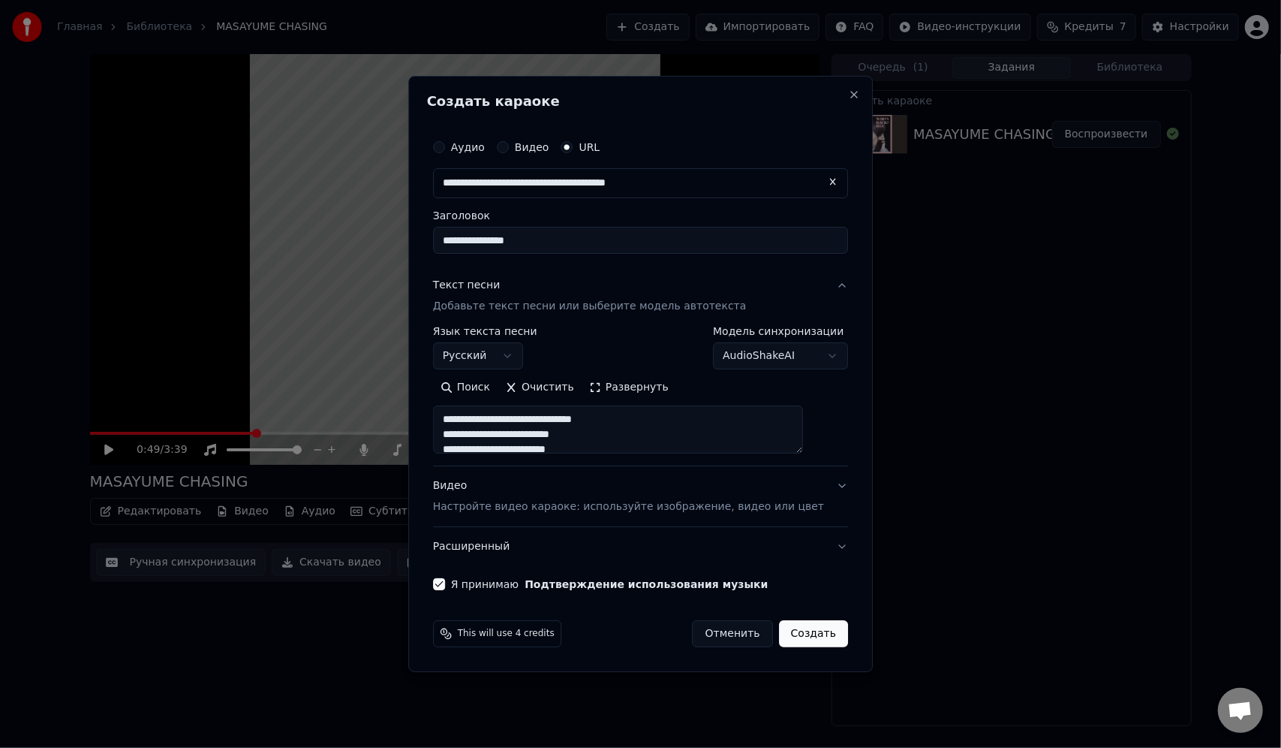
click at [806, 626] on button "Создать" at bounding box center [813, 633] width 69 height 27
type textarea "**********"
select select
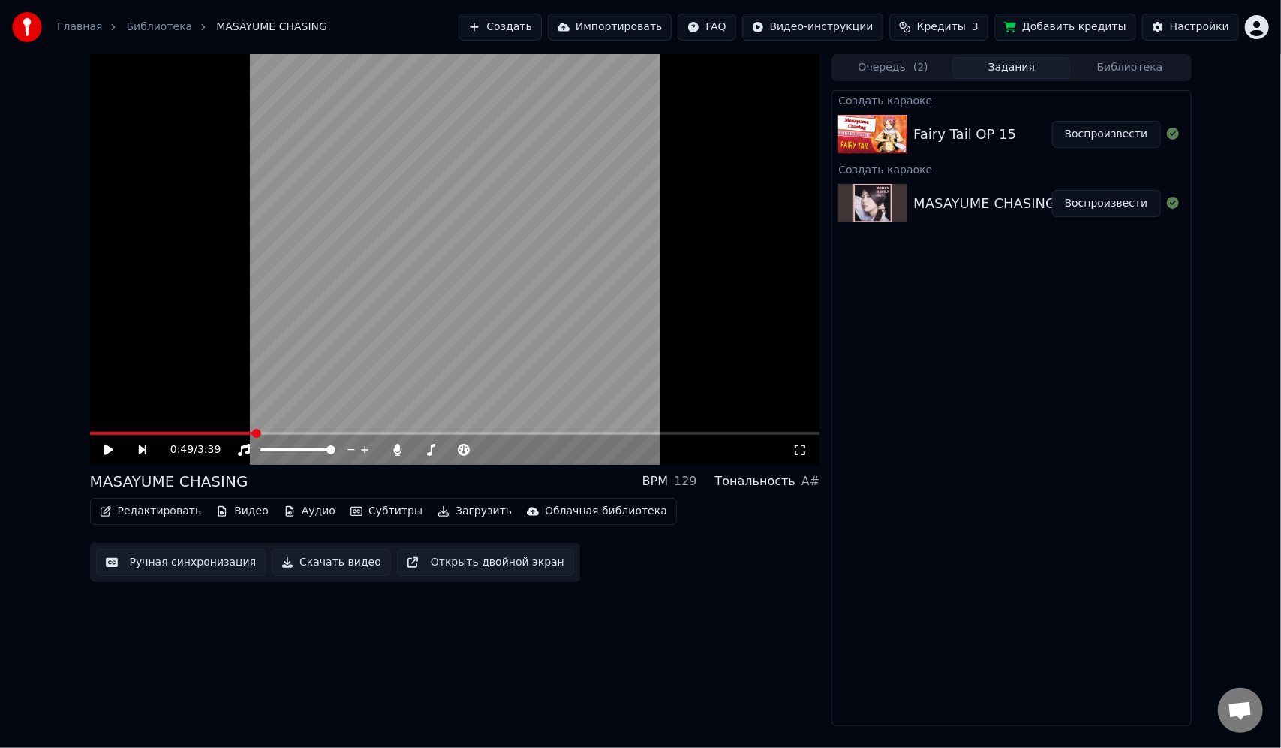
click at [970, 143] on div "Fairy Tail OP 15" at bounding box center [964, 134] width 103 height 21
click at [1091, 135] on button "Воспроизвести" at bounding box center [1106, 134] width 109 height 27
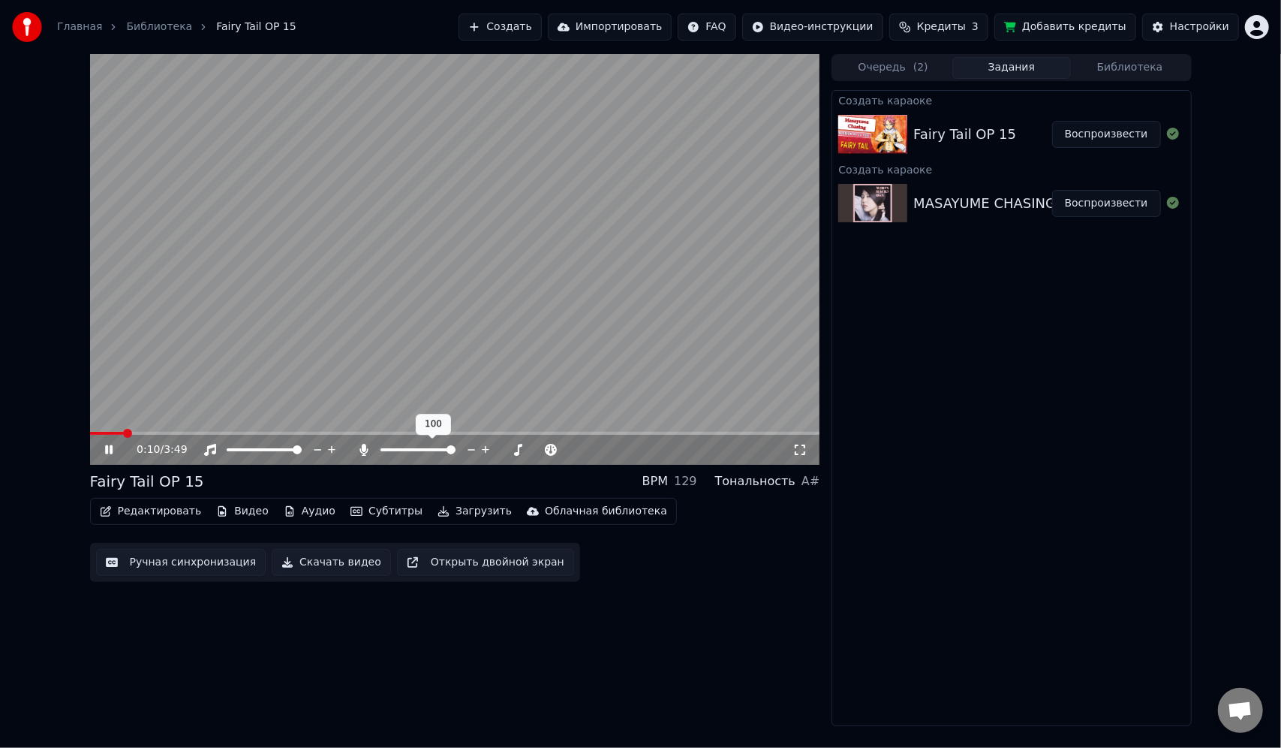
drag, startPoint x: 403, startPoint y: 447, endPoint x: 412, endPoint y: 447, distance: 9.0
click at [402, 447] on div at bounding box center [431, 449] width 121 height 15
click at [386, 452] on span at bounding box center [389, 449] width 9 height 9
click at [443, 281] on video at bounding box center [455, 259] width 730 height 411
click at [538, 29] on button "Создать" at bounding box center [500, 27] width 83 height 27
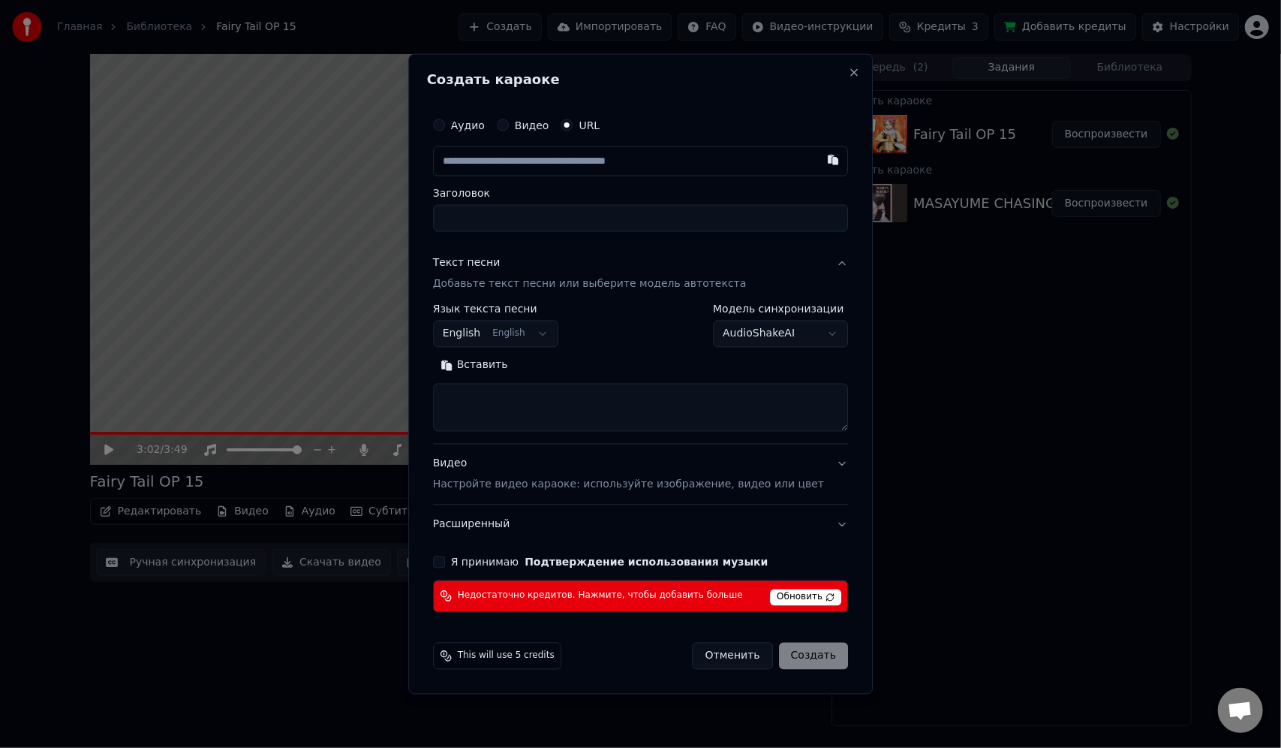
click at [549, 123] on label "Видео" at bounding box center [532, 125] width 35 height 11
click at [509, 123] on button "Видео" at bounding box center [503, 125] width 12 height 12
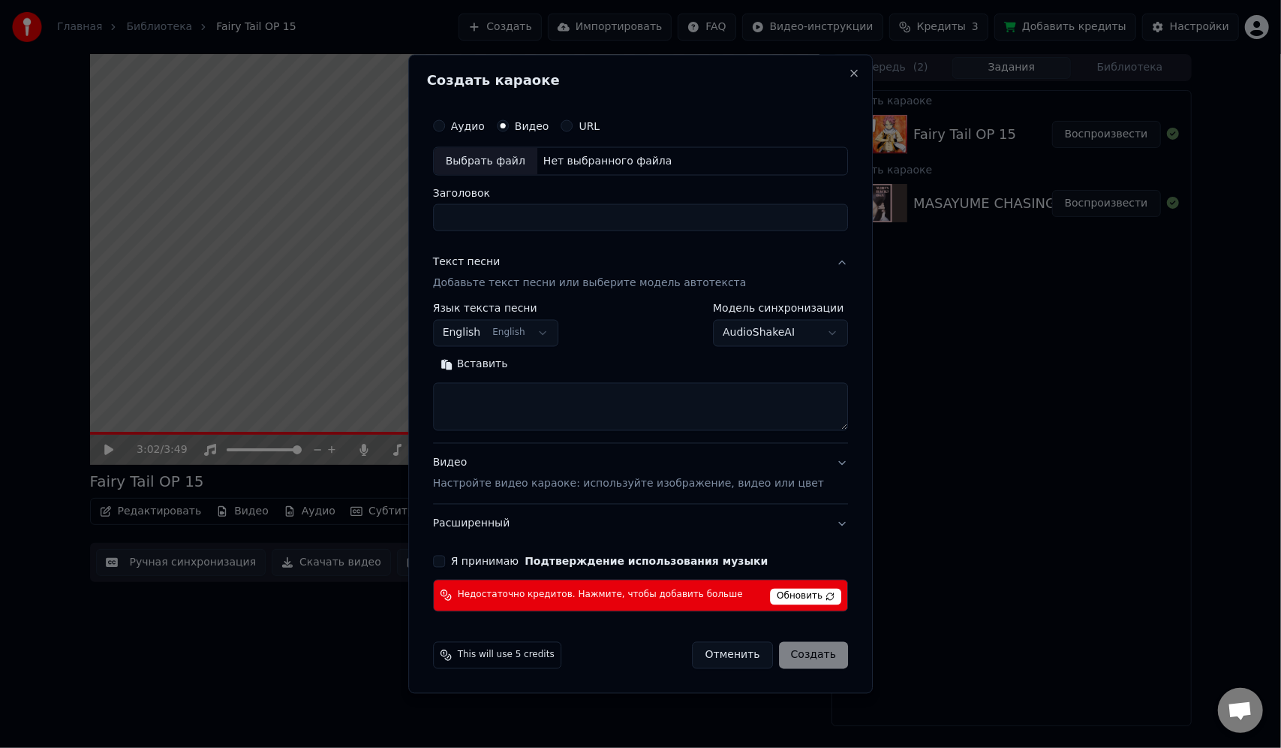
click at [526, 170] on div "Выбрать файл" at bounding box center [486, 161] width 104 height 27
click at [514, 158] on div "Выбрать файл" at bounding box center [486, 161] width 104 height 27
type input "**********"
click at [505, 168] on div "Выбрать файл" at bounding box center [486, 161] width 104 height 27
click at [705, 660] on button "Отменить" at bounding box center [733, 654] width 80 height 27
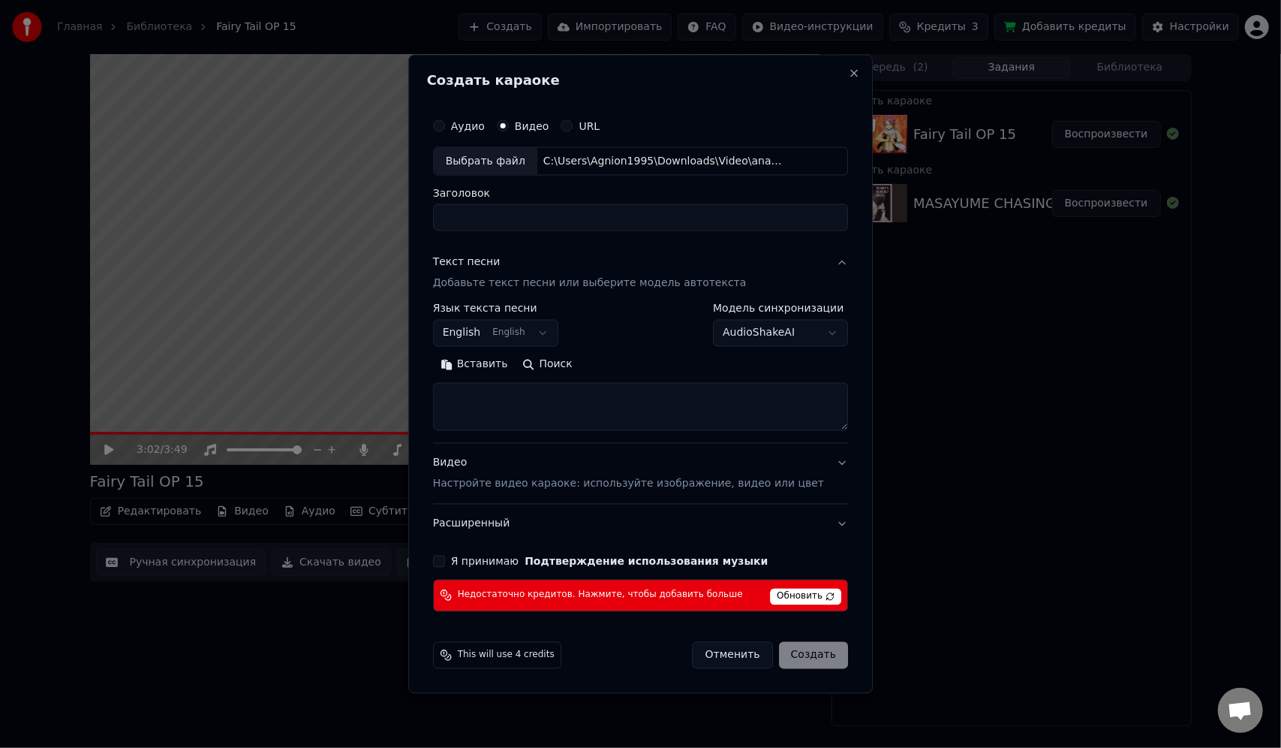
select select
